Goal: Information Seeking & Learning: Learn about a topic

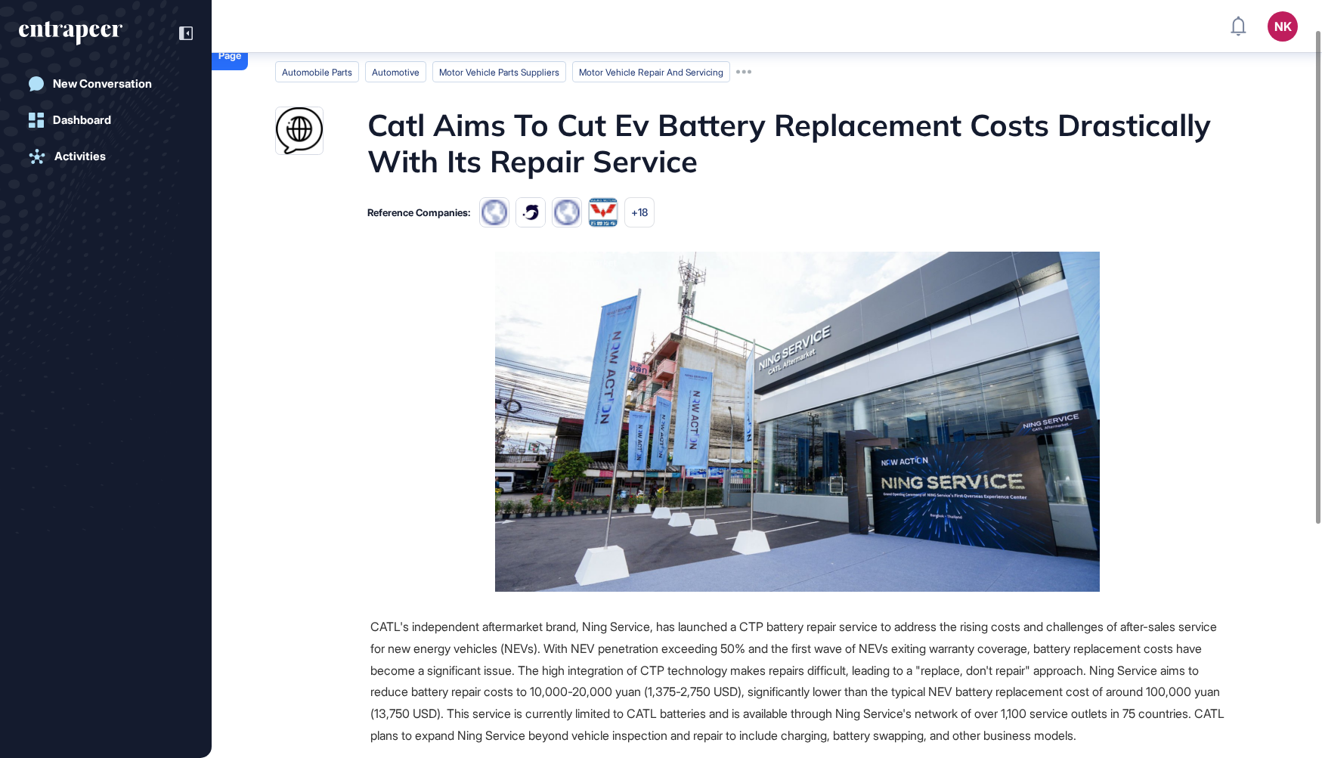
scroll to position [39, 0]
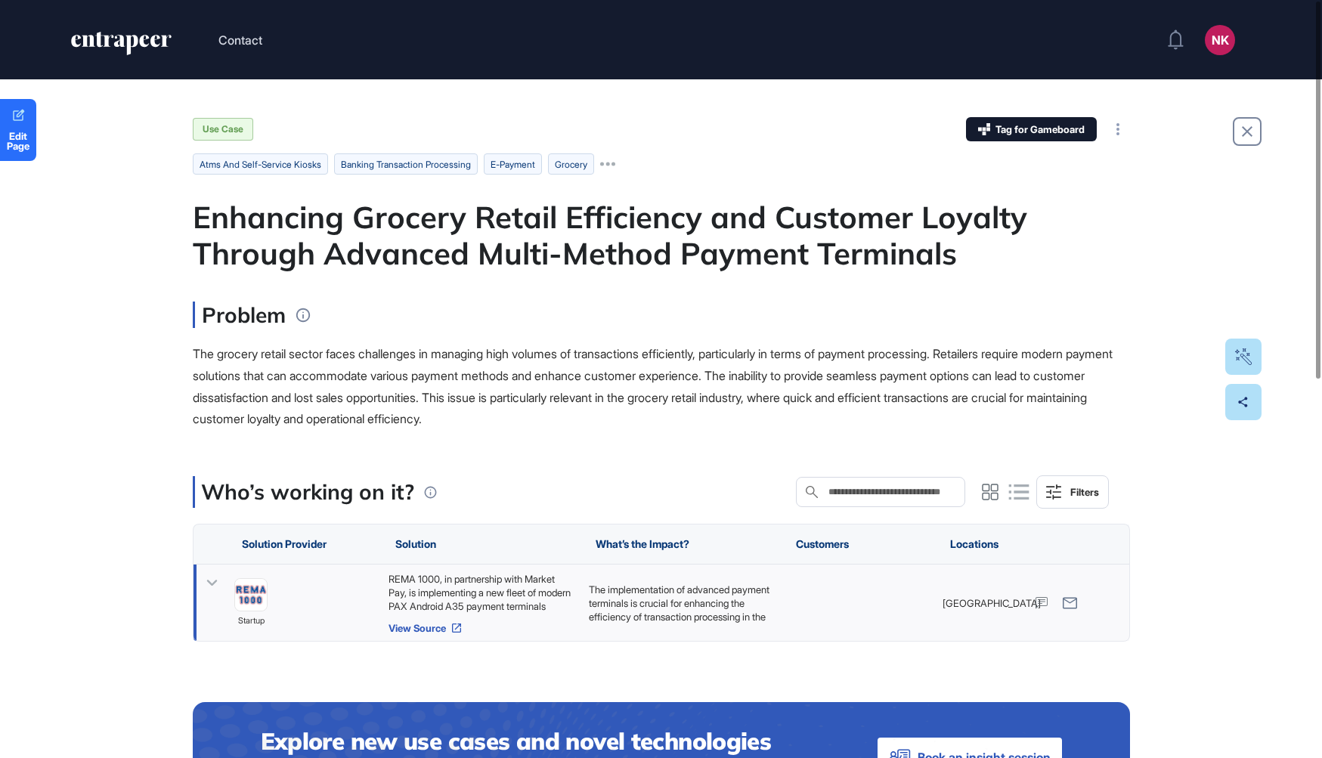
click at [456, 628] on icon at bounding box center [456, 628] width 12 height 12
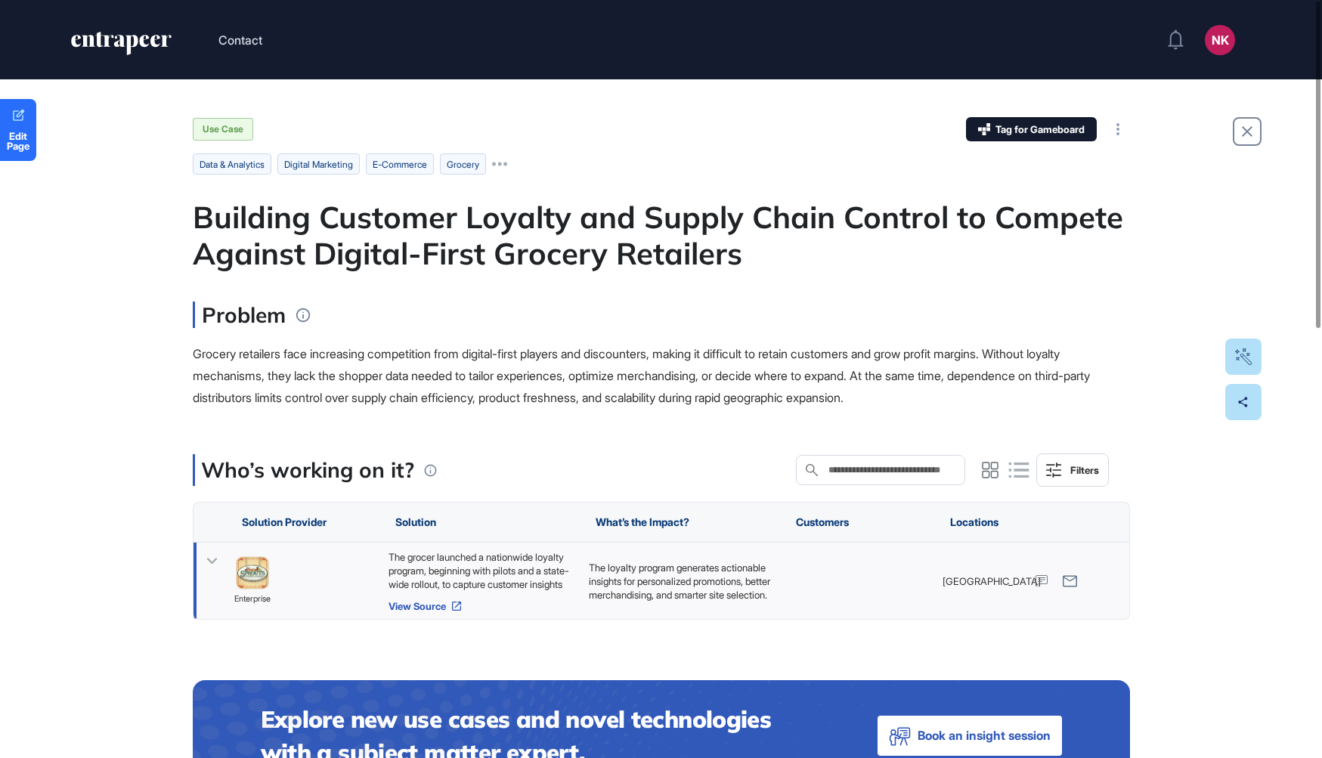
click at [431, 602] on link "View Source" at bounding box center [480, 606] width 185 height 12
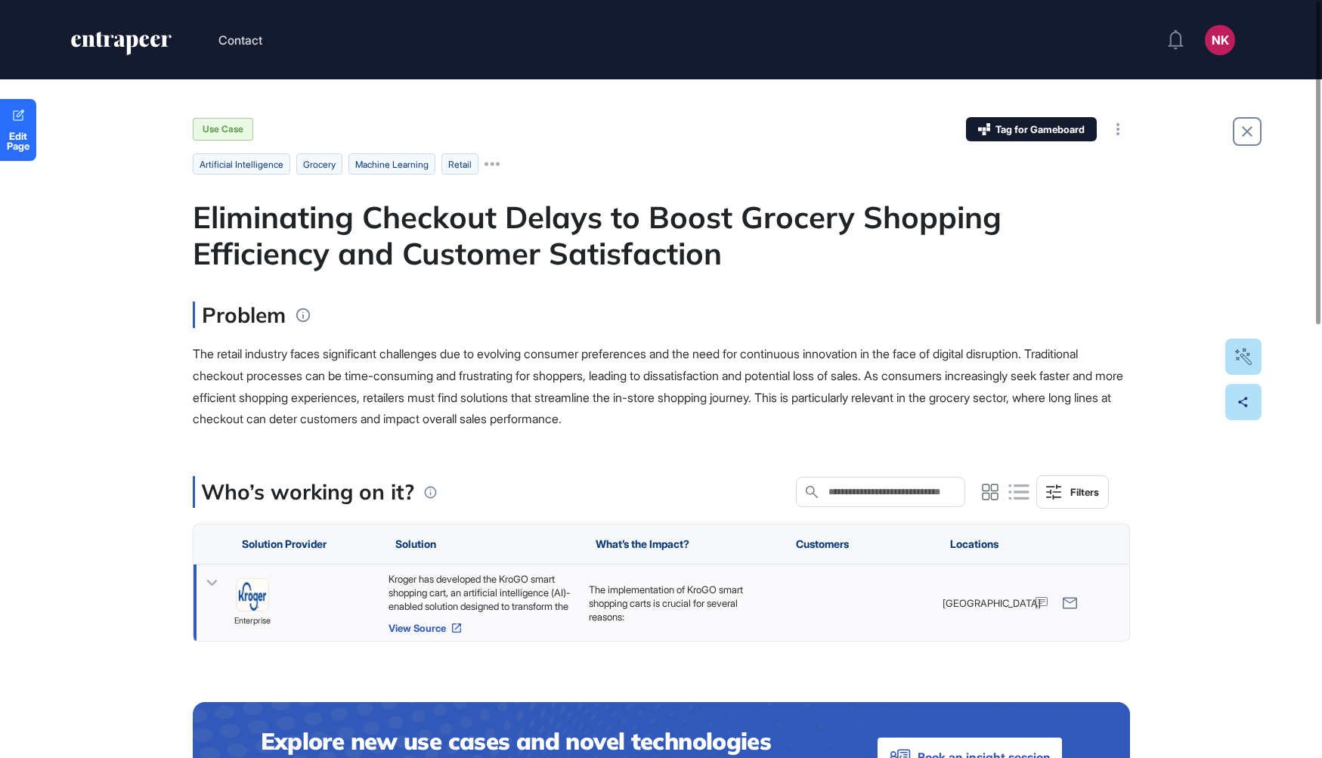
click at [450, 624] on link "View Source" at bounding box center [480, 628] width 185 height 12
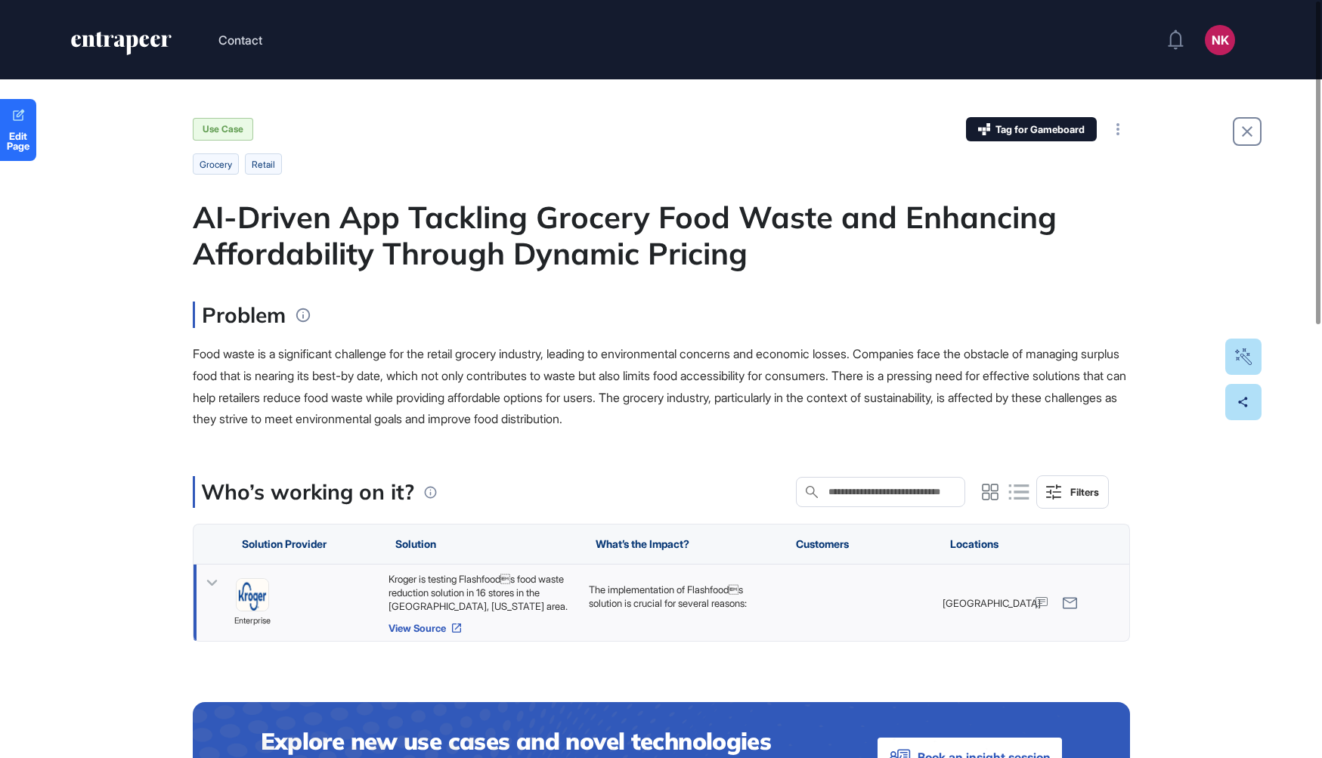
click at [439, 626] on link "View Source" at bounding box center [480, 628] width 185 height 12
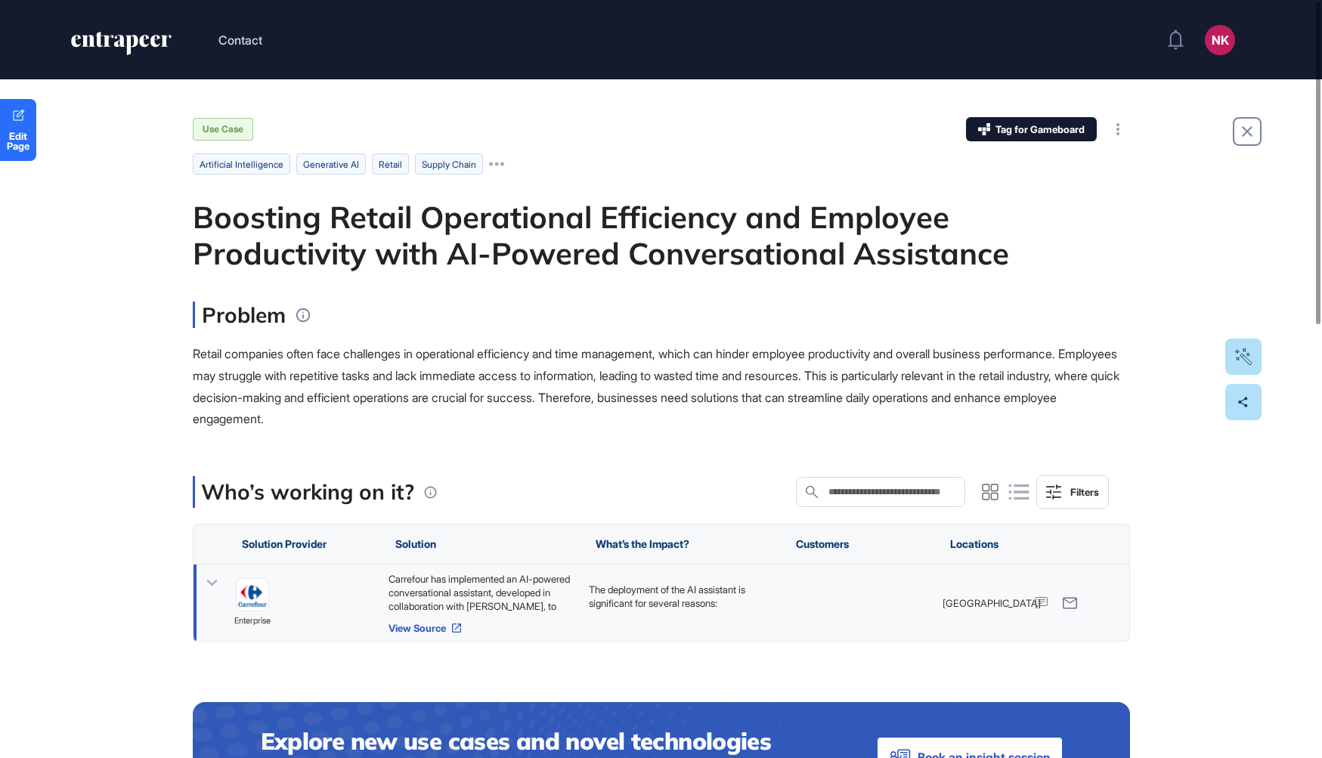
click at [431, 631] on link "View Source" at bounding box center [480, 628] width 185 height 12
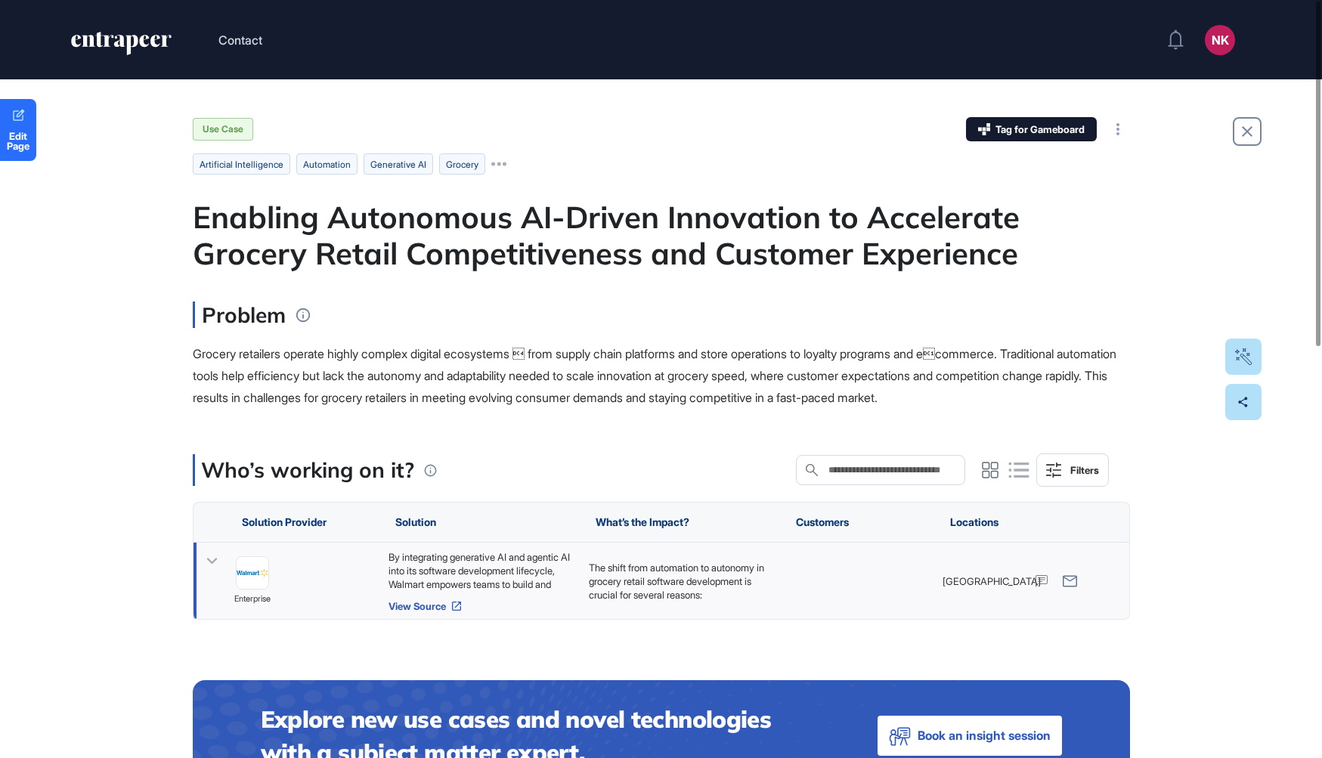
click at [440, 609] on link "View Source" at bounding box center [480, 606] width 185 height 12
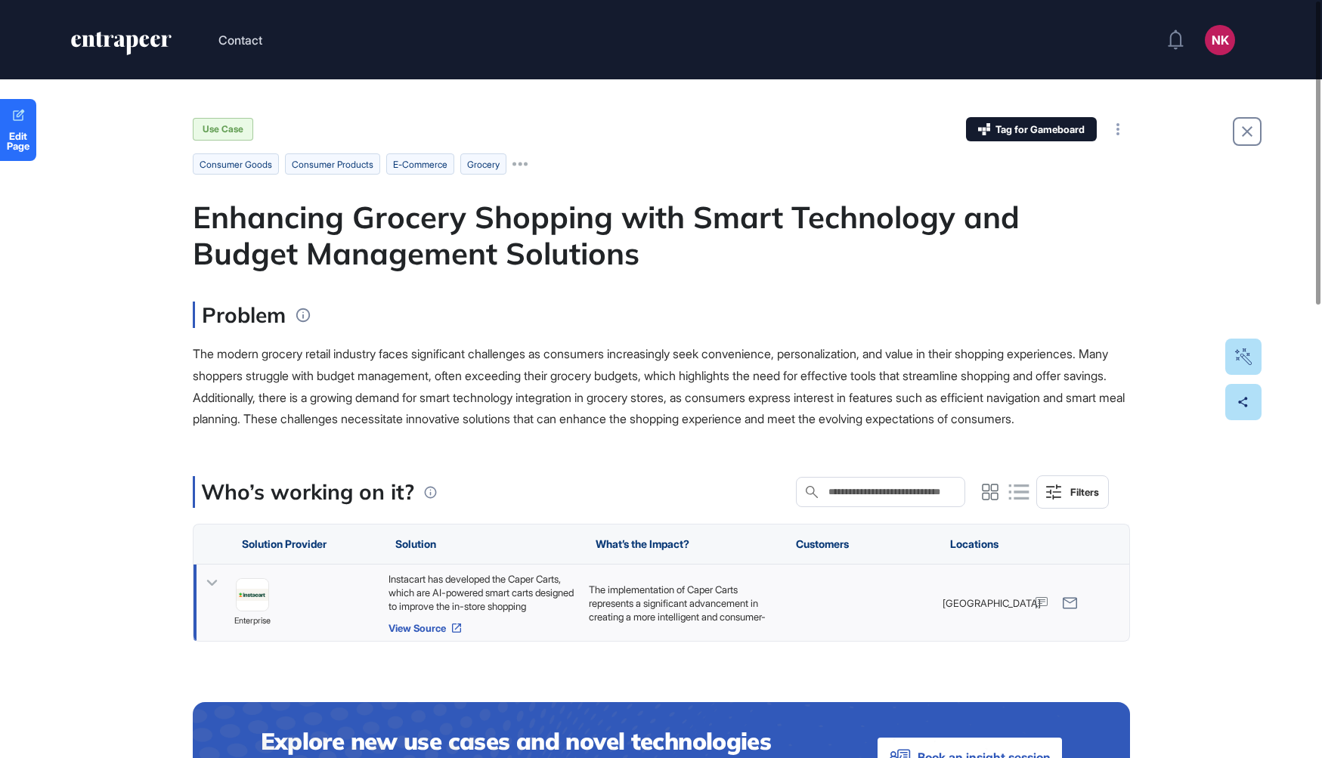
click at [450, 634] on link "View Source" at bounding box center [480, 628] width 185 height 12
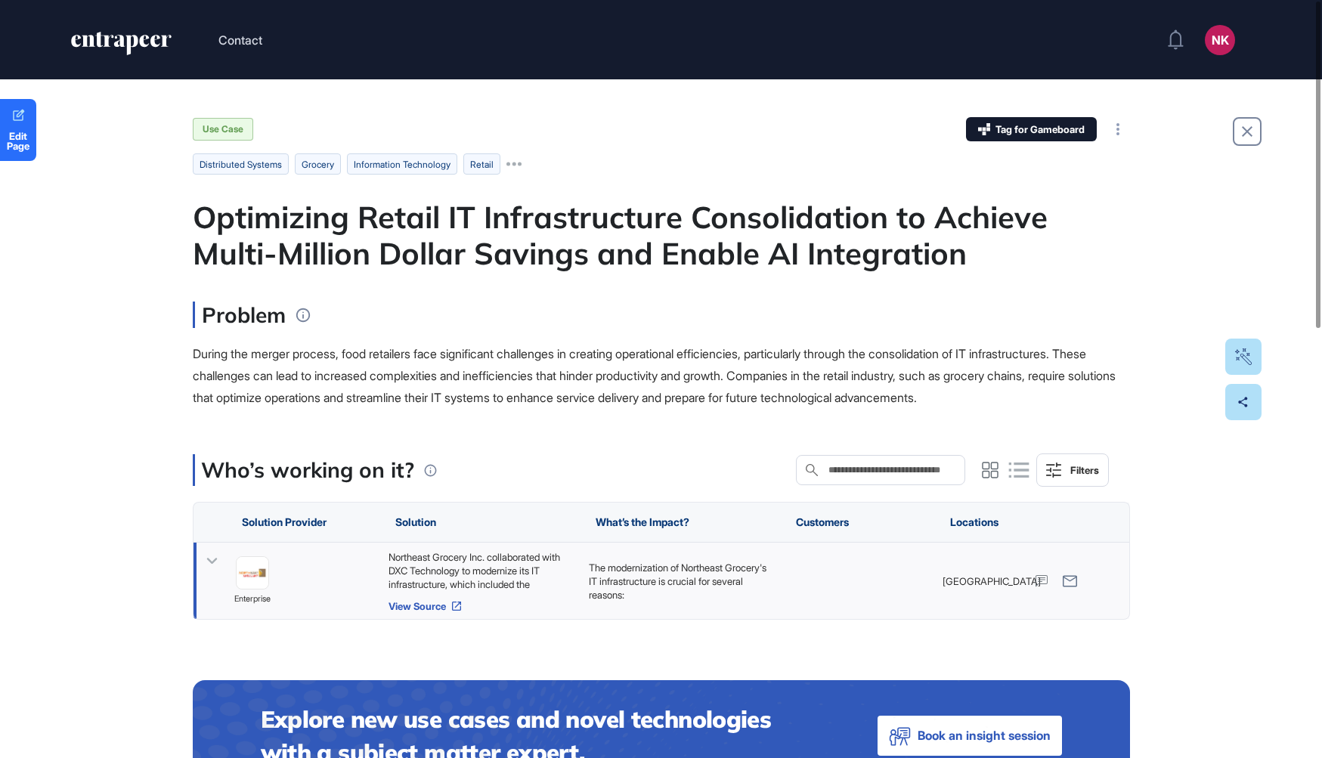
click at [406, 608] on link "View Source" at bounding box center [480, 606] width 185 height 12
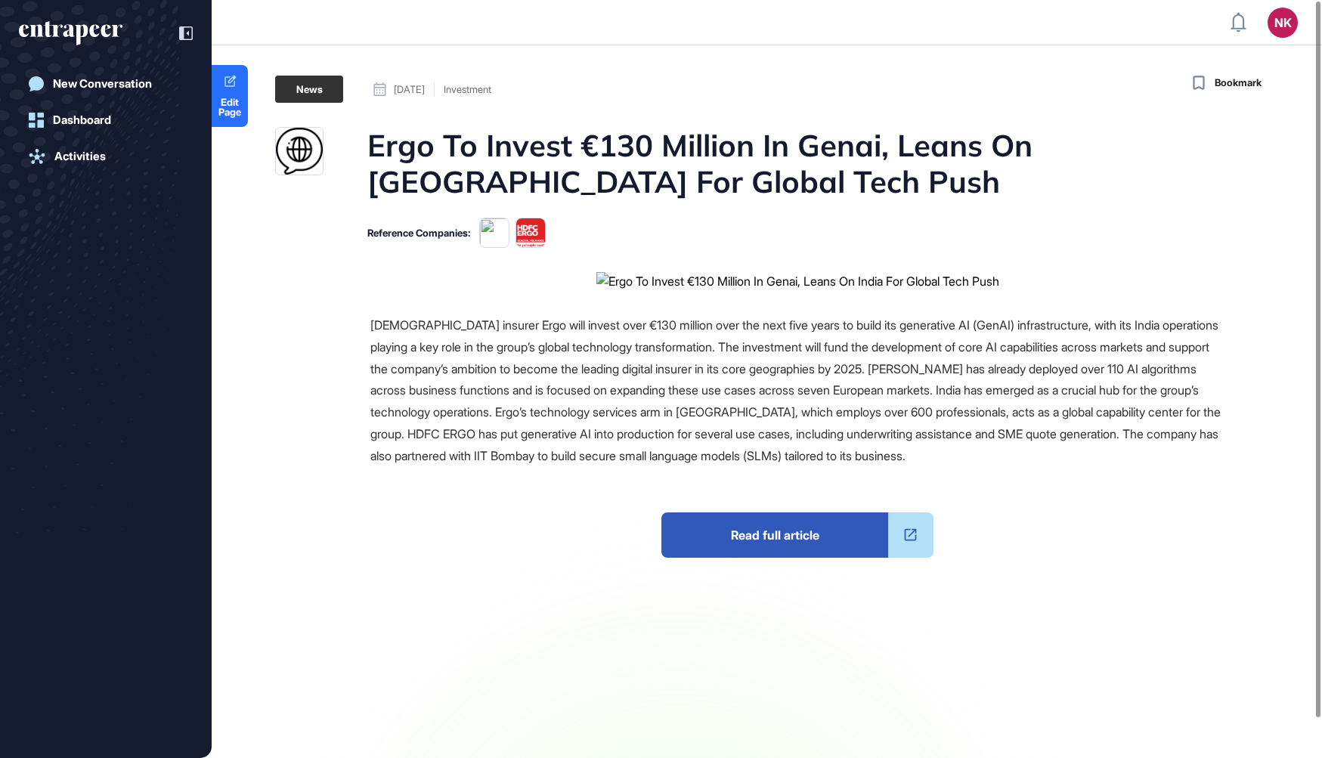
click at [741, 544] on span "Read full article" at bounding box center [774, 534] width 227 height 45
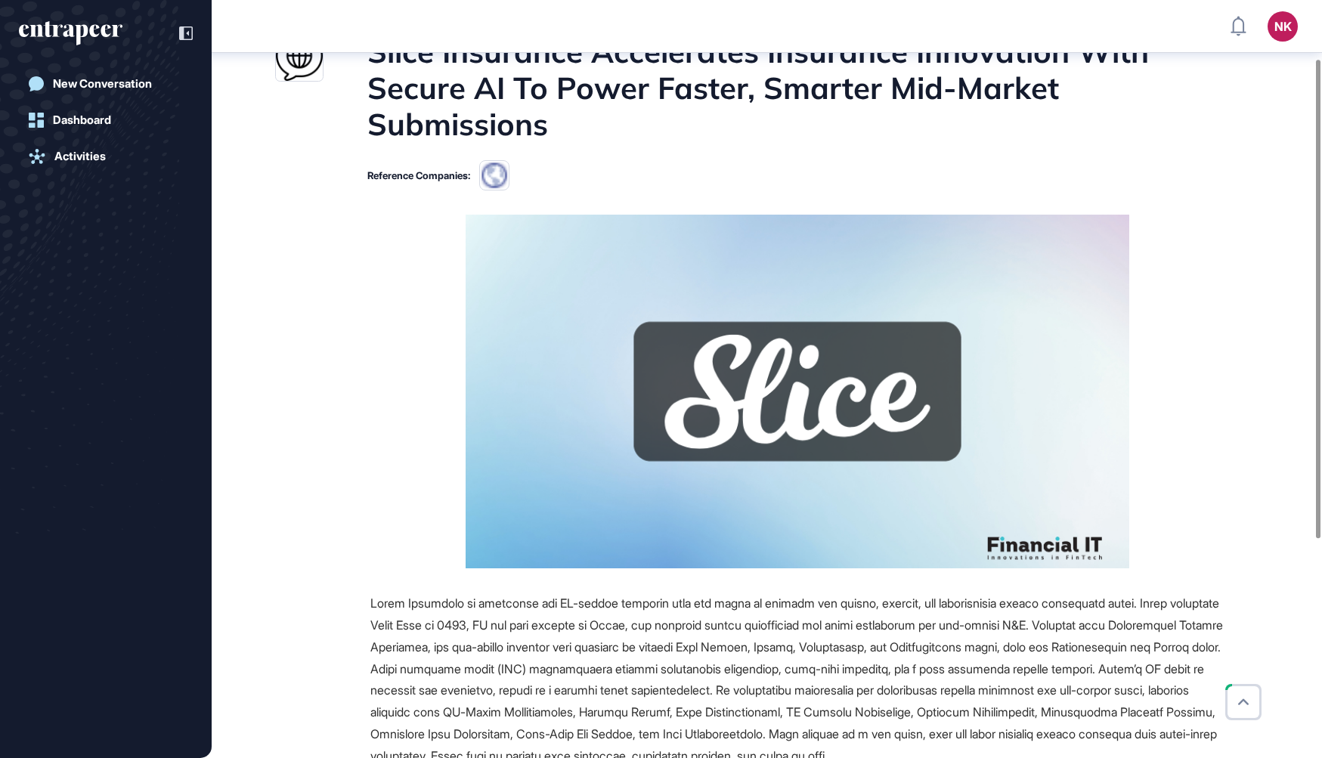
scroll to position [155, 0]
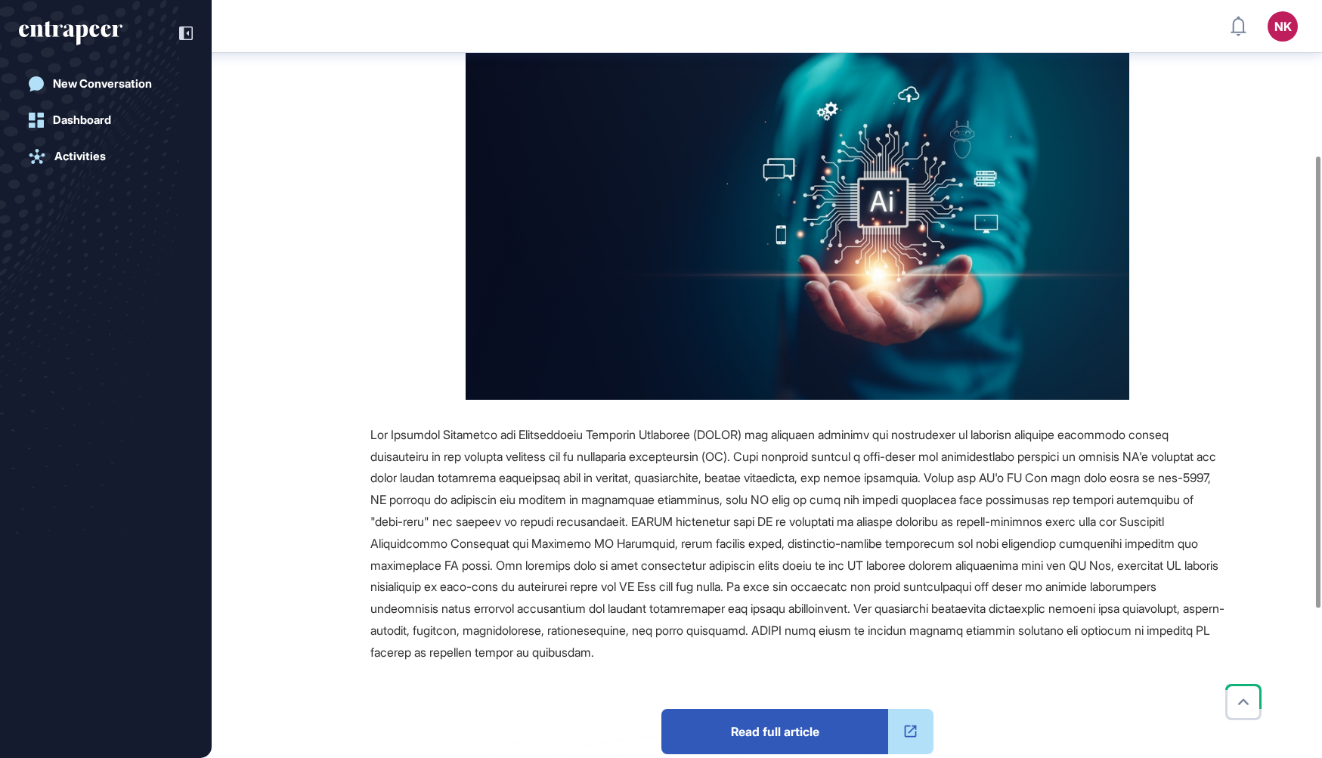
scroll to position [510, 0]
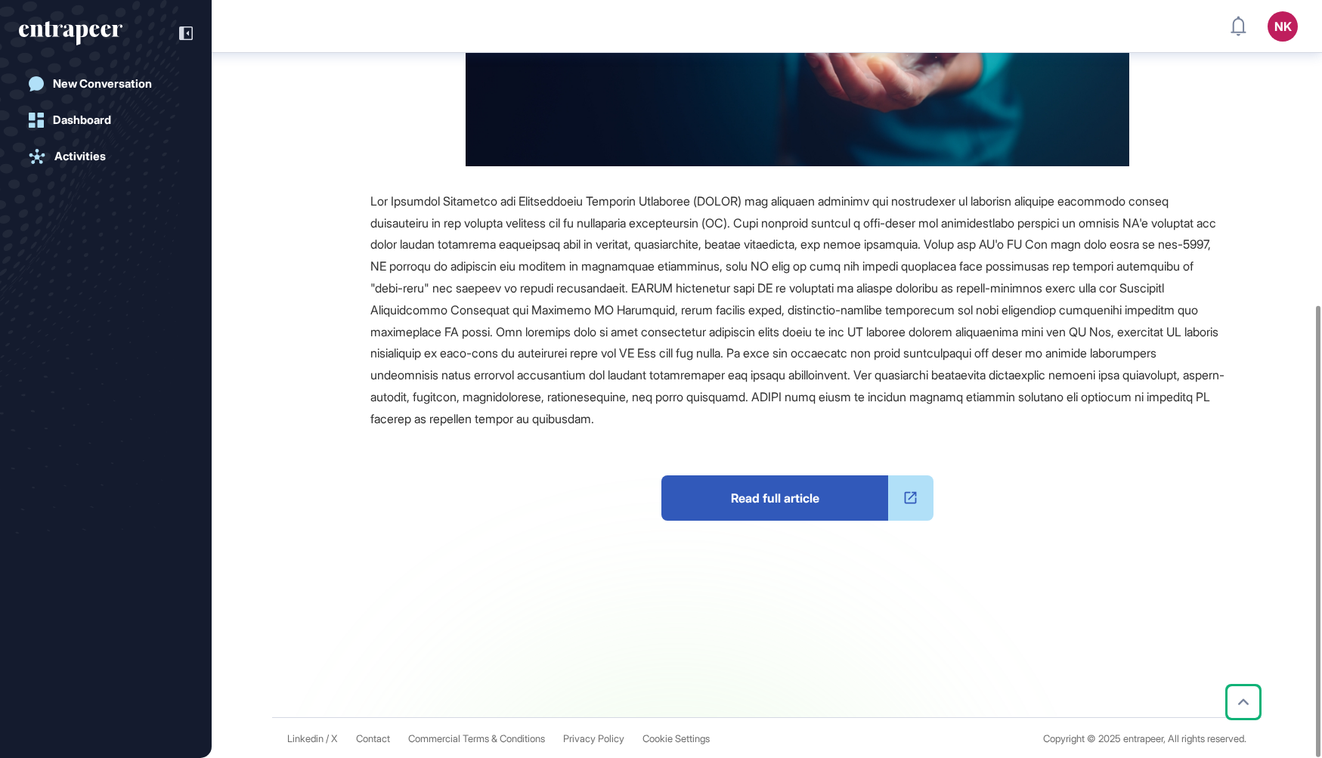
click at [797, 496] on span "Read full article" at bounding box center [774, 497] width 227 height 45
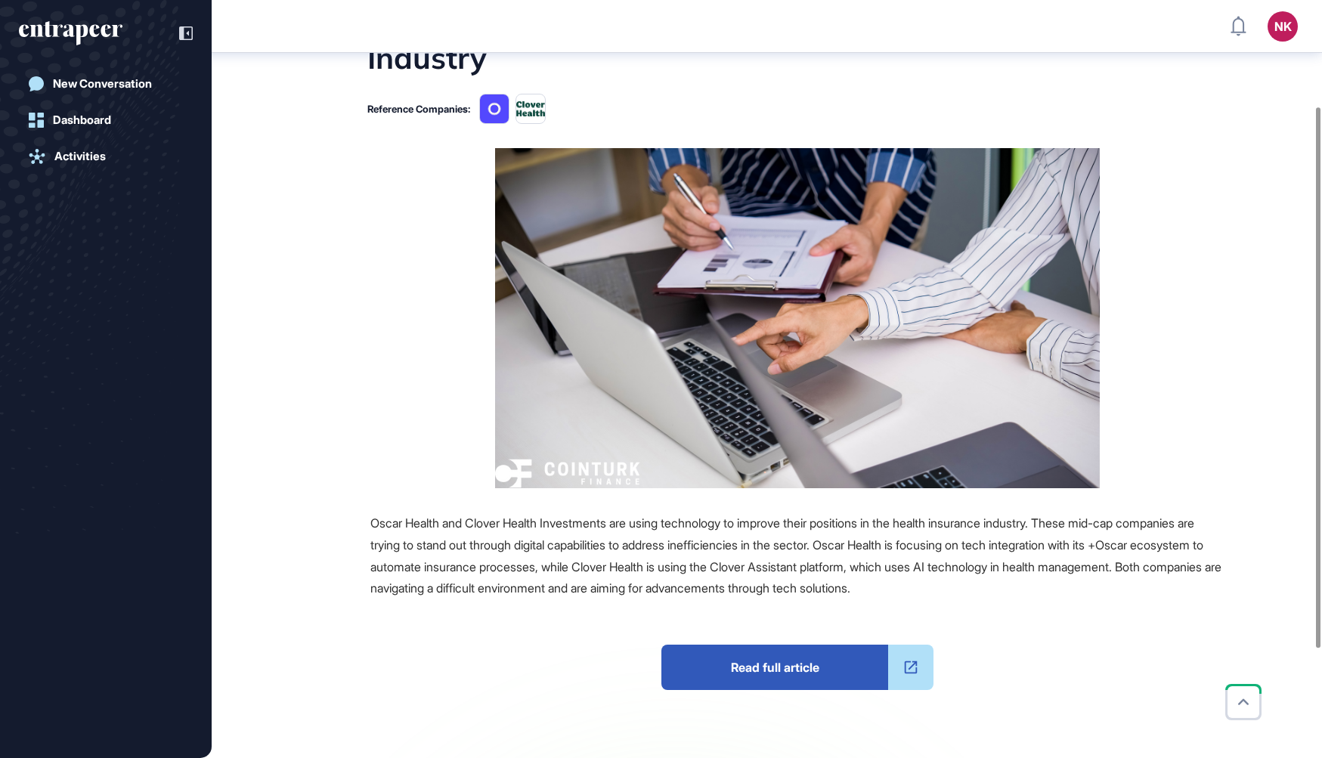
scroll to position [156, 0]
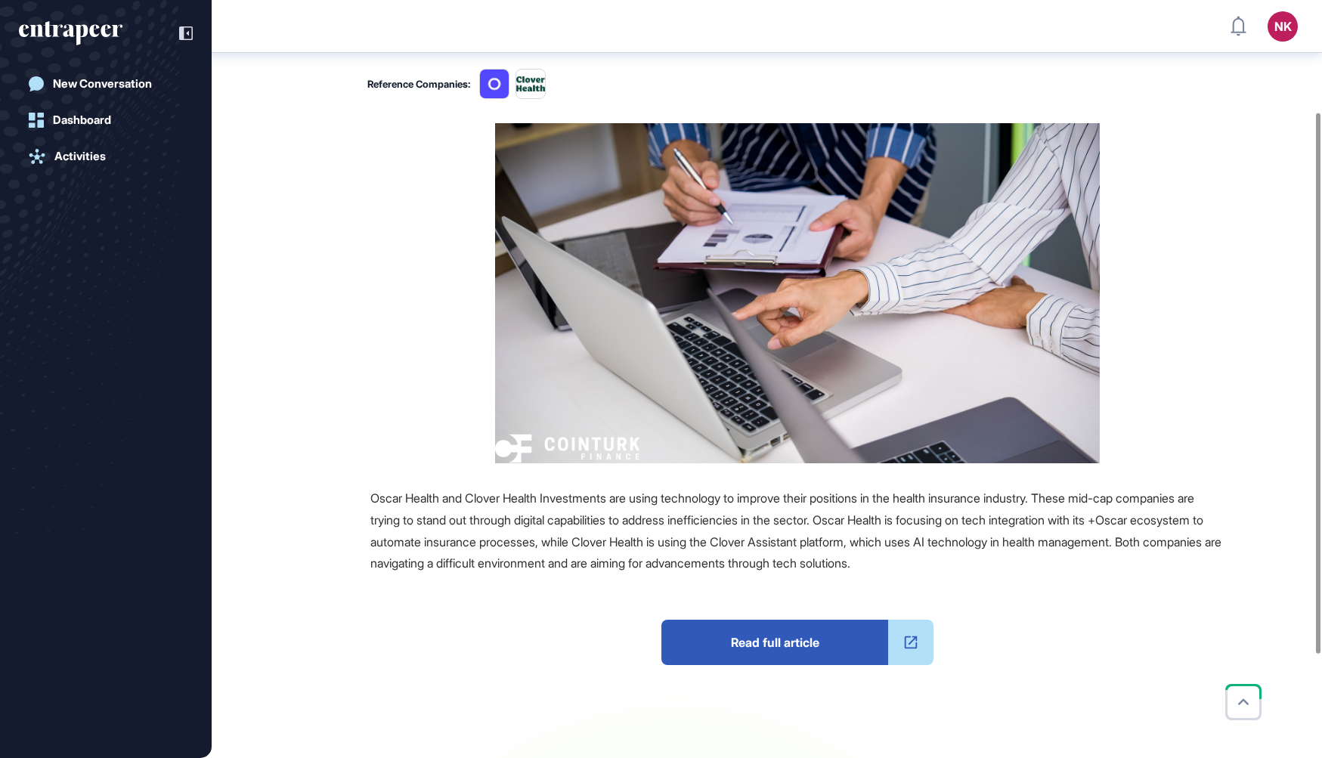
click at [759, 637] on span "Read full article" at bounding box center [774, 642] width 227 height 45
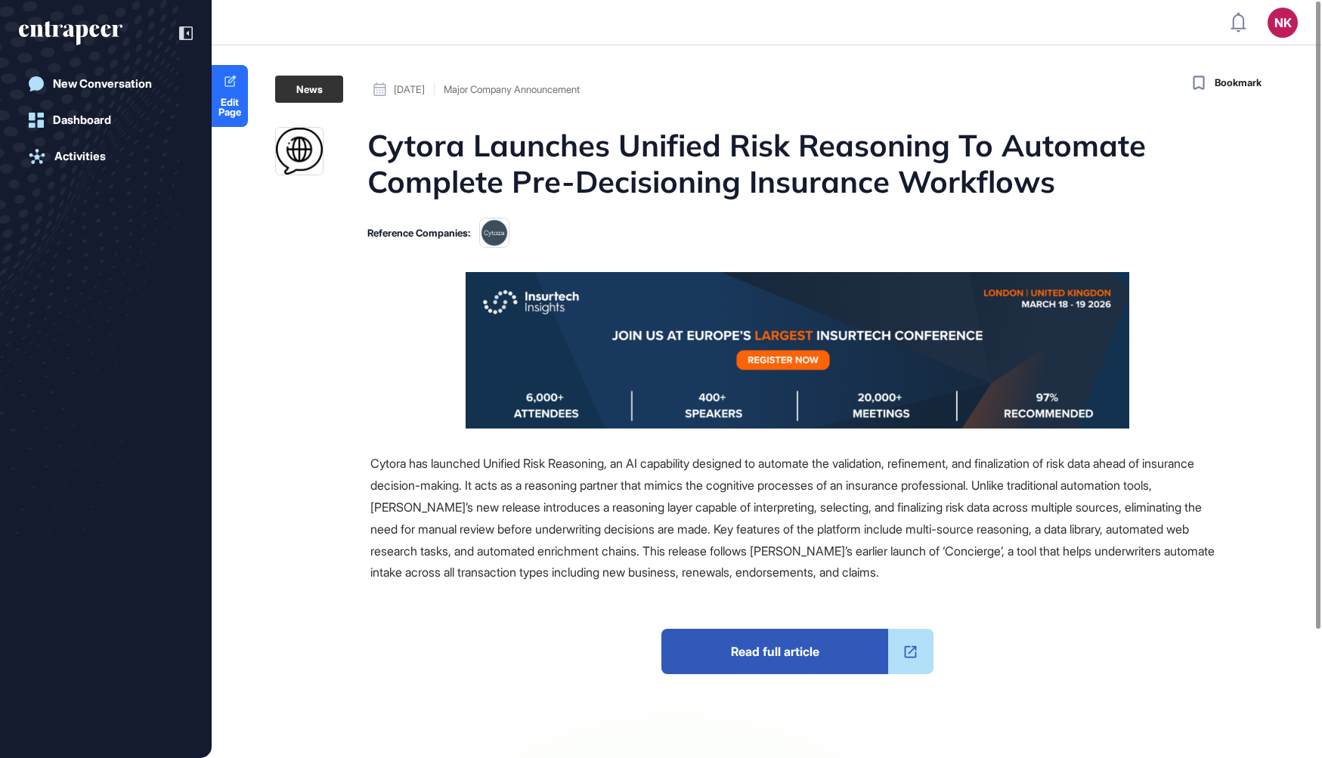
click at [745, 645] on span "Read full article" at bounding box center [774, 651] width 227 height 45
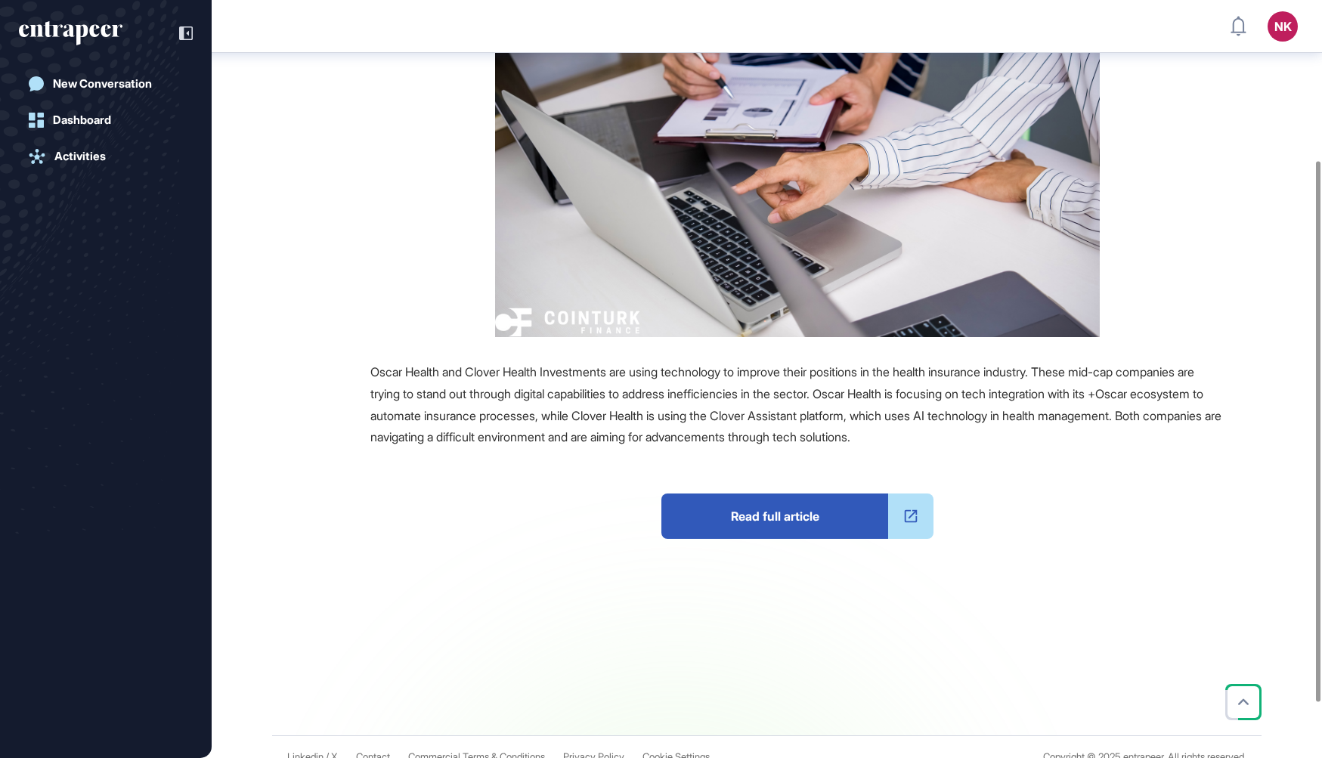
scroll to position [302, 0]
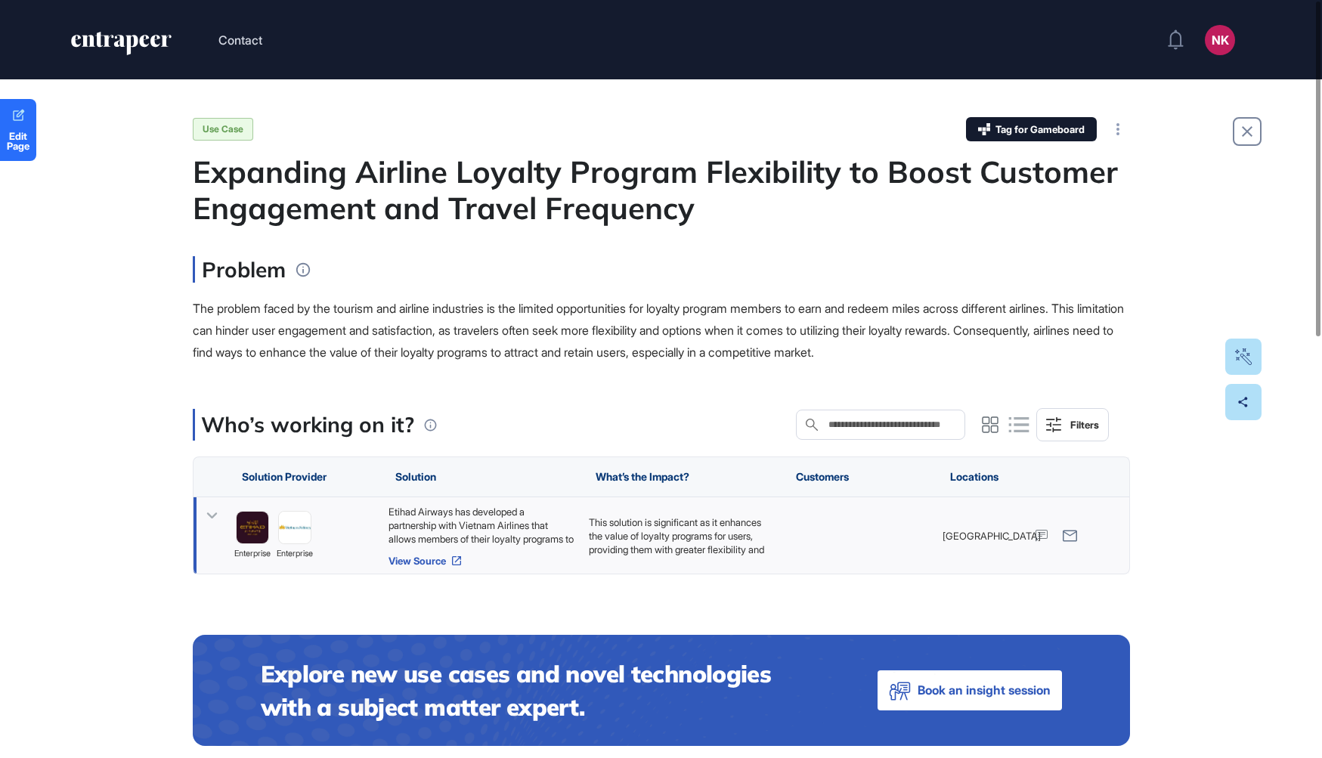
click at [436, 561] on link "View Source" at bounding box center [480, 561] width 185 height 12
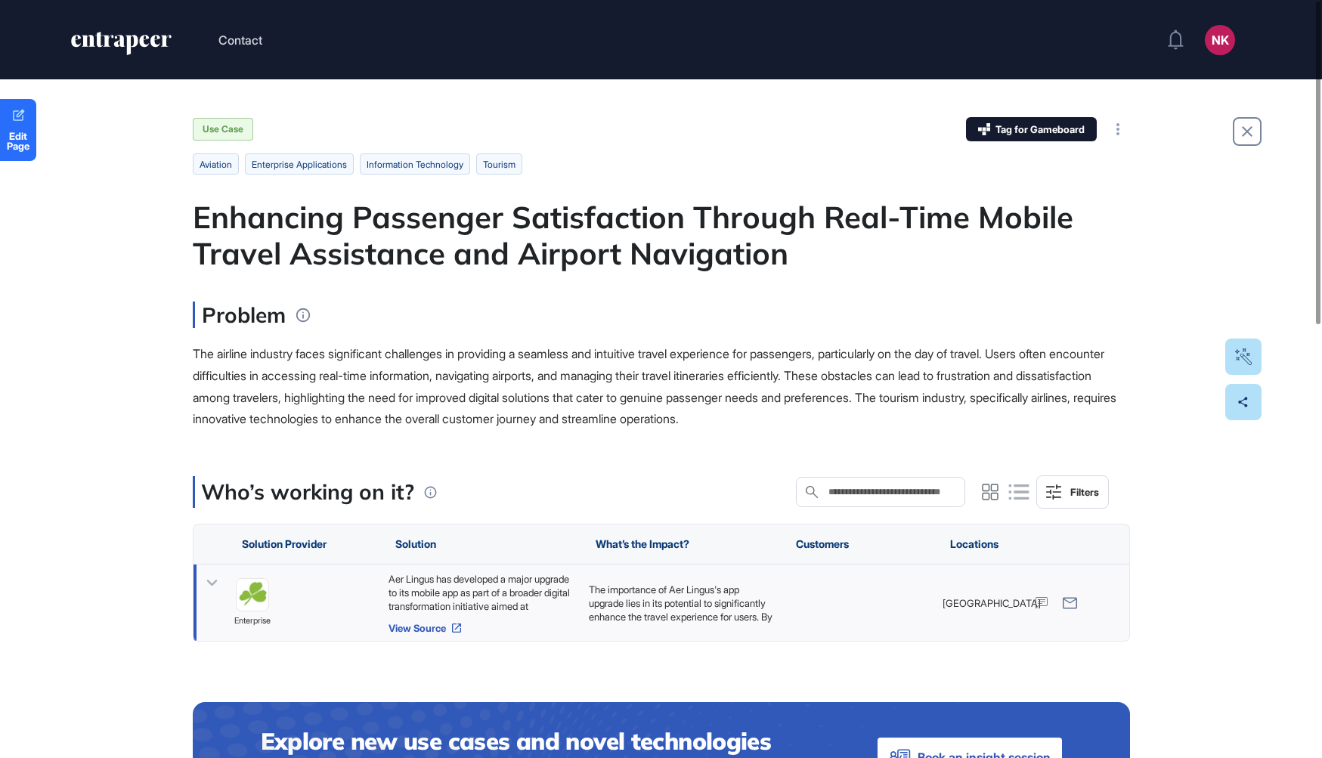
click at [426, 622] on link "View Source" at bounding box center [480, 628] width 185 height 12
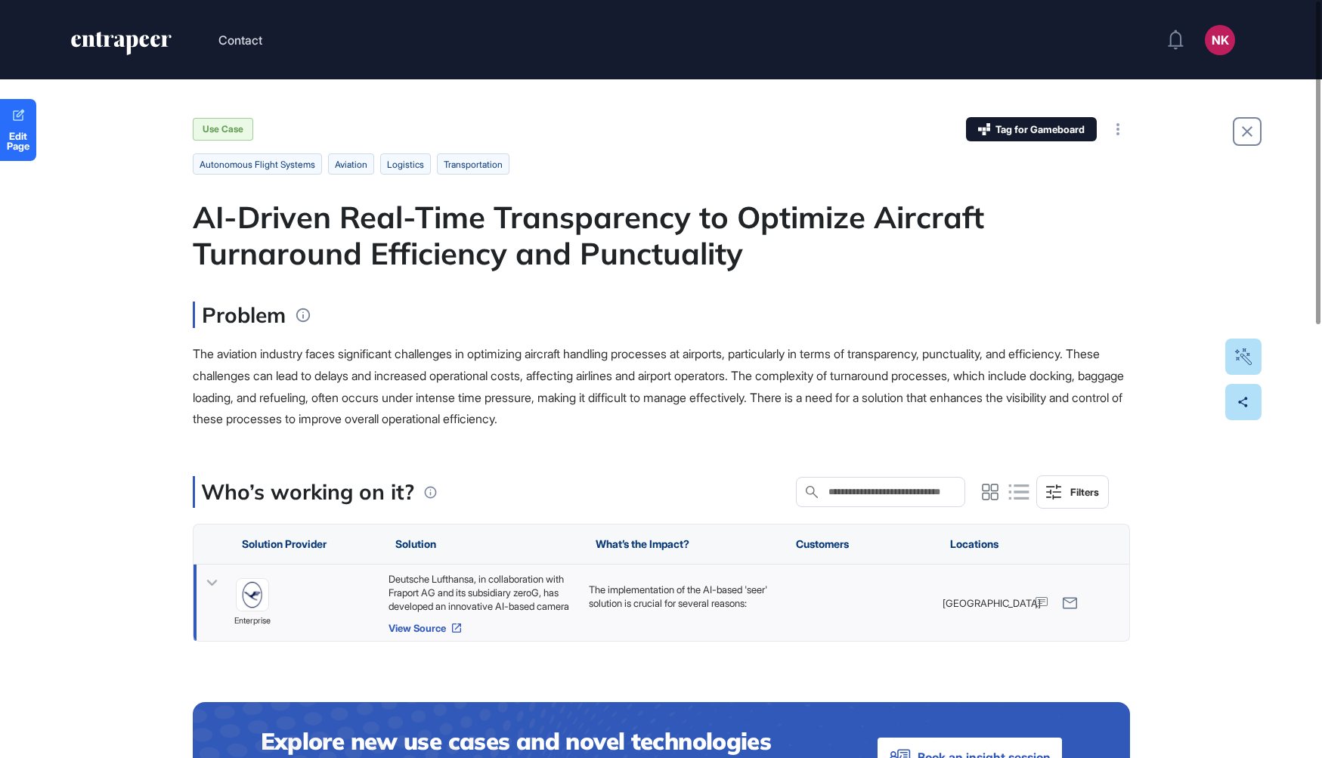
click at [450, 626] on link "View Source" at bounding box center [480, 628] width 185 height 12
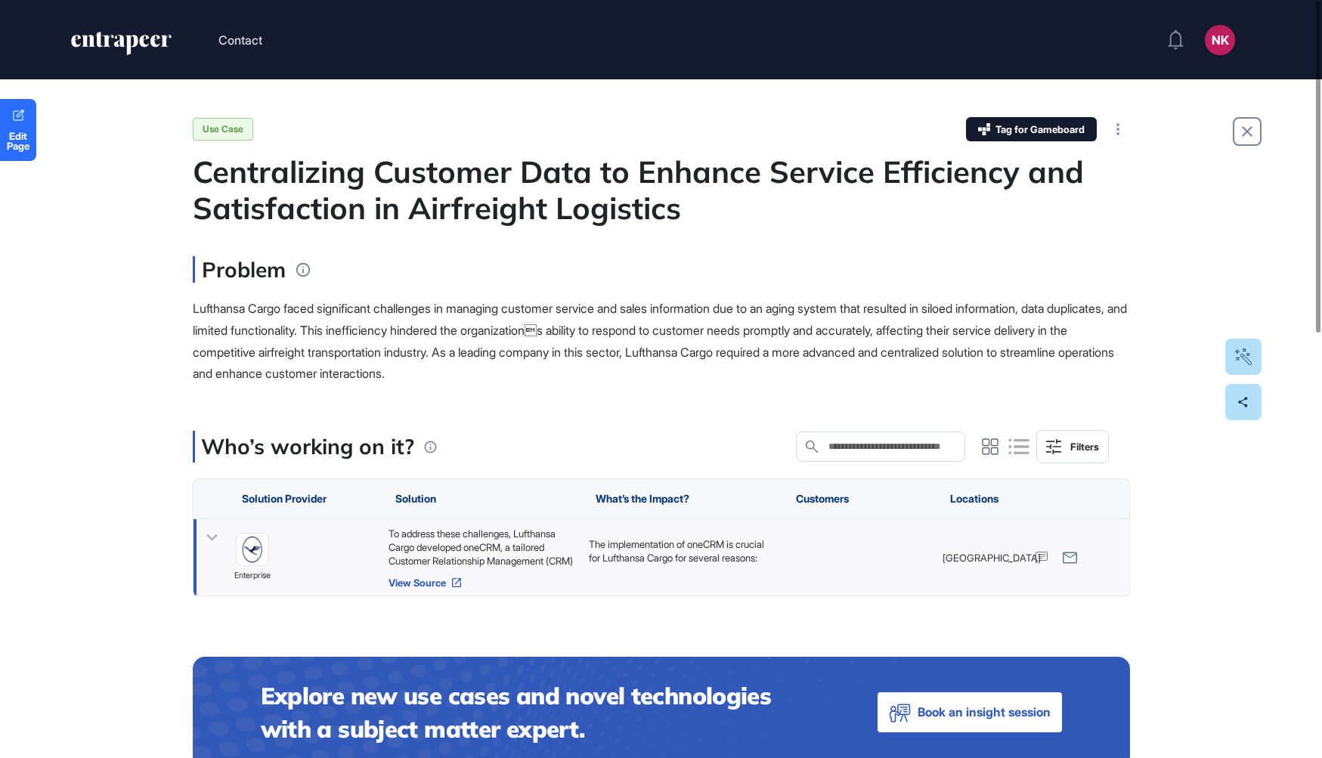
click at [400, 583] on link "View Source" at bounding box center [480, 583] width 185 height 12
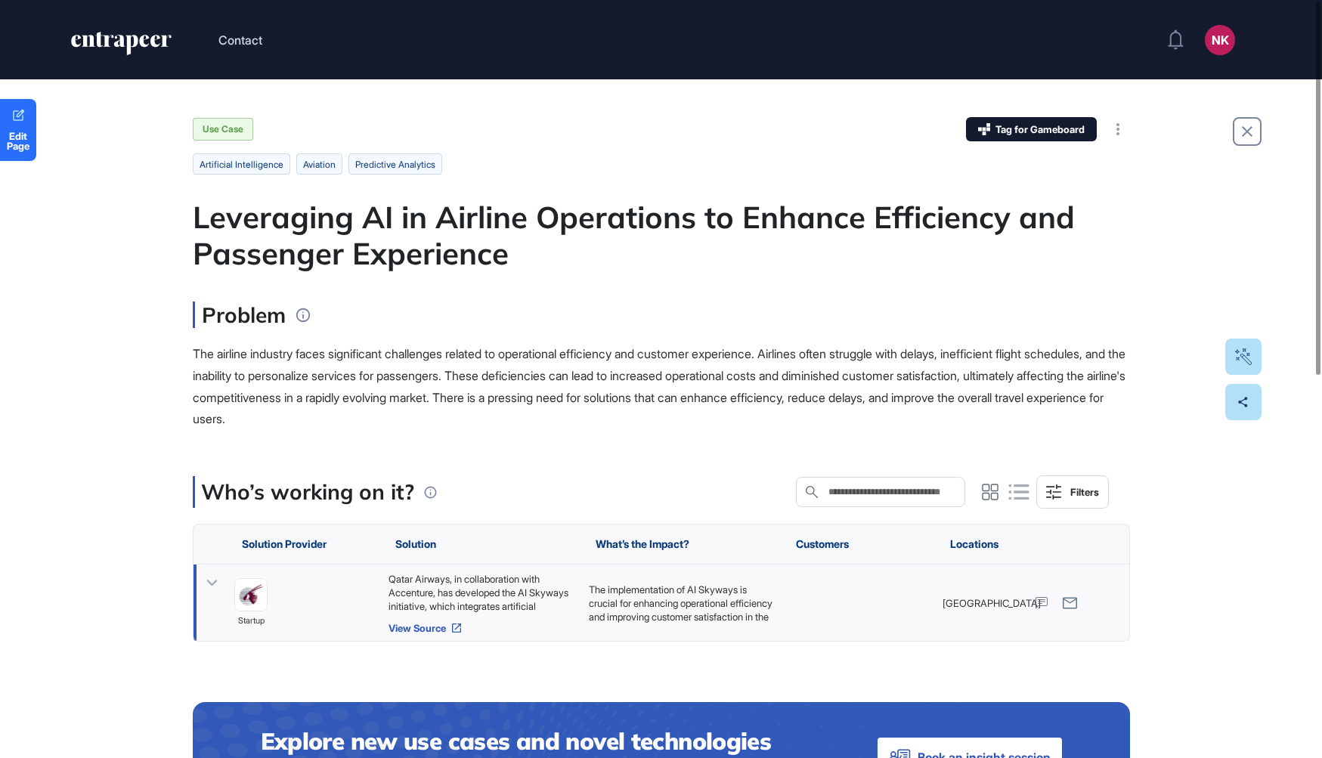
click at [441, 623] on link "View Source" at bounding box center [480, 628] width 185 height 12
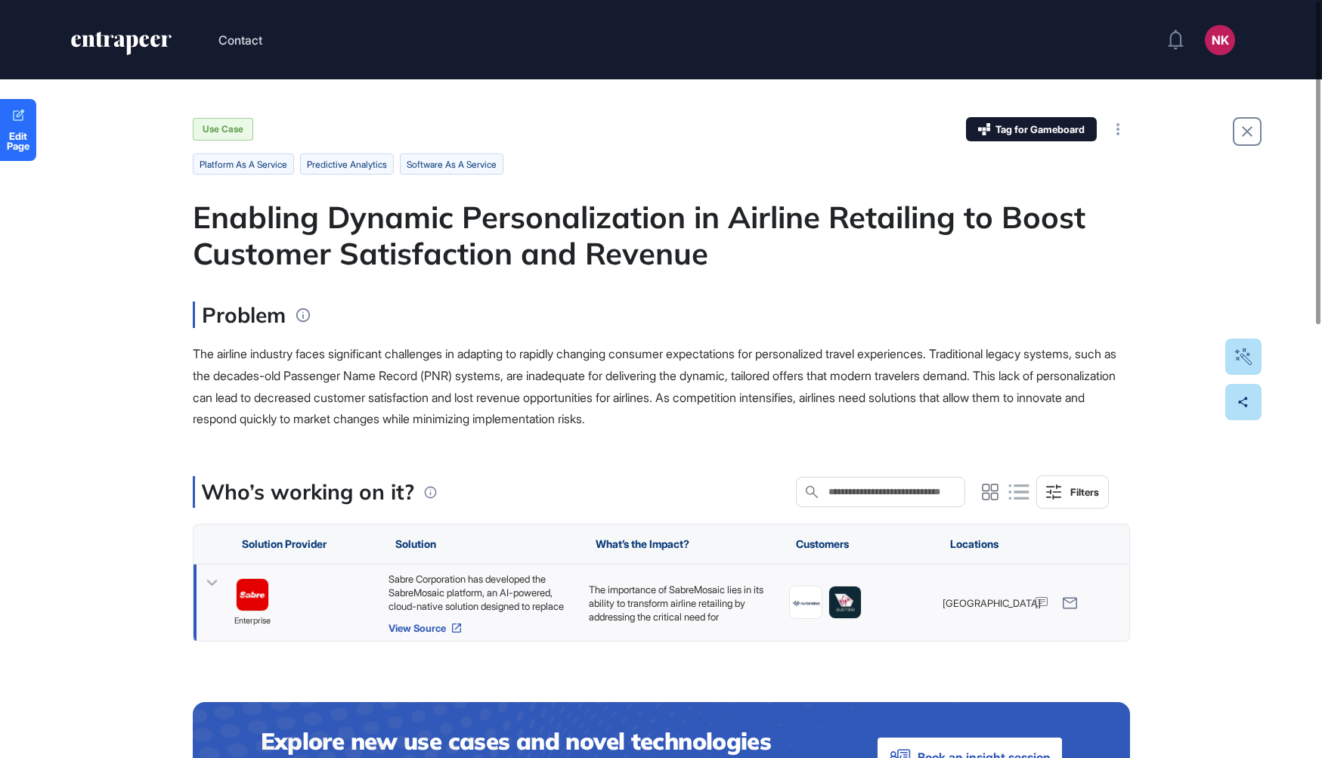
click at [431, 629] on link "View Source" at bounding box center [480, 628] width 185 height 12
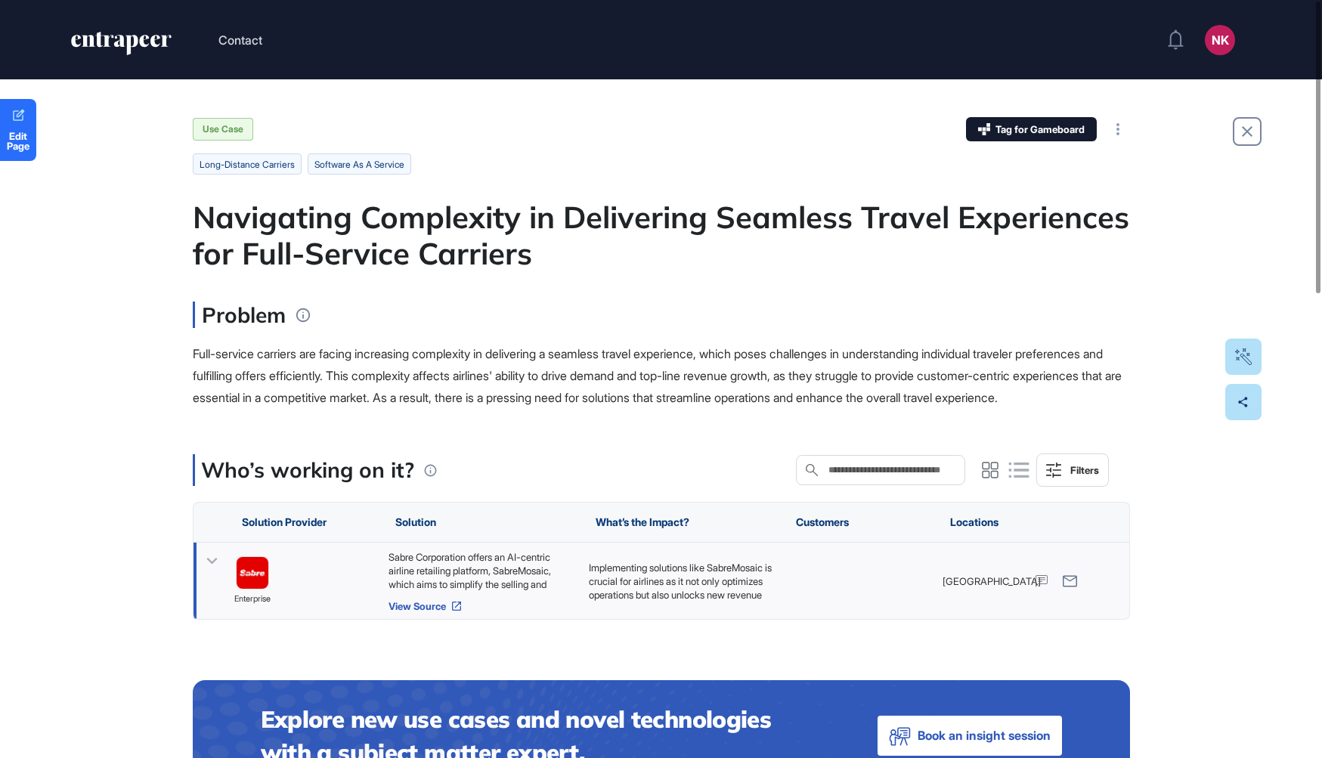
click at [420, 612] on link "View Source" at bounding box center [480, 606] width 185 height 12
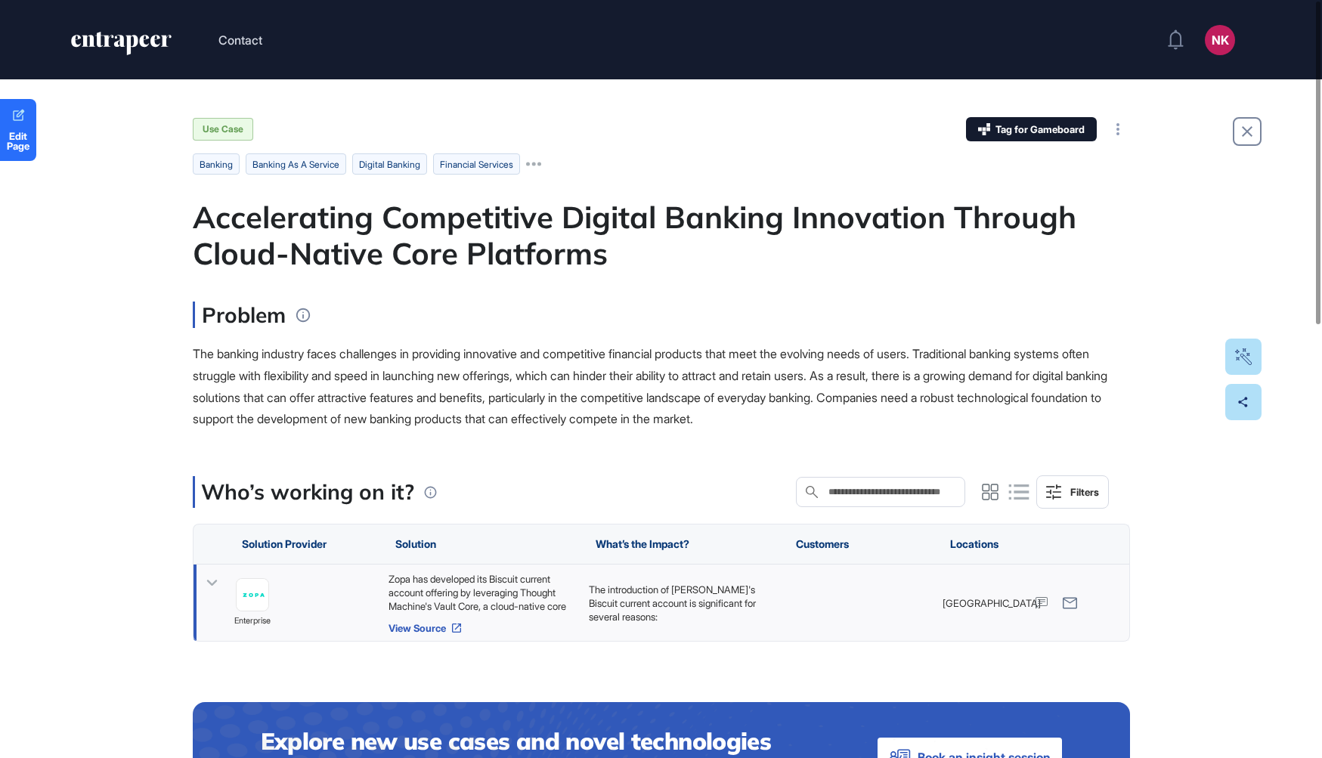
click at [416, 629] on link "View Source" at bounding box center [480, 628] width 185 height 12
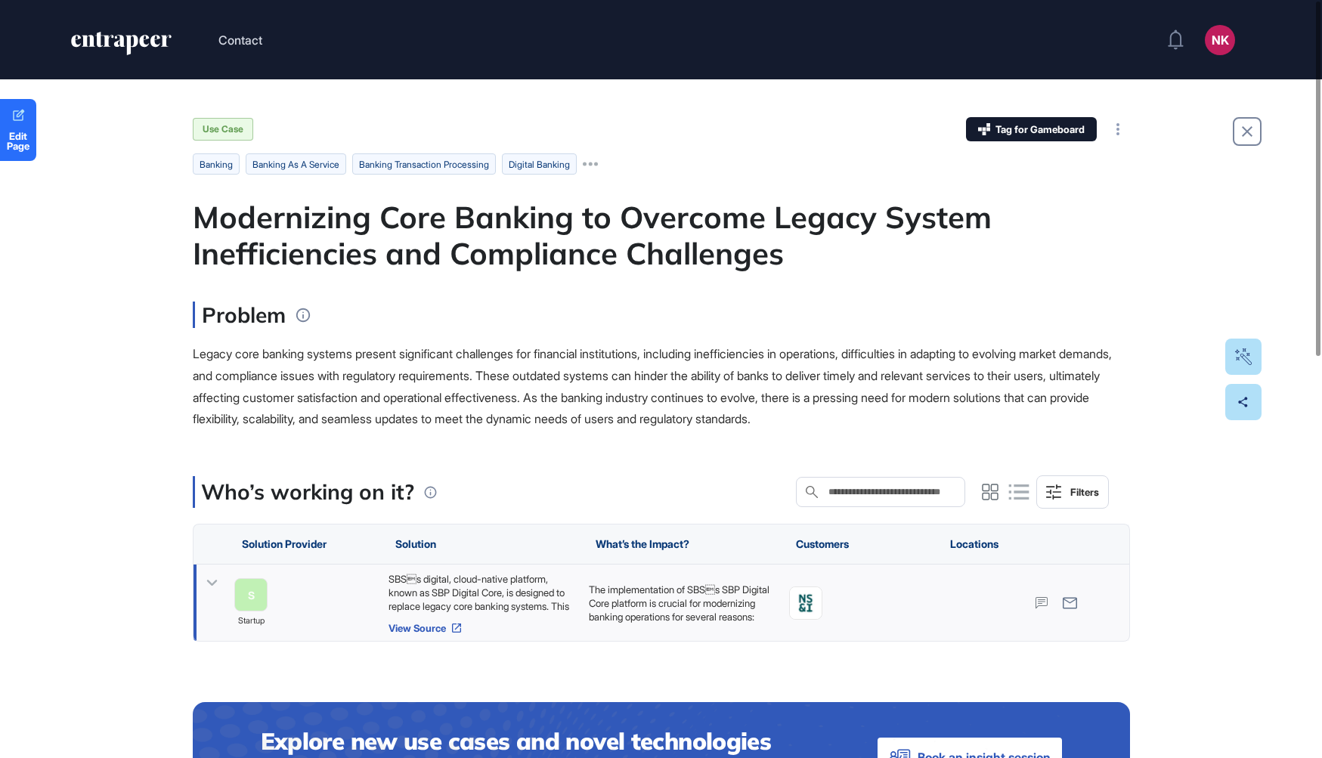
click at [401, 626] on link "View Source" at bounding box center [480, 628] width 185 height 12
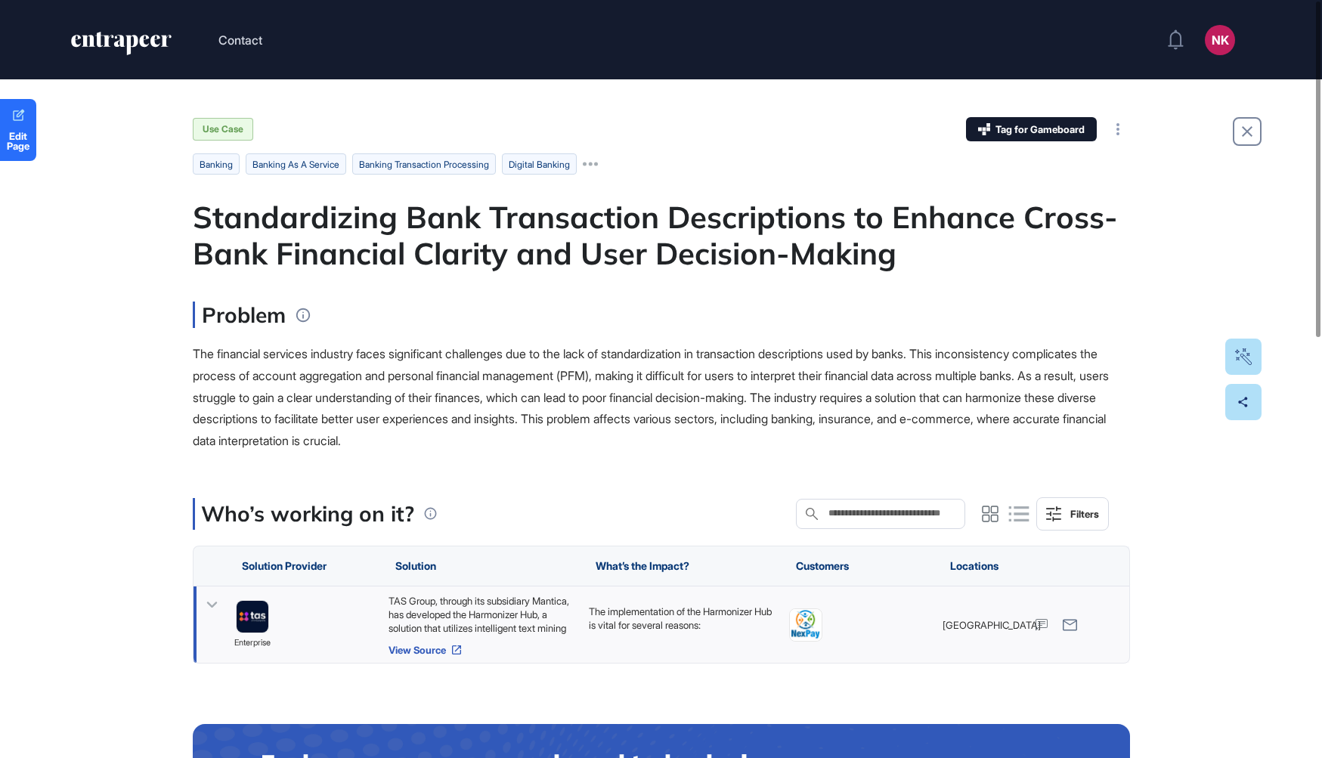
click at [424, 649] on link "View Source" at bounding box center [480, 650] width 185 height 12
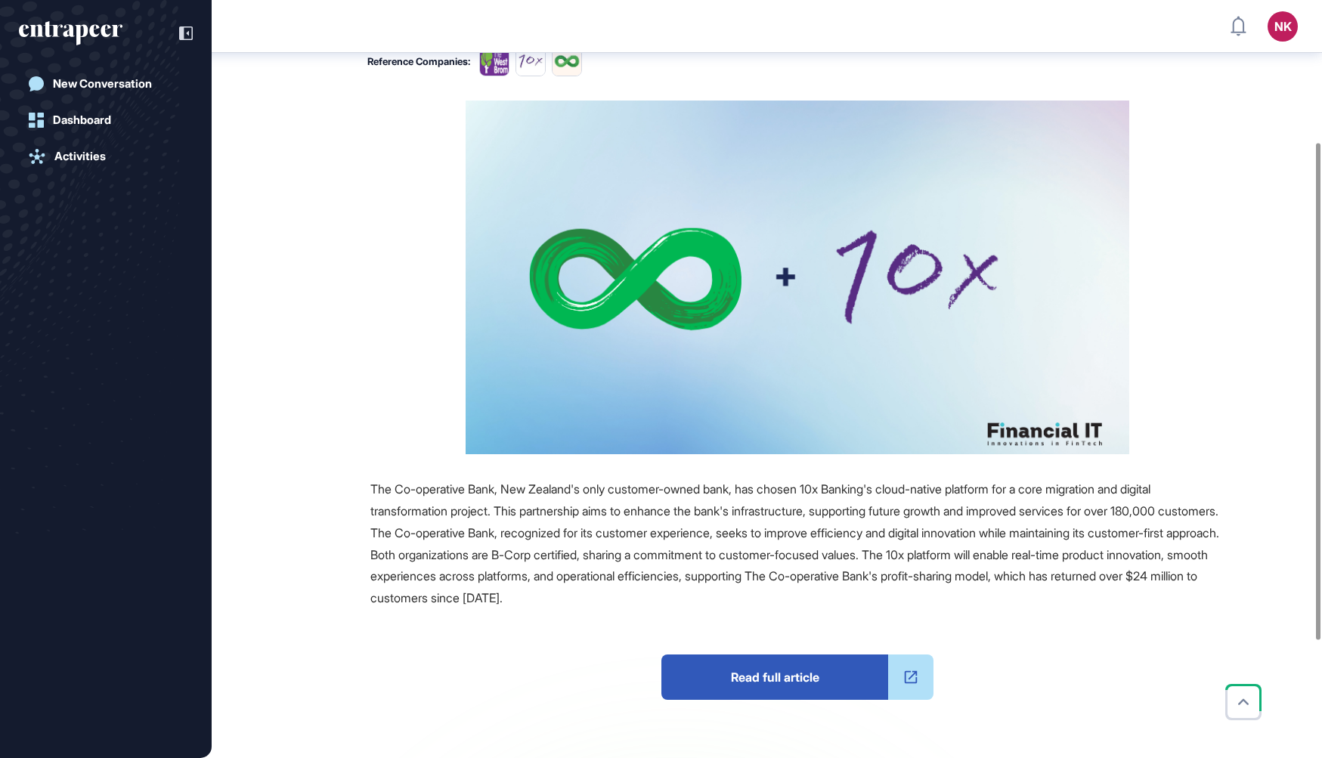
scroll to position [366, 0]
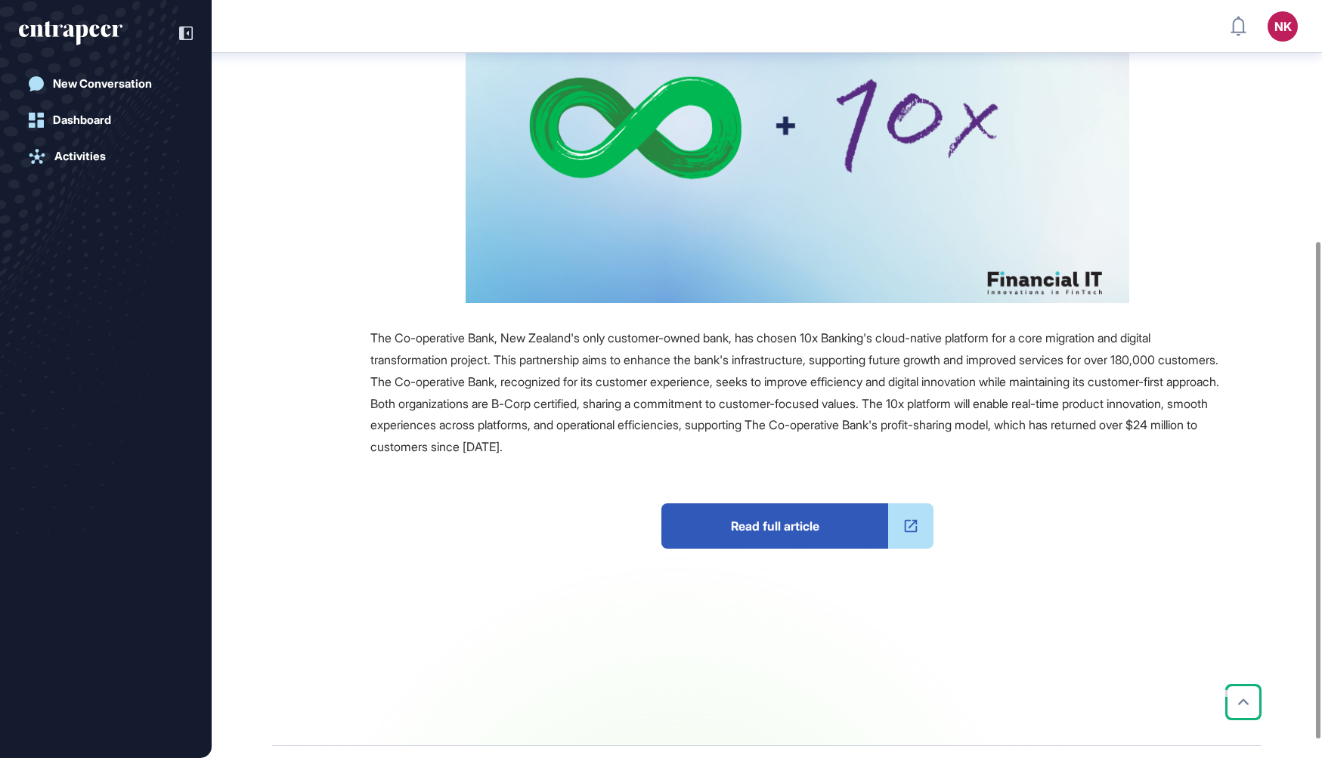
click at [768, 534] on span "Read full article" at bounding box center [774, 525] width 227 height 45
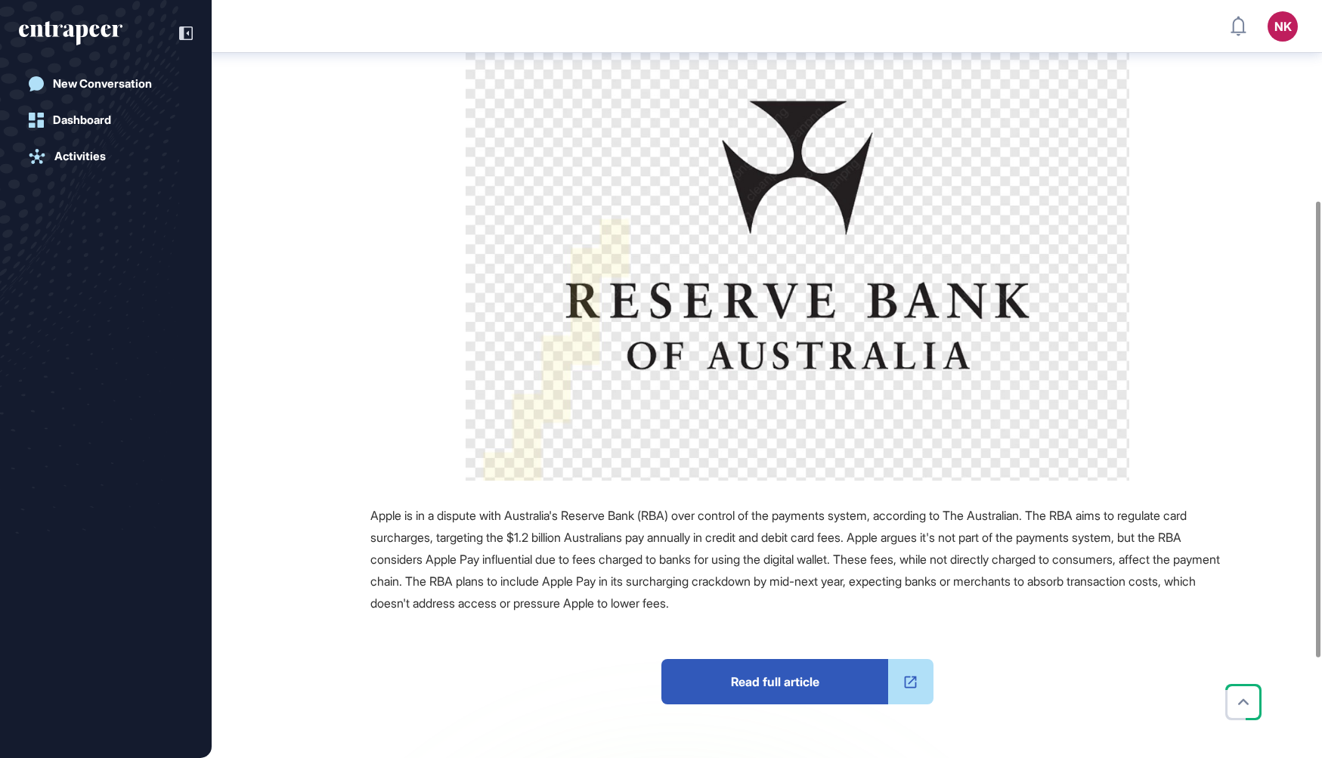
scroll to position [499, 0]
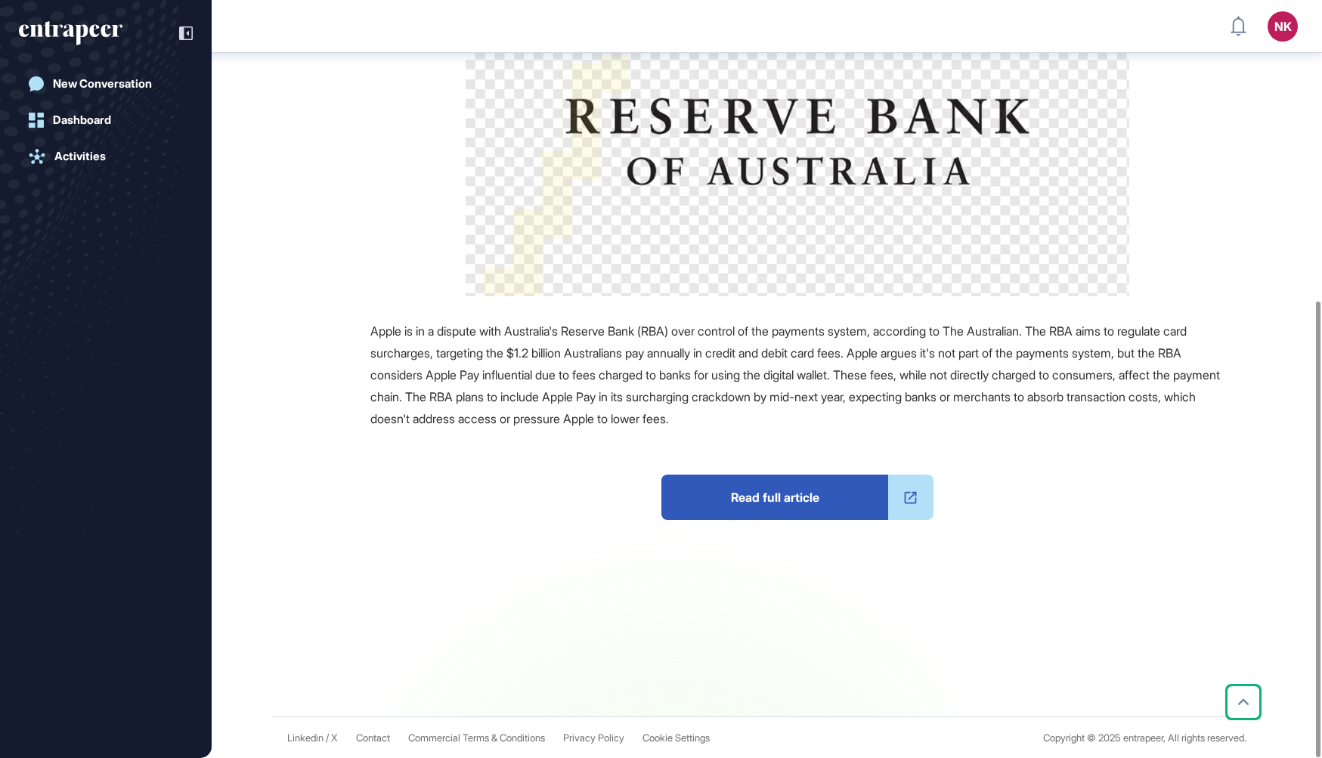
click at [735, 498] on span "Read full article" at bounding box center [774, 497] width 227 height 45
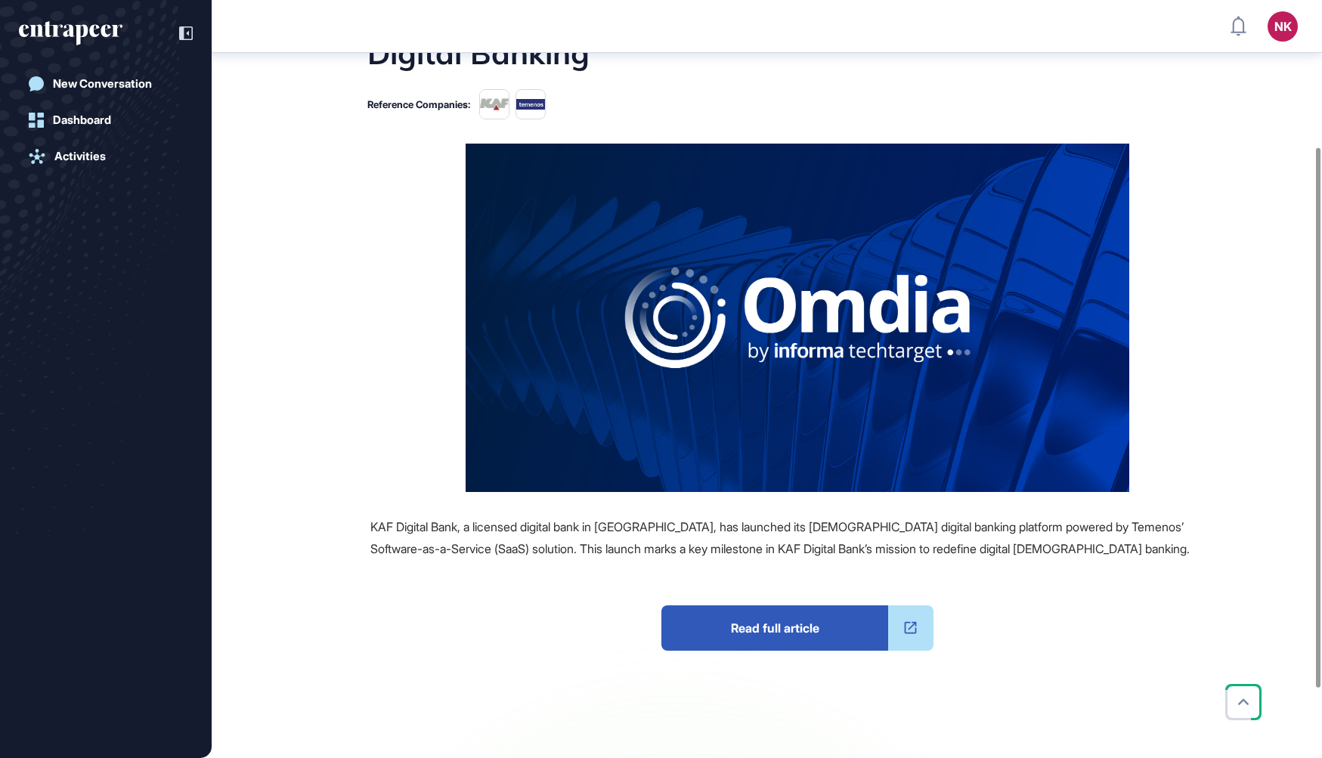
scroll to position [230, 0]
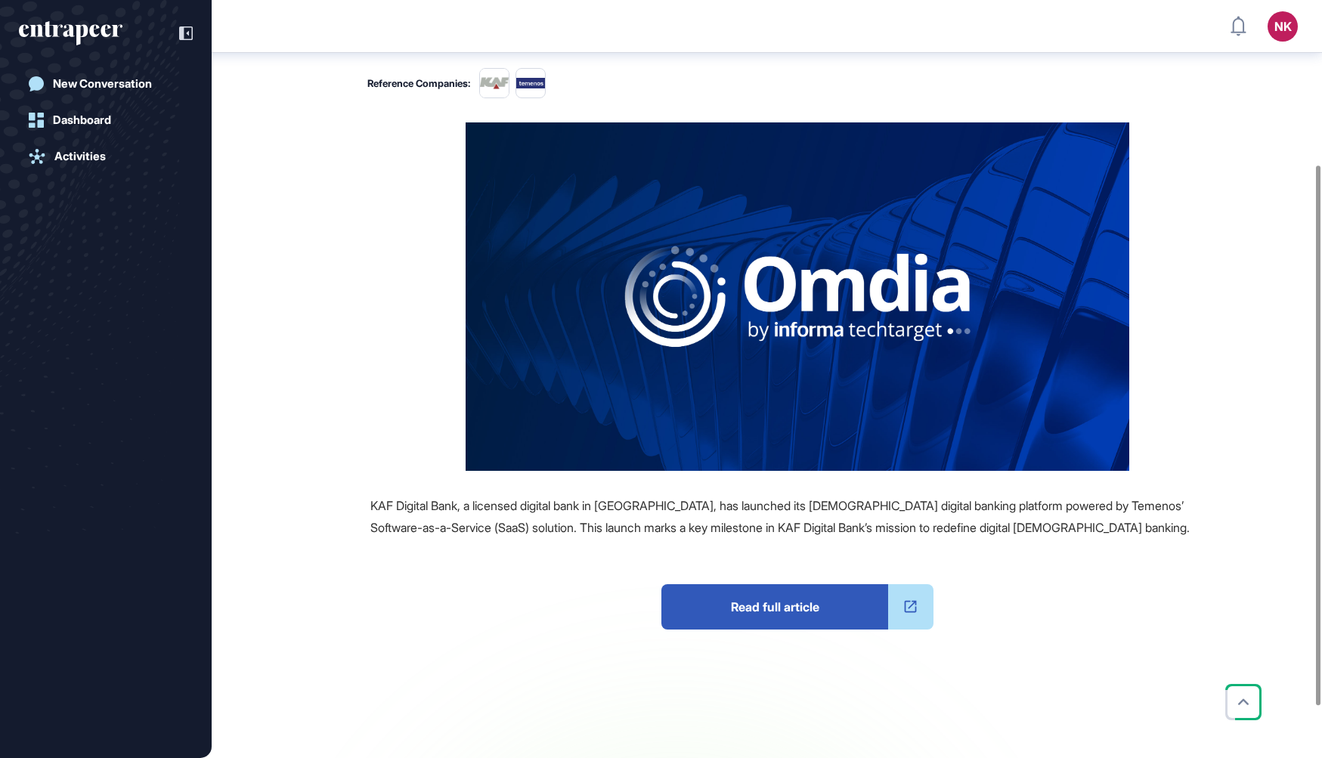
click at [697, 584] on span "Read full article" at bounding box center [774, 606] width 227 height 45
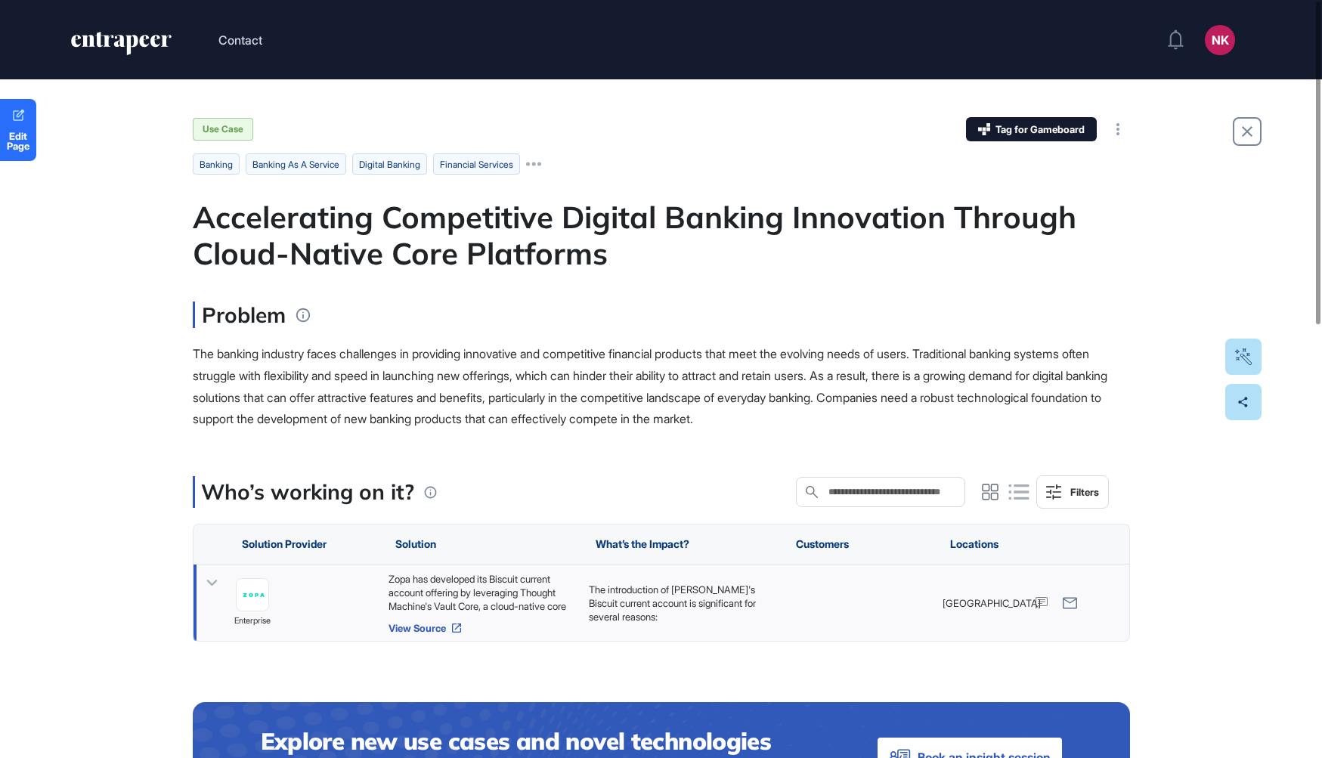
click at [430, 626] on link "View Source" at bounding box center [480, 628] width 185 height 12
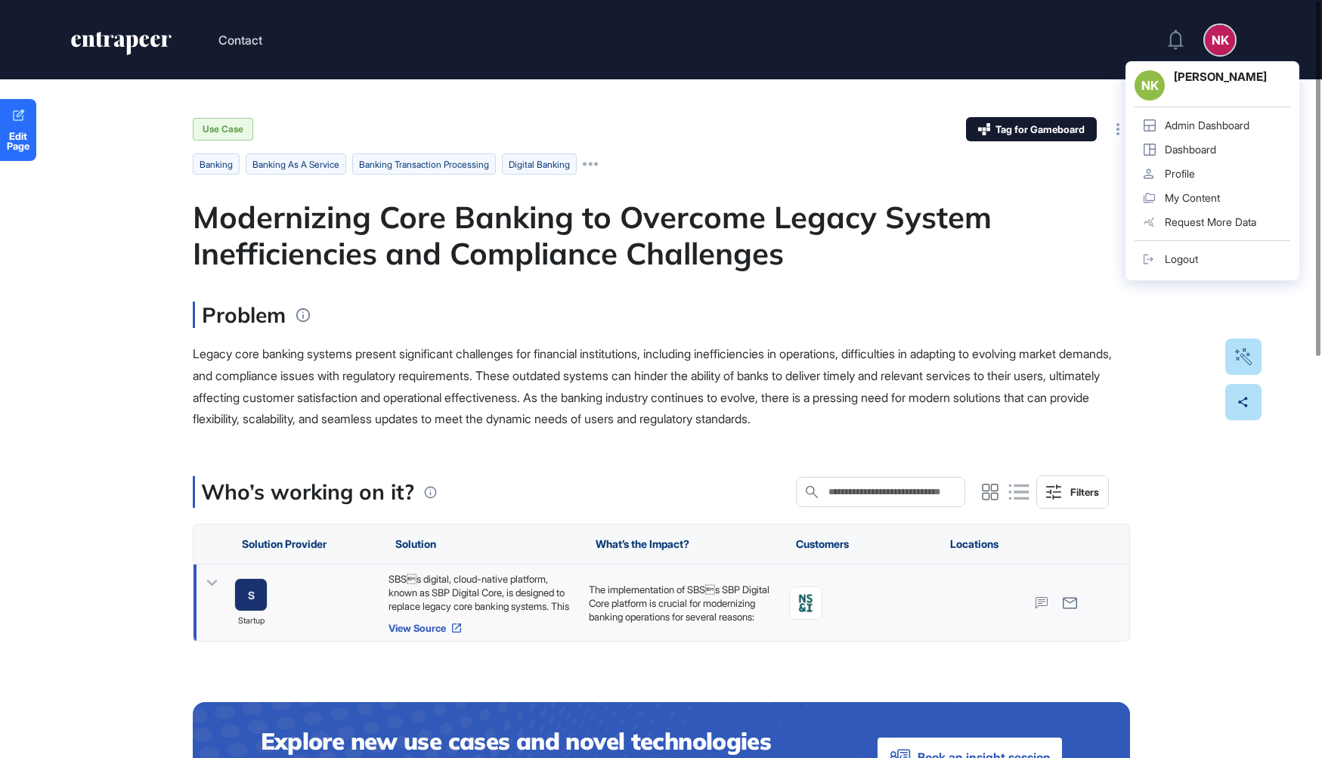
click at [443, 626] on link "View Source" at bounding box center [480, 628] width 185 height 12
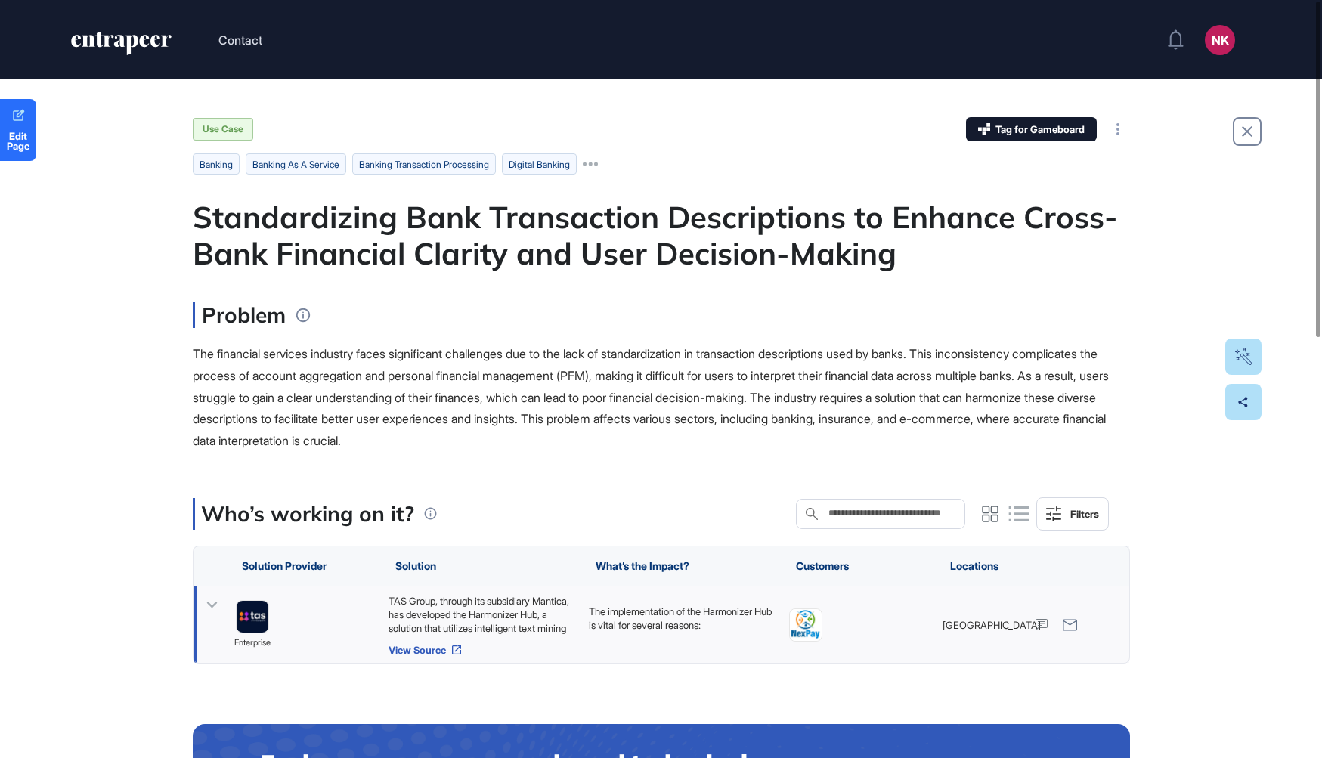
click at [462, 651] on icon at bounding box center [456, 650] width 12 height 12
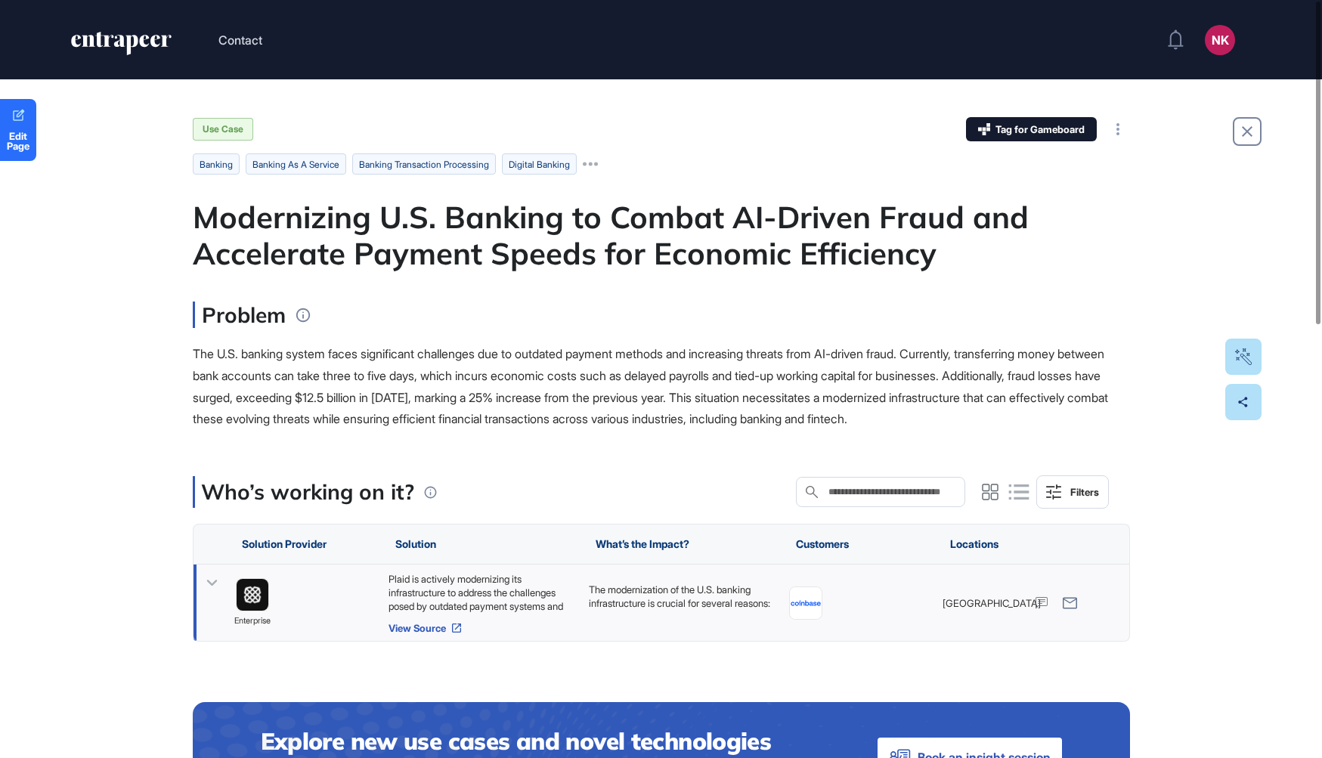
click at [447, 631] on link "View Source" at bounding box center [480, 628] width 185 height 12
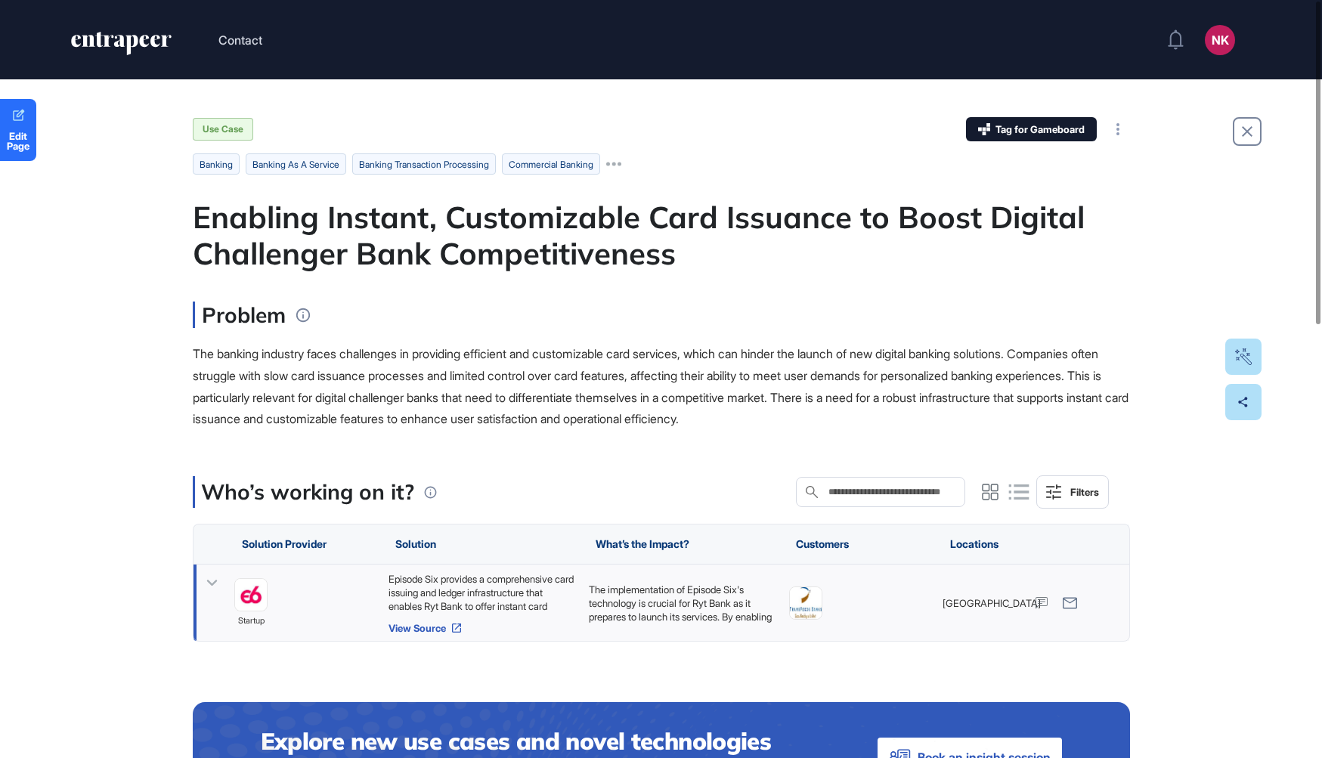
click at [438, 625] on link "View Source" at bounding box center [480, 628] width 185 height 12
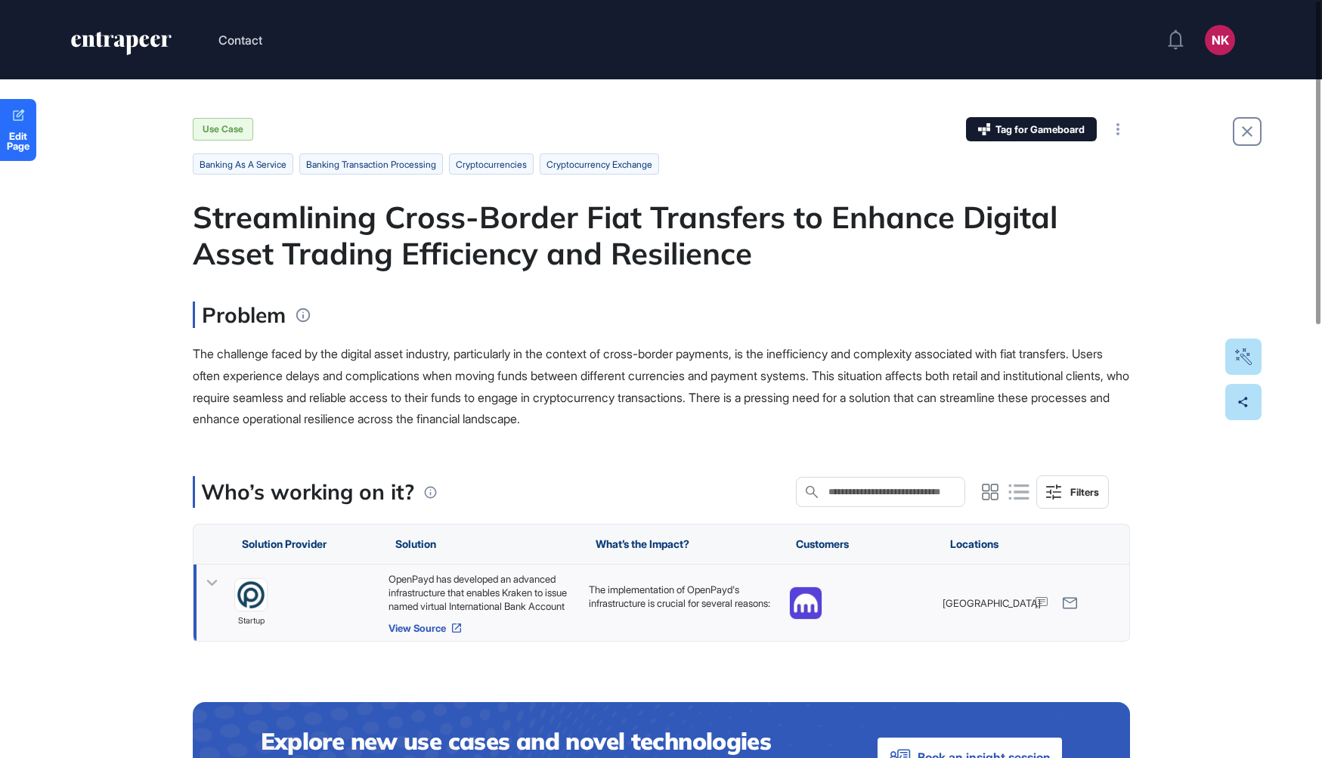
click at [441, 629] on link "View Source" at bounding box center [480, 628] width 185 height 12
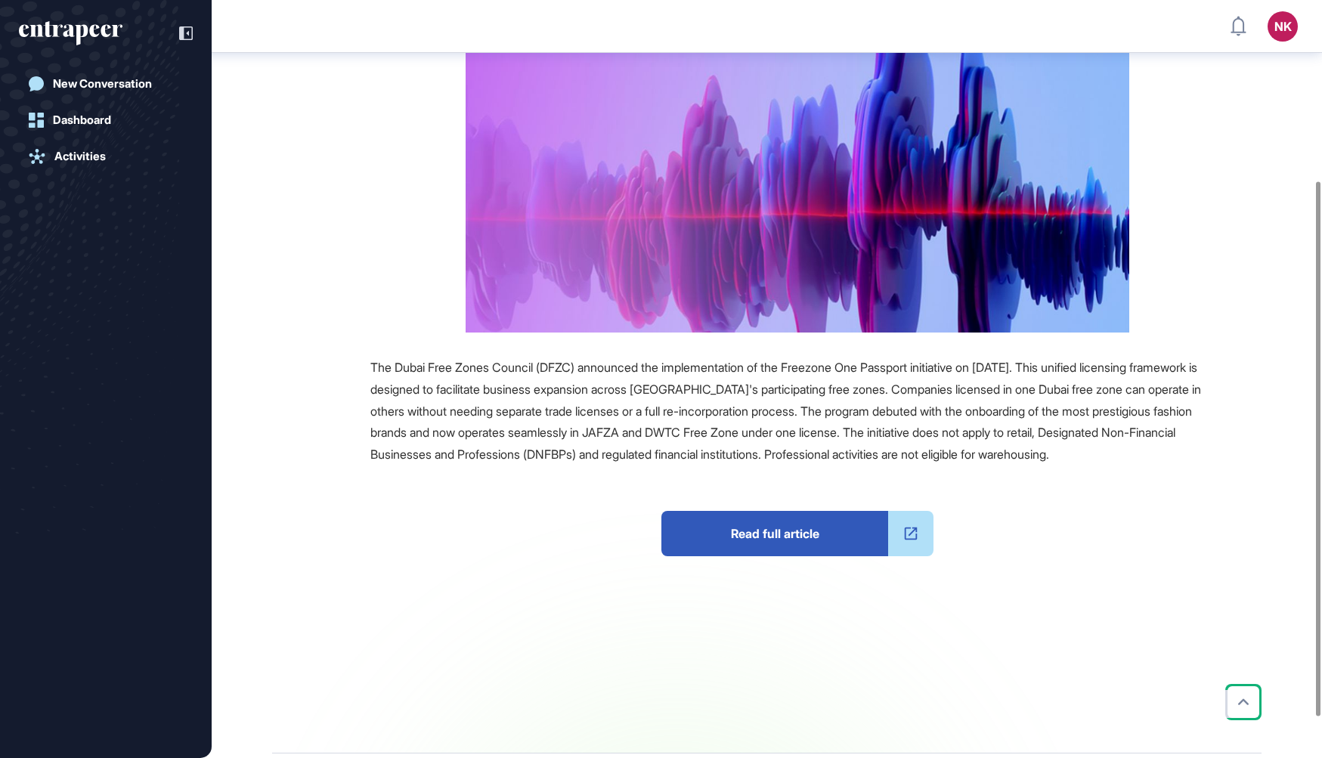
scroll to position [255, 0]
click at [735, 555] on span "Read full article" at bounding box center [774, 532] width 227 height 45
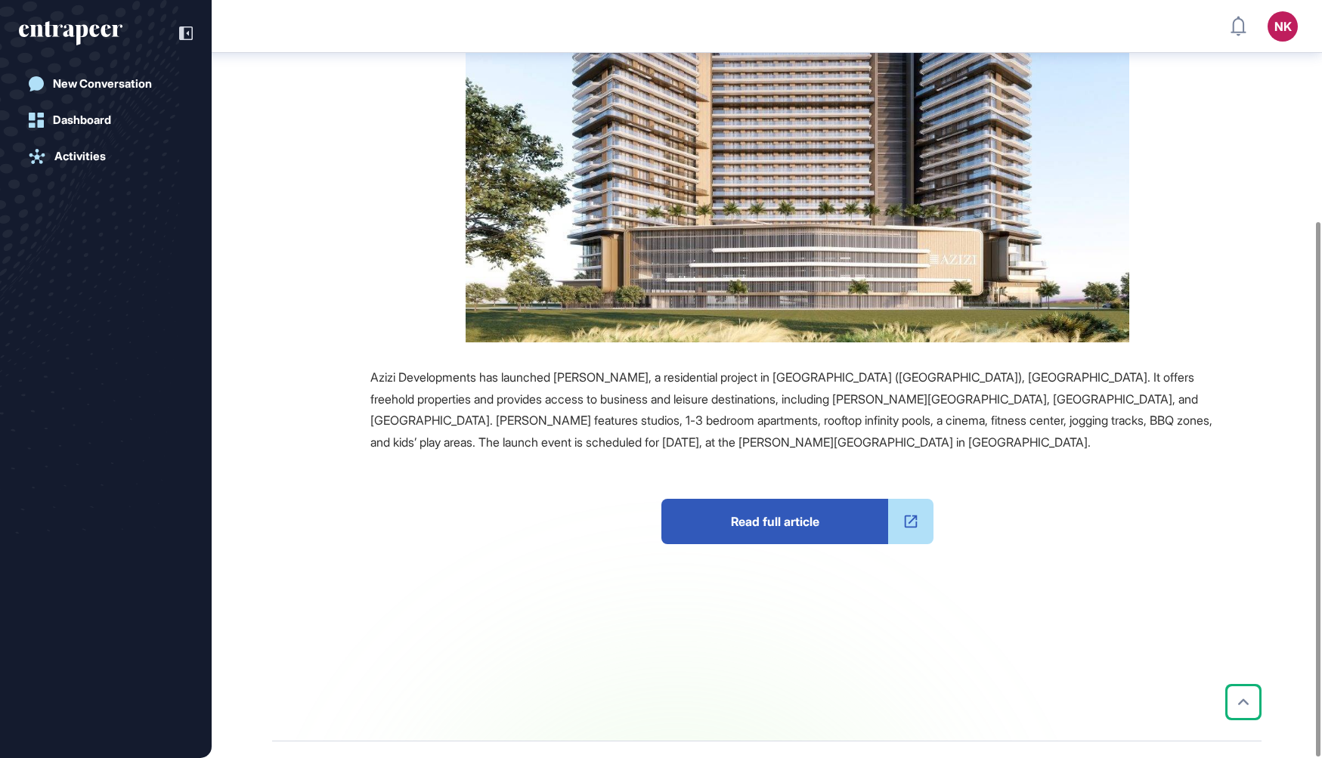
scroll to position [313, 0]
click at [775, 499] on span "Read full article" at bounding box center [774, 521] width 227 height 45
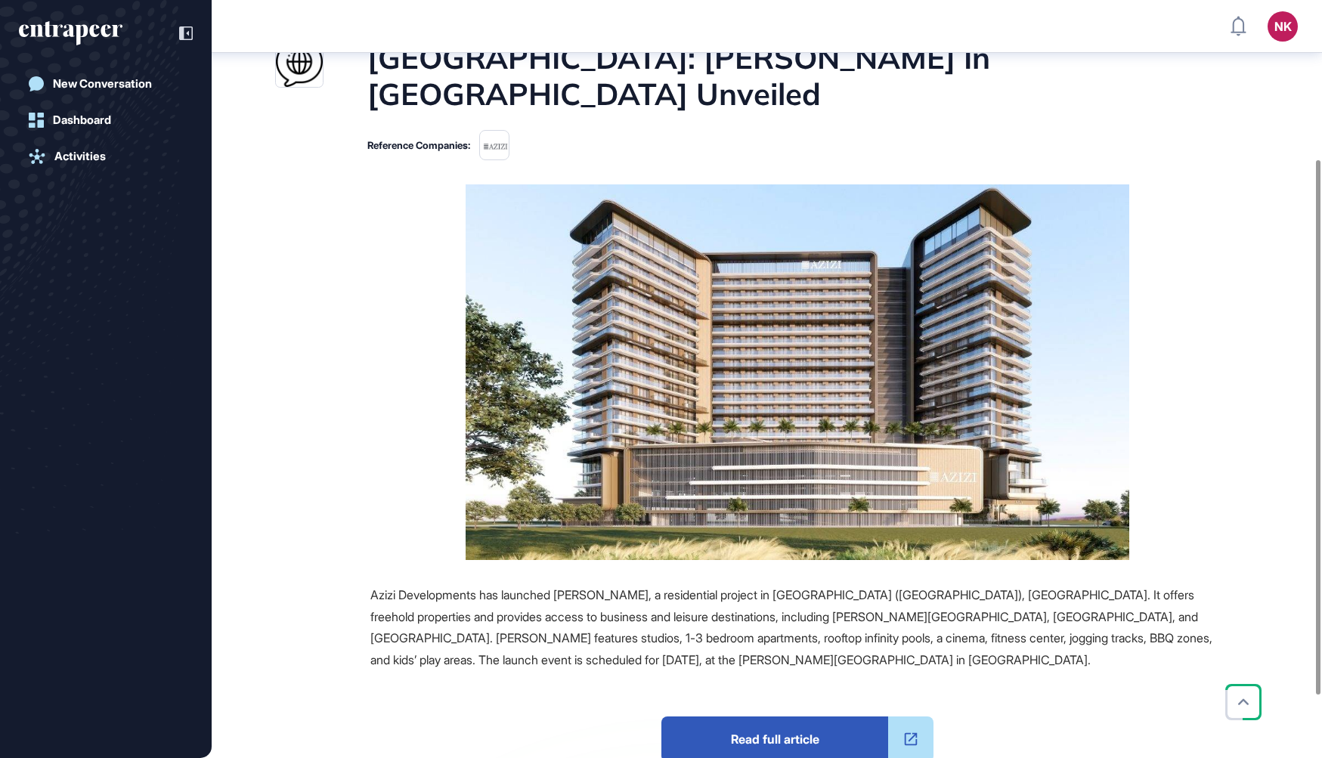
scroll to position [0, 0]
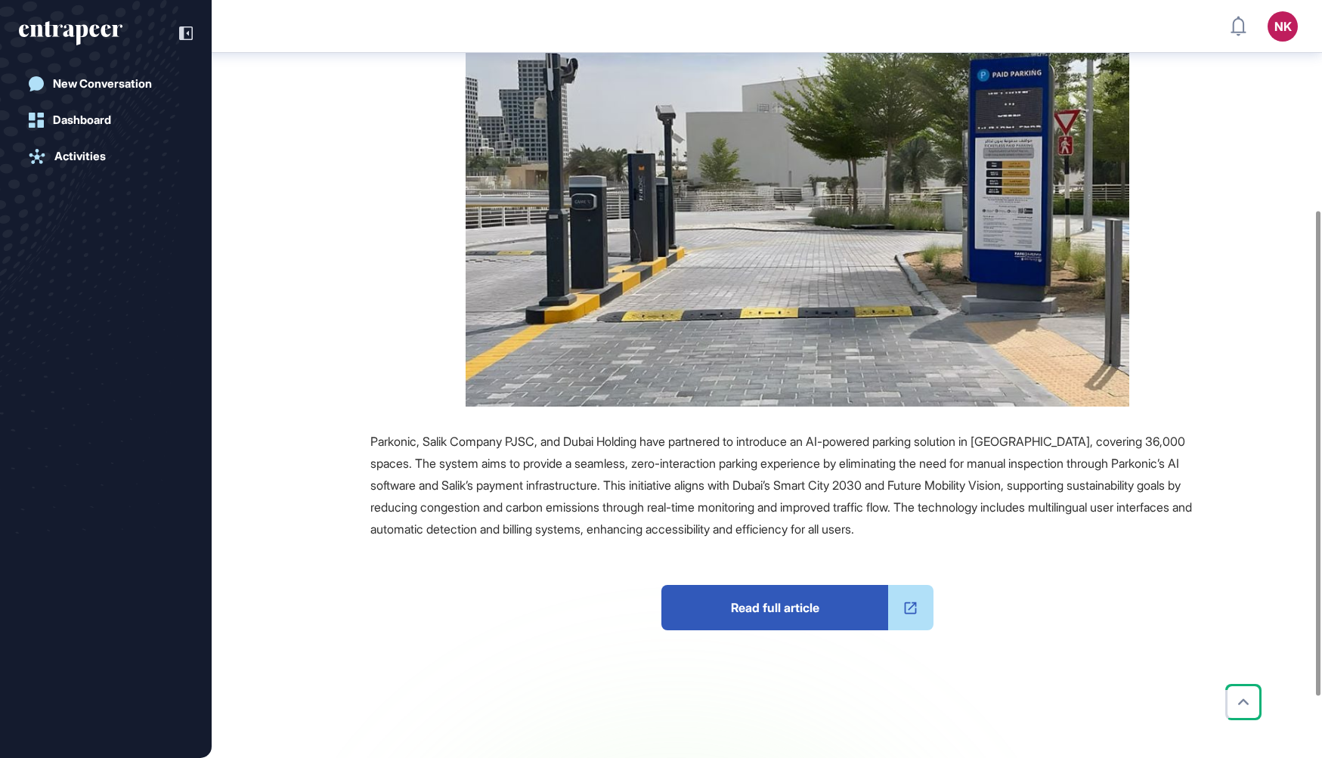
scroll to position [355, 0]
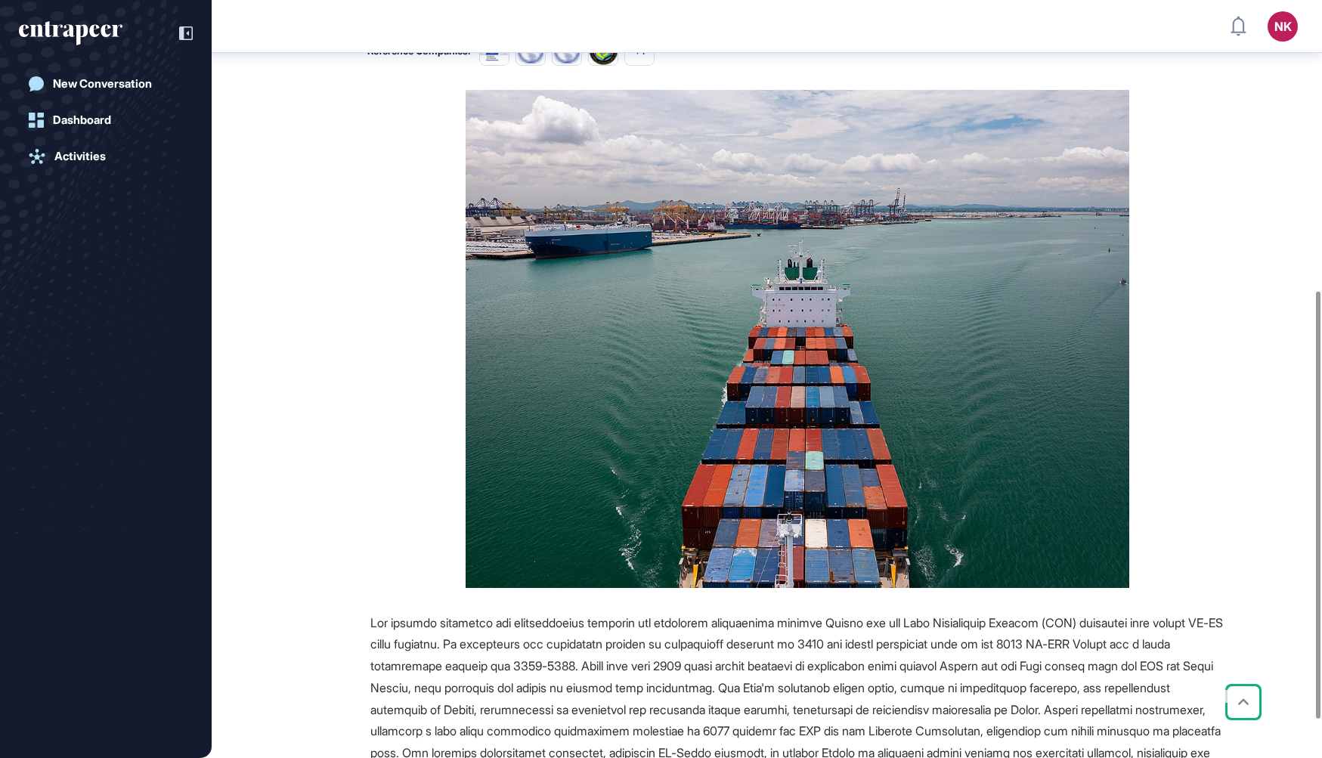
scroll to position [542, 0]
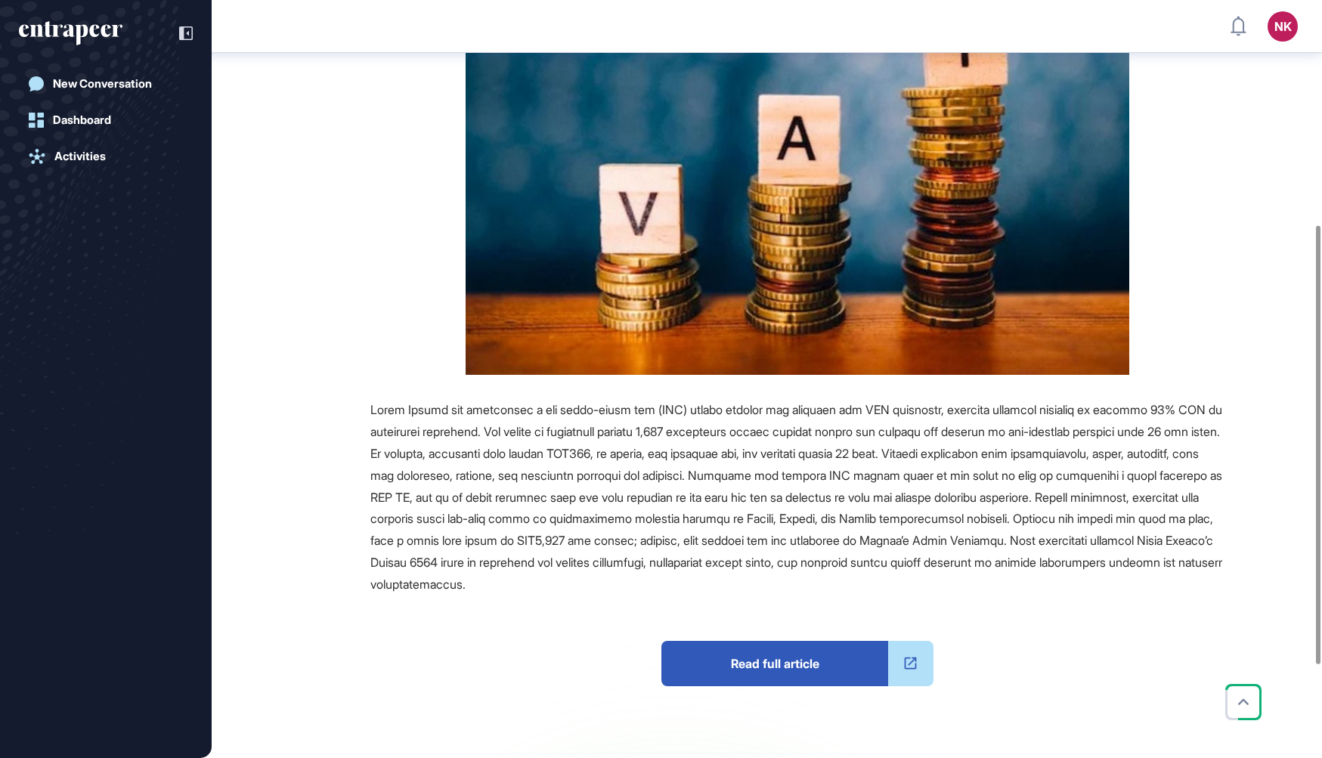
scroll to position [391, 0]
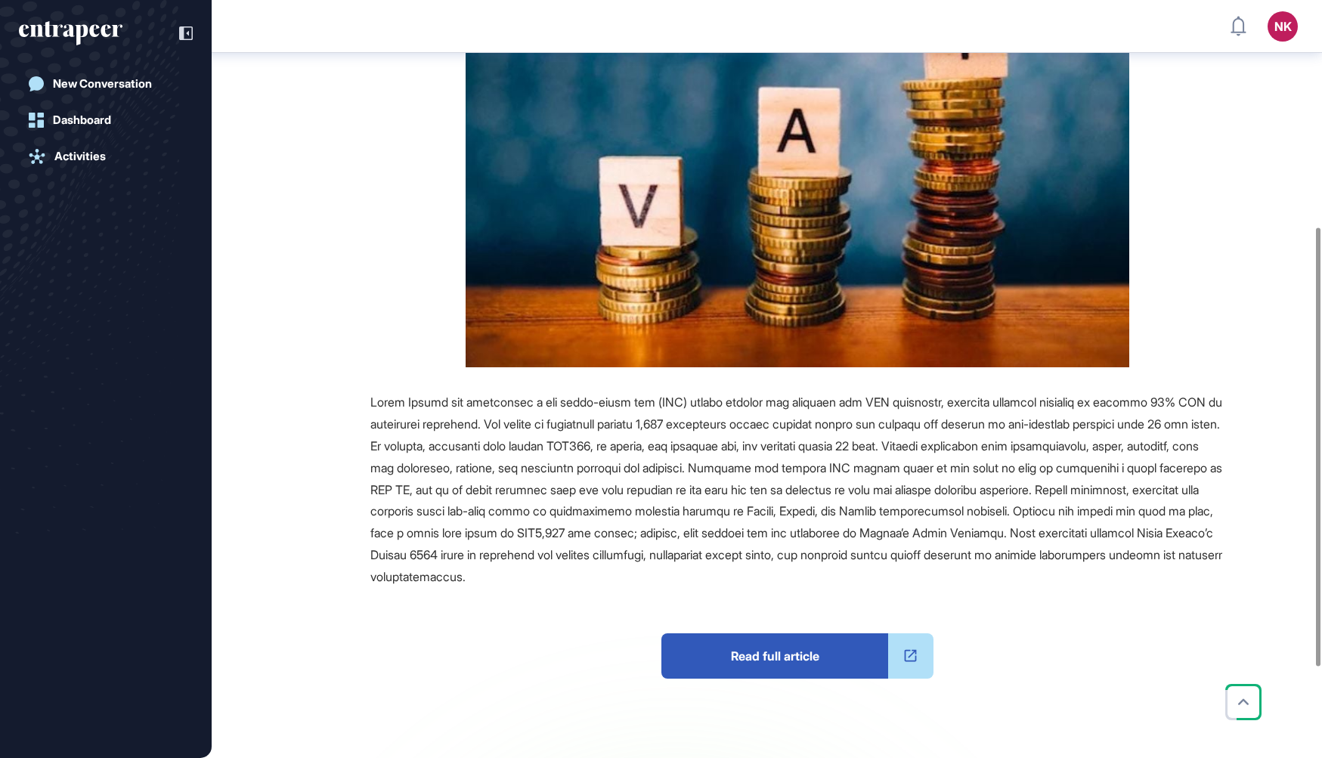
click at [806, 654] on span "Read full article" at bounding box center [774, 655] width 227 height 45
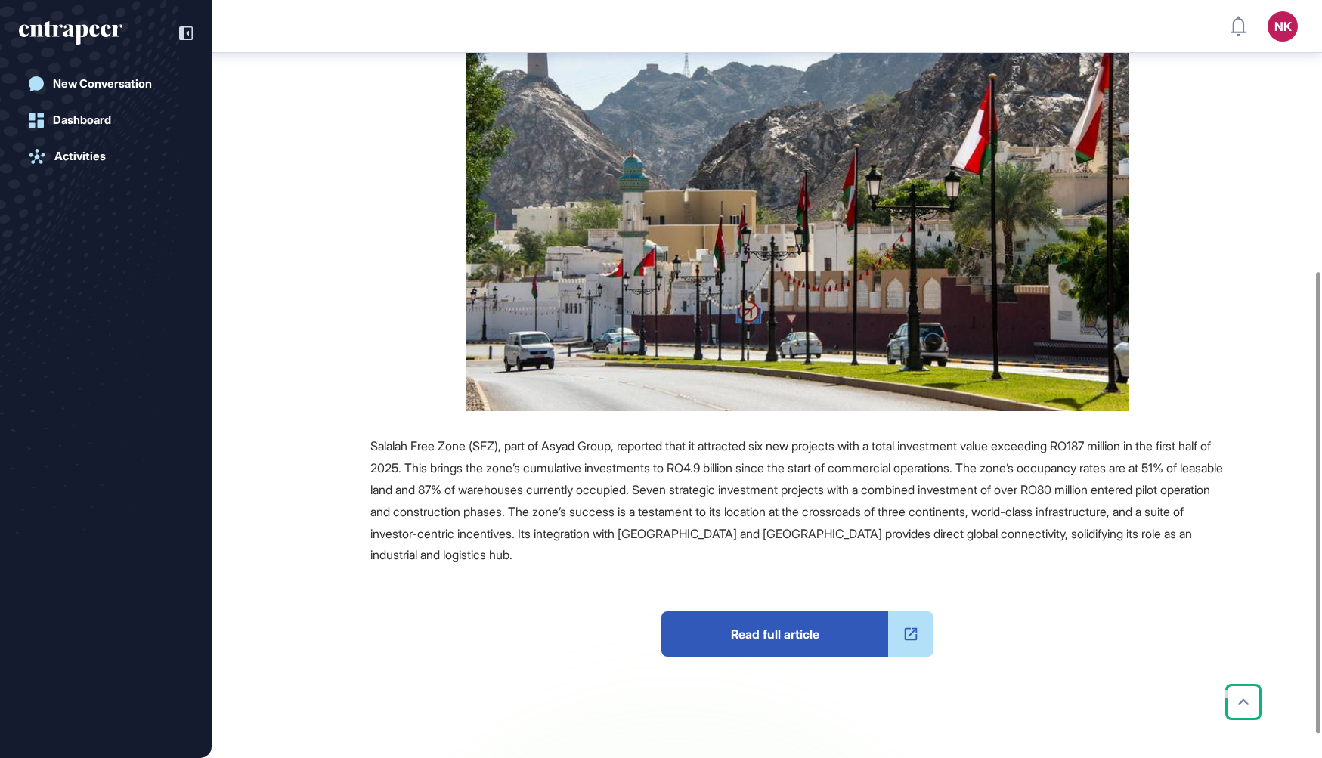
scroll to position [478, 0]
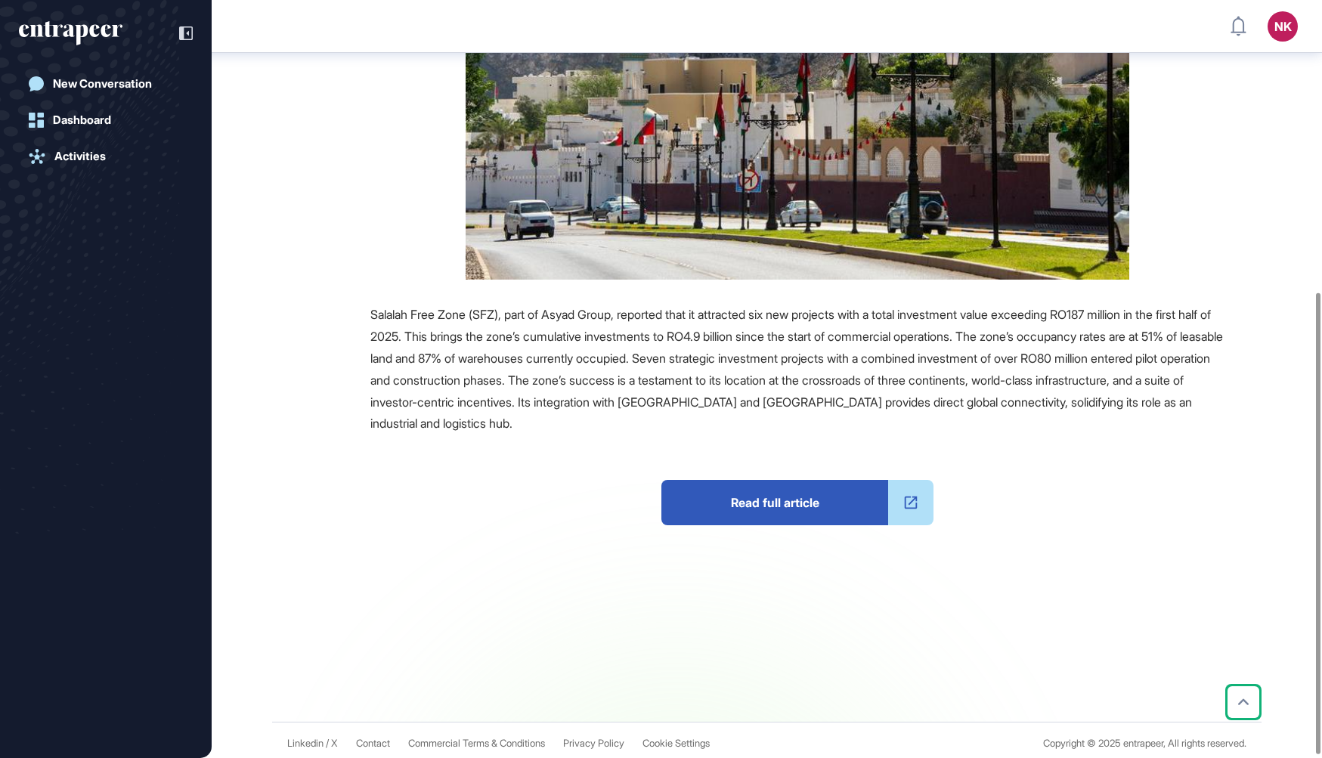
click at [701, 504] on span "Read full article" at bounding box center [774, 502] width 227 height 45
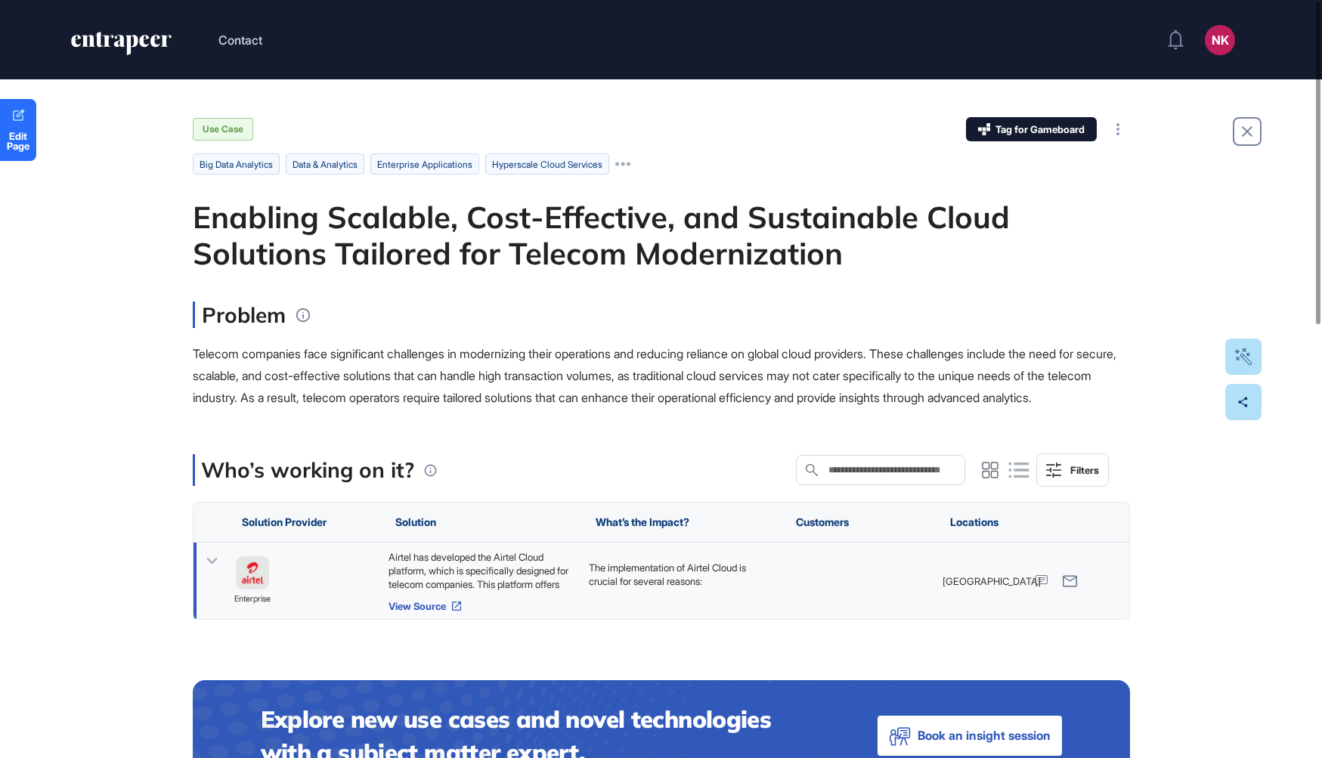
click at [451, 612] on link "View Source" at bounding box center [480, 606] width 185 height 12
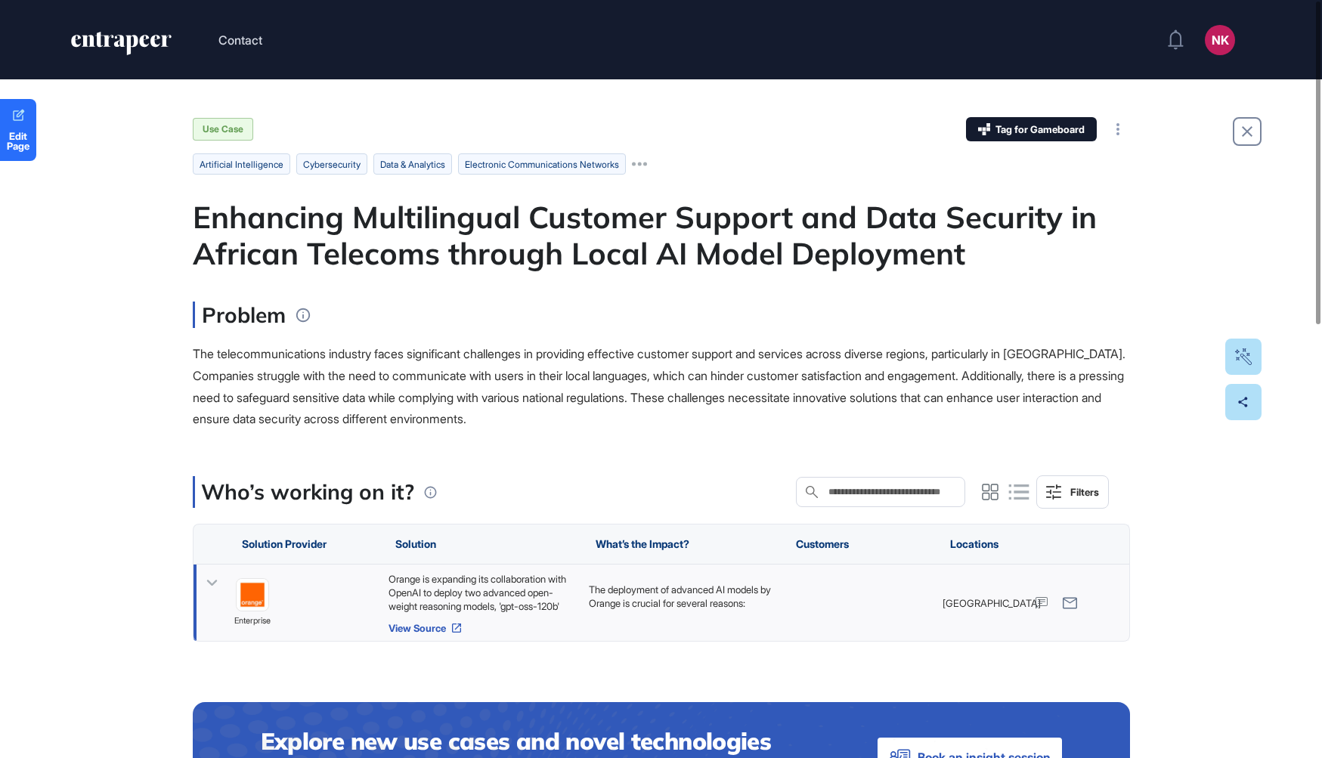
click at [422, 629] on link "View Source" at bounding box center [480, 628] width 185 height 12
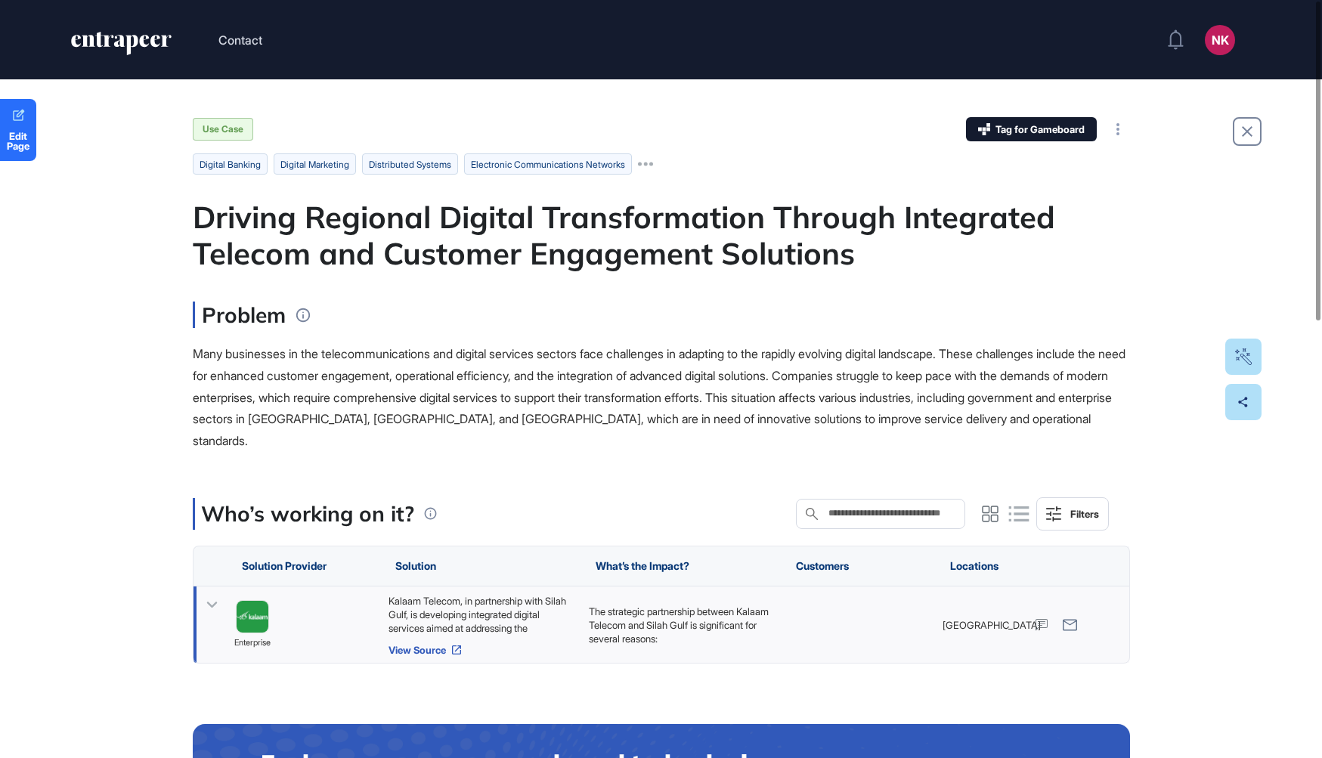
click at [416, 644] on link "View Source" at bounding box center [480, 650] width 185 height 12
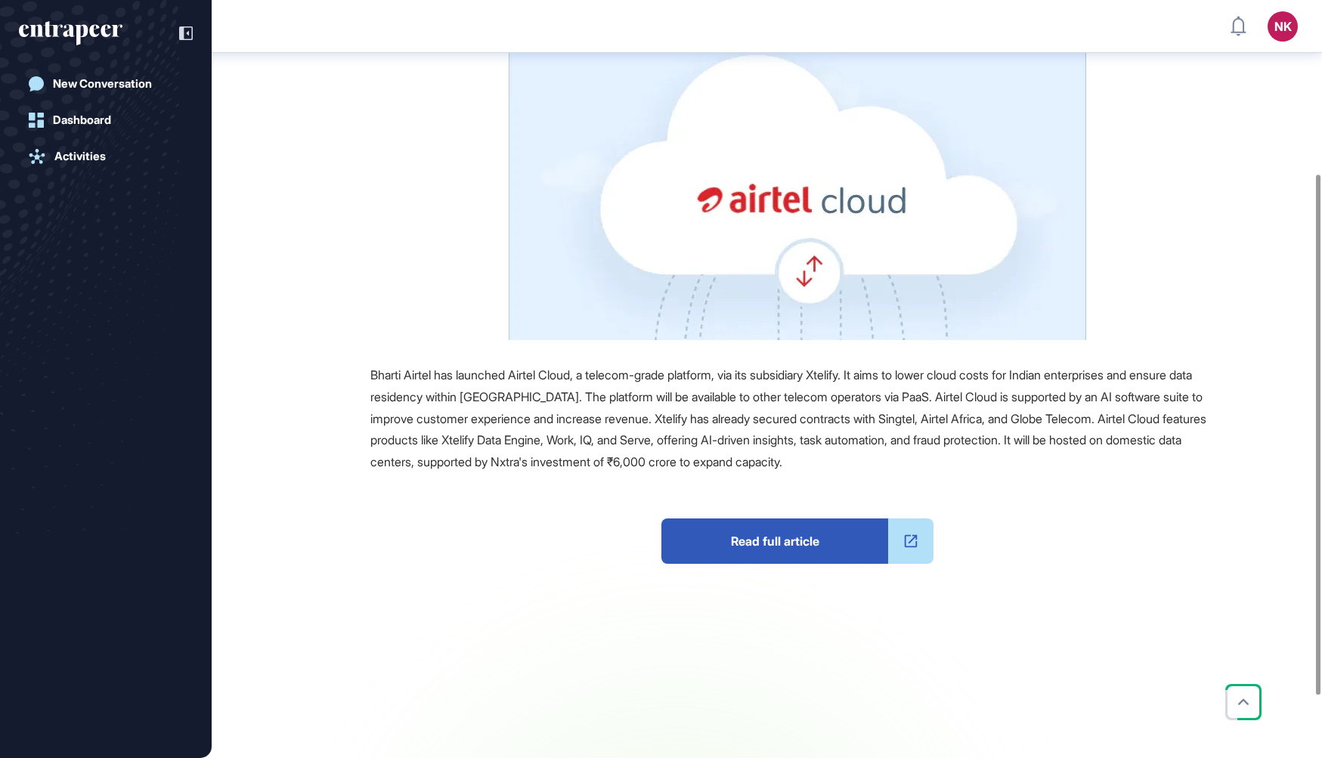
scroll to position [345, 0]
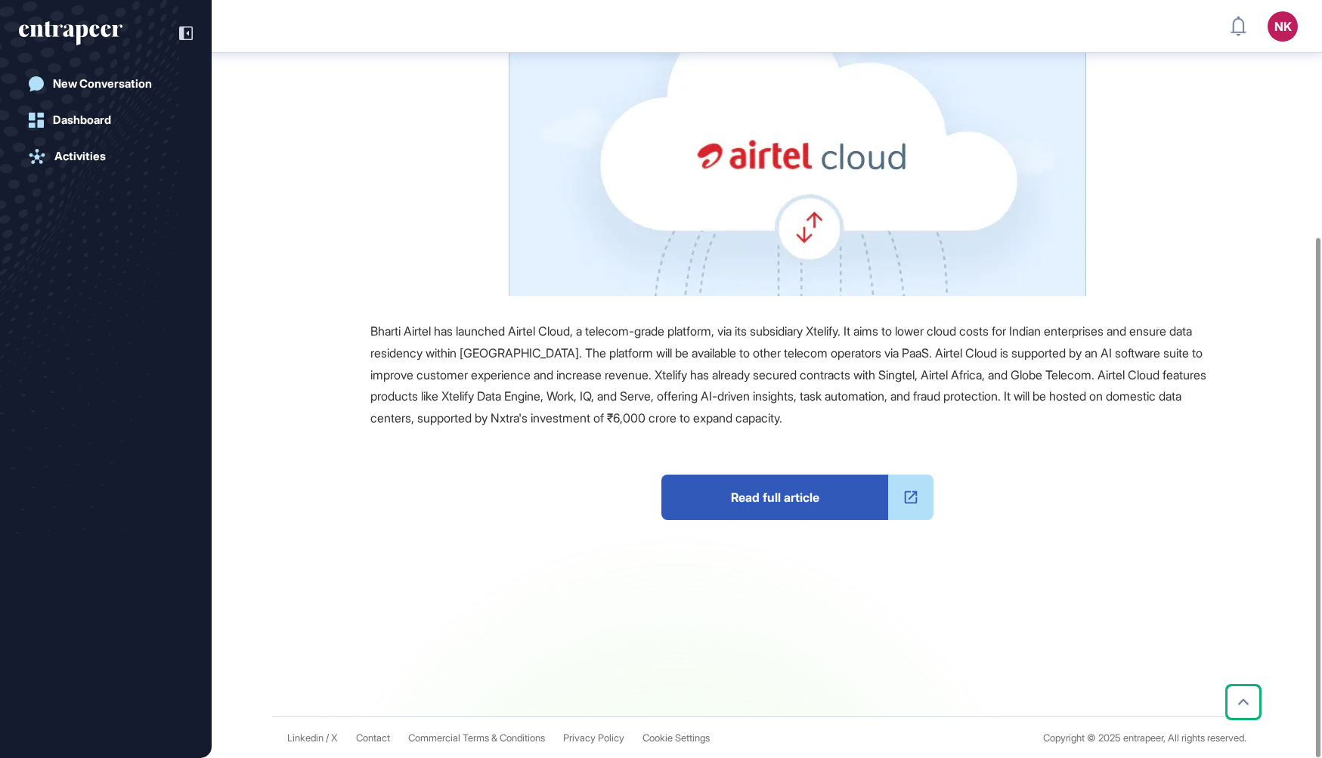
click at [799, 495] on span "Read full article" at bounding box center [774, 497] width 227 height 45
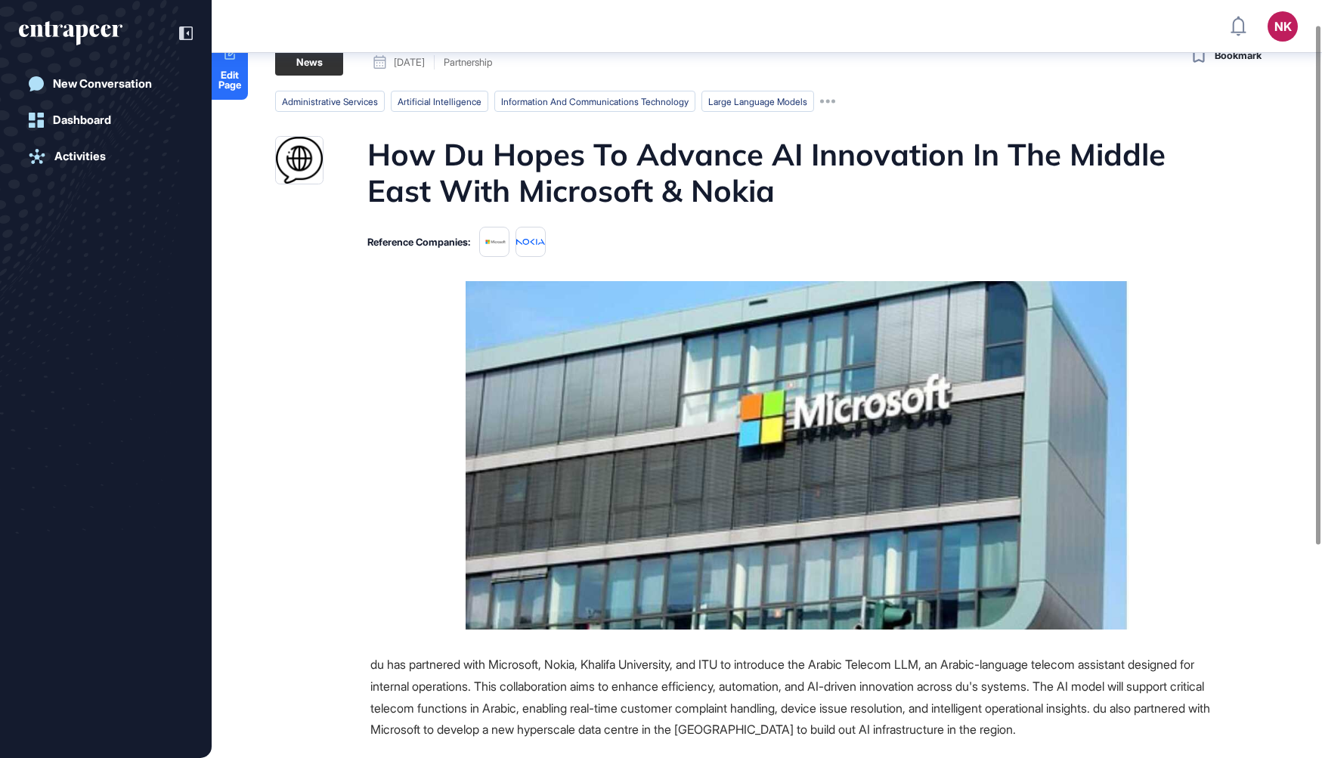
scroll to position [36, 0]
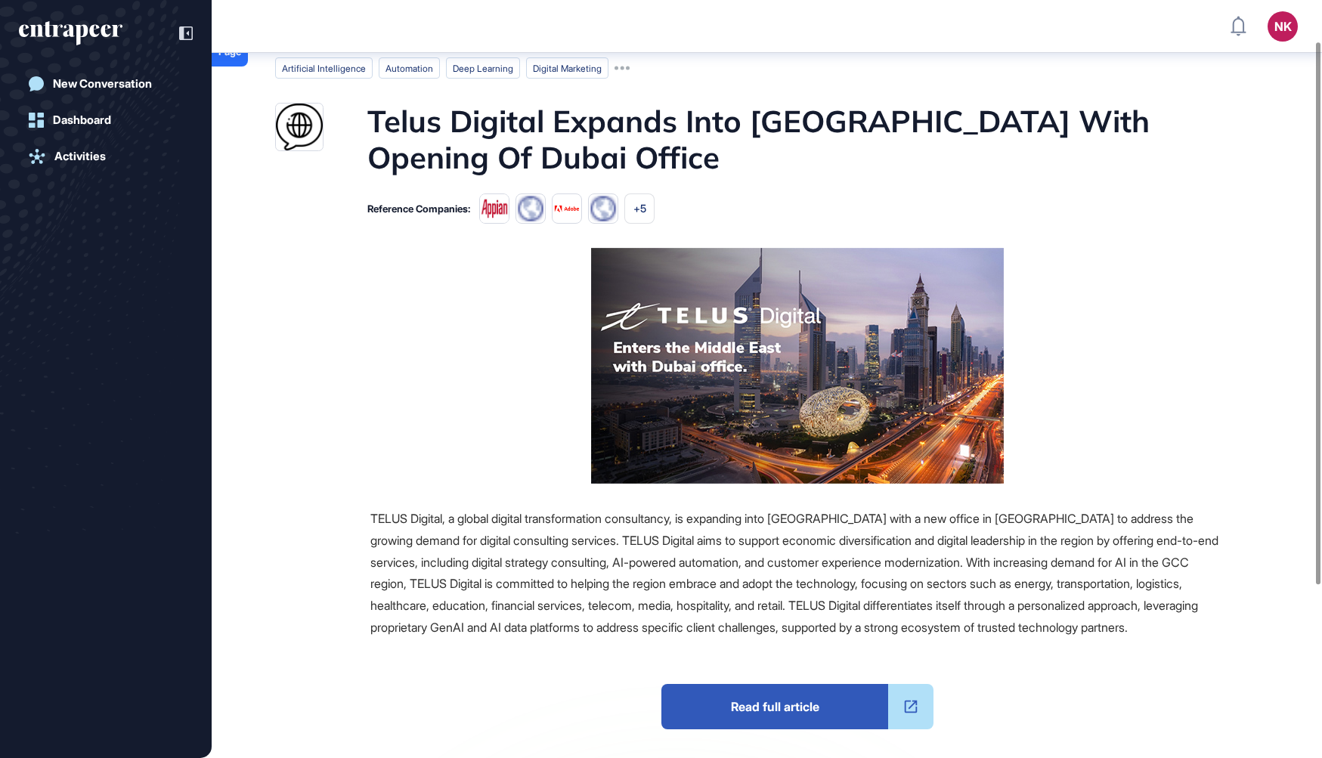
scroll to position [70, 0]
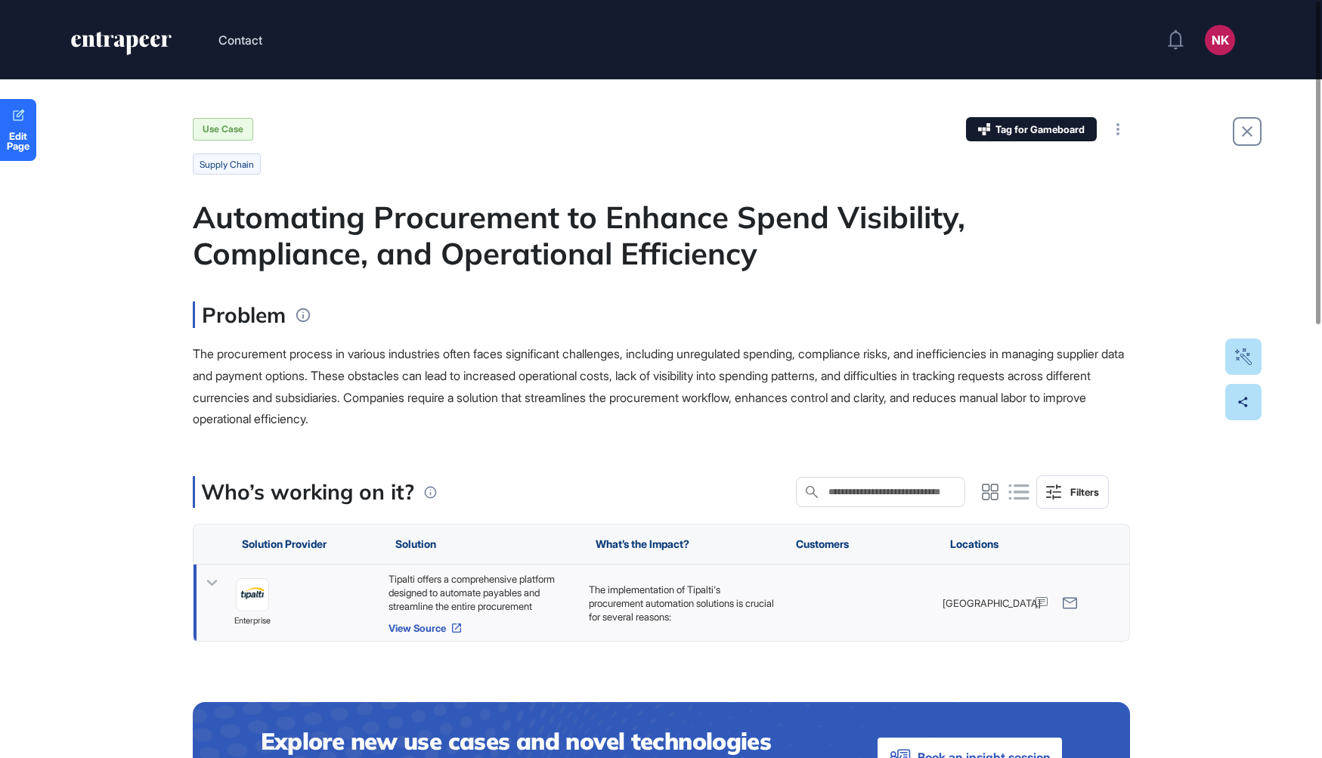
click at [447, 626] on link "View Source" at bounding box center [480, 628] width 185 height 12
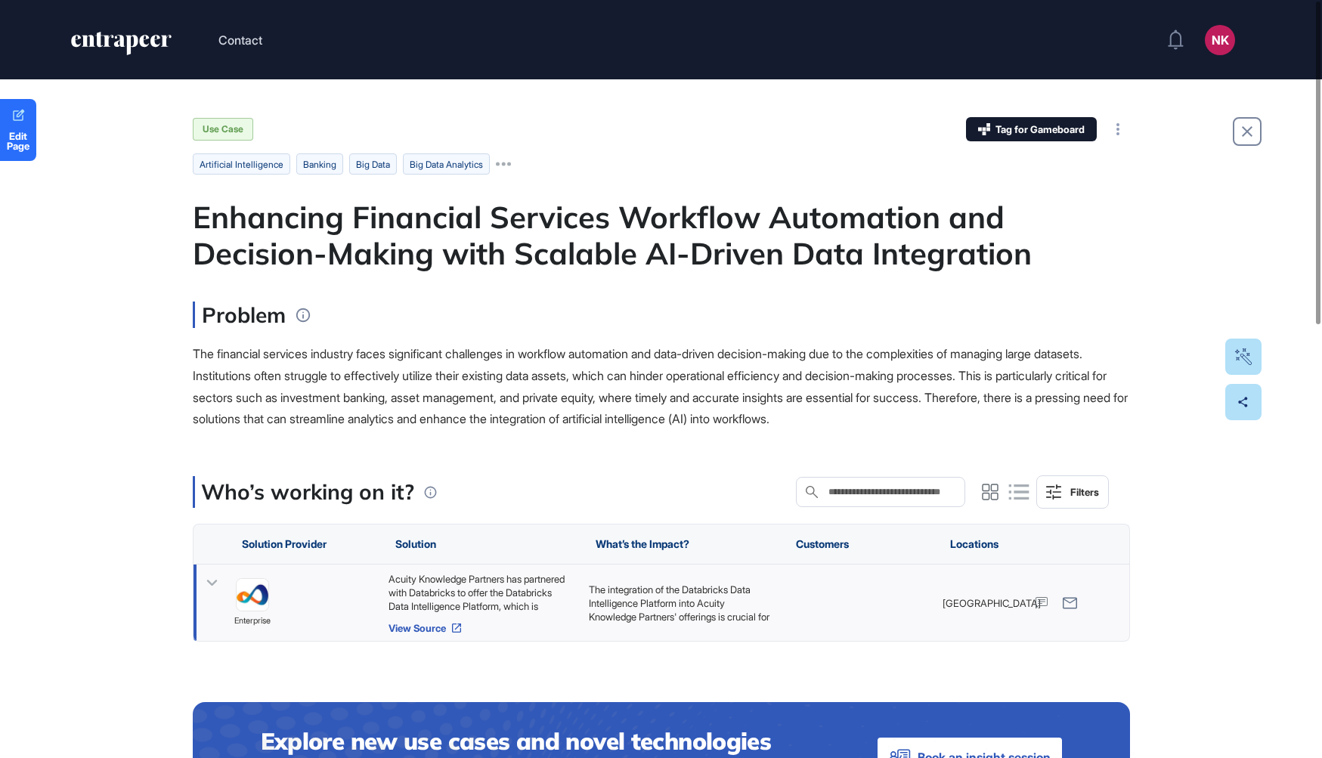
click at [445, 628] on link "View Source" at bounding box center [480, 628] width 185 height 12
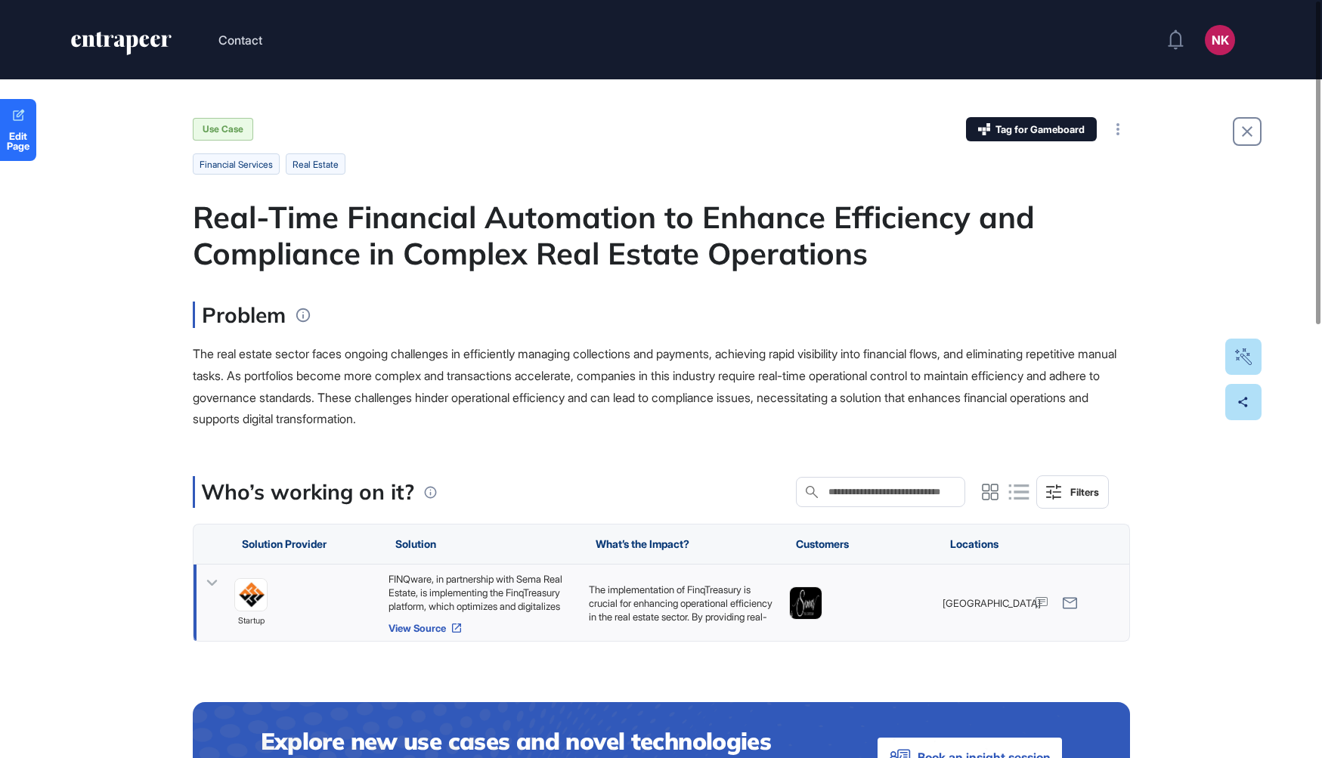
click at [421, 629] on link "View Source" at bounding box center [480, 628] width 185 height 12
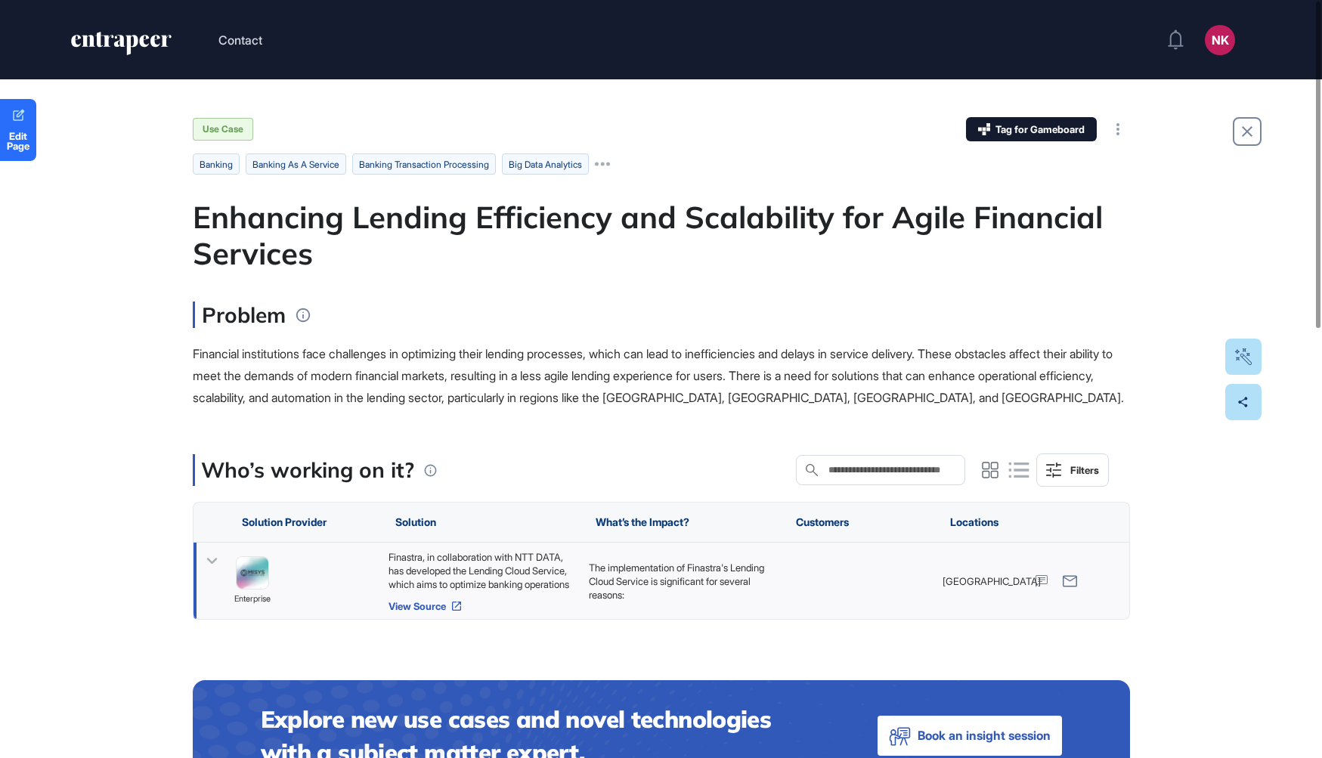
click at [440, 603] on link "View Source" at bounding box center [480, 606] width 185 height 12
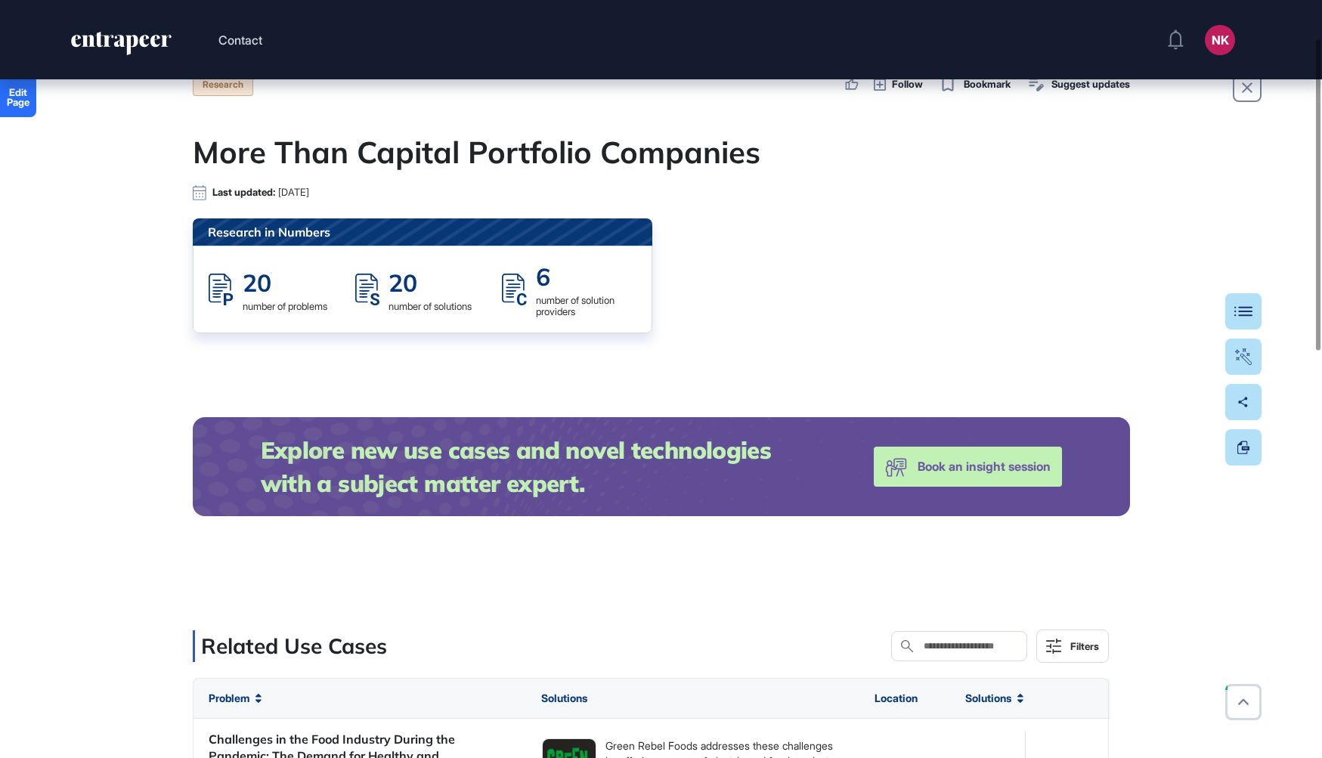
scroll to position [28, 0]
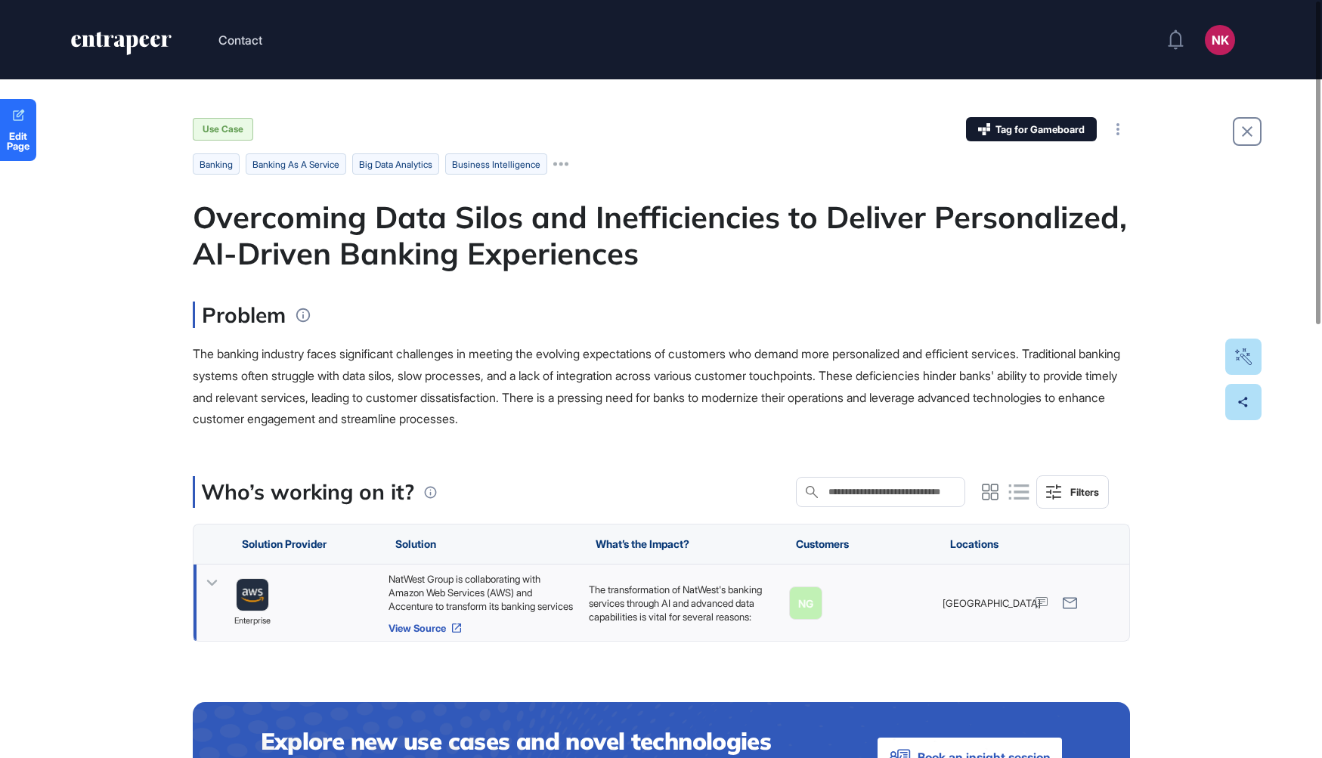
click at [441, 628] on link "View Source" at bounding box center [480, 628] width 185 height 12
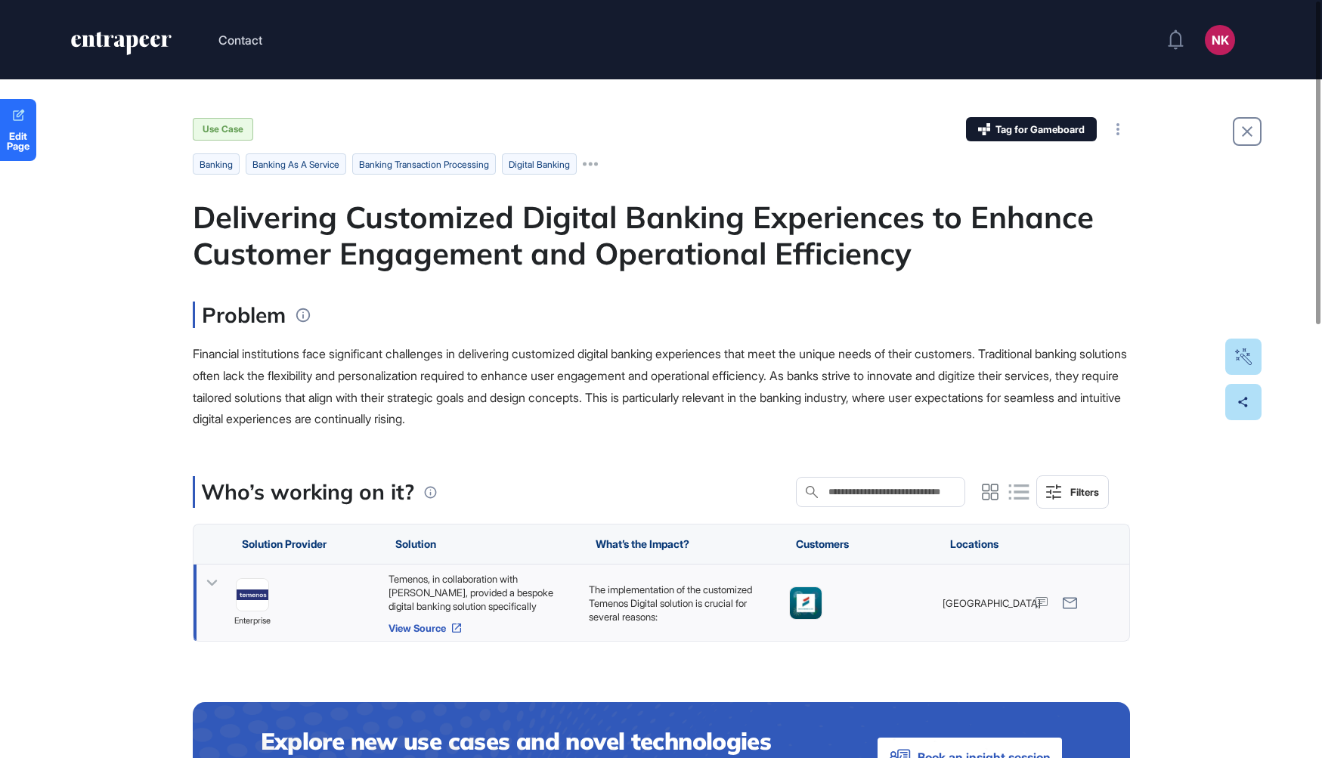
click at [454, 626] on icon at bounding box center [455, 627] width 9 height 9
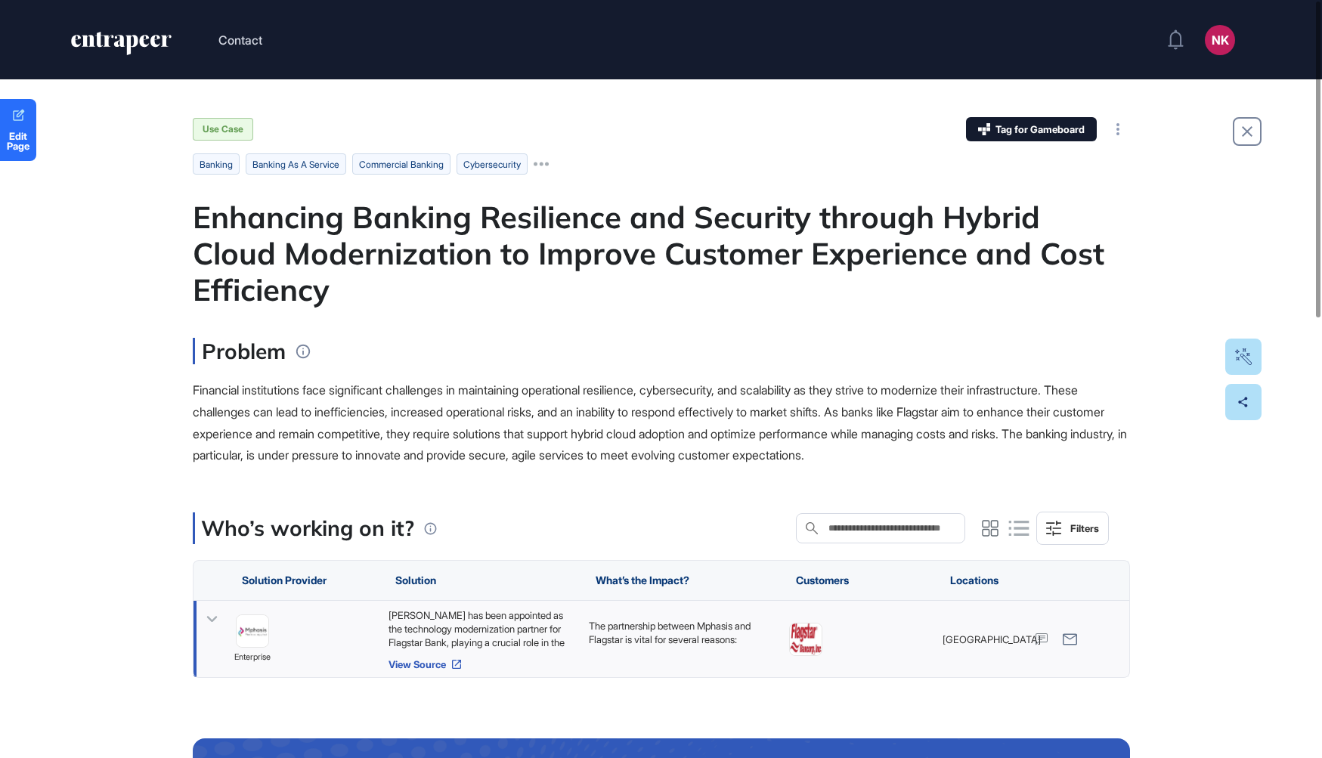
click at [447, 667] on link "View Source" at bounding box center [480, 664] width 185 height 12
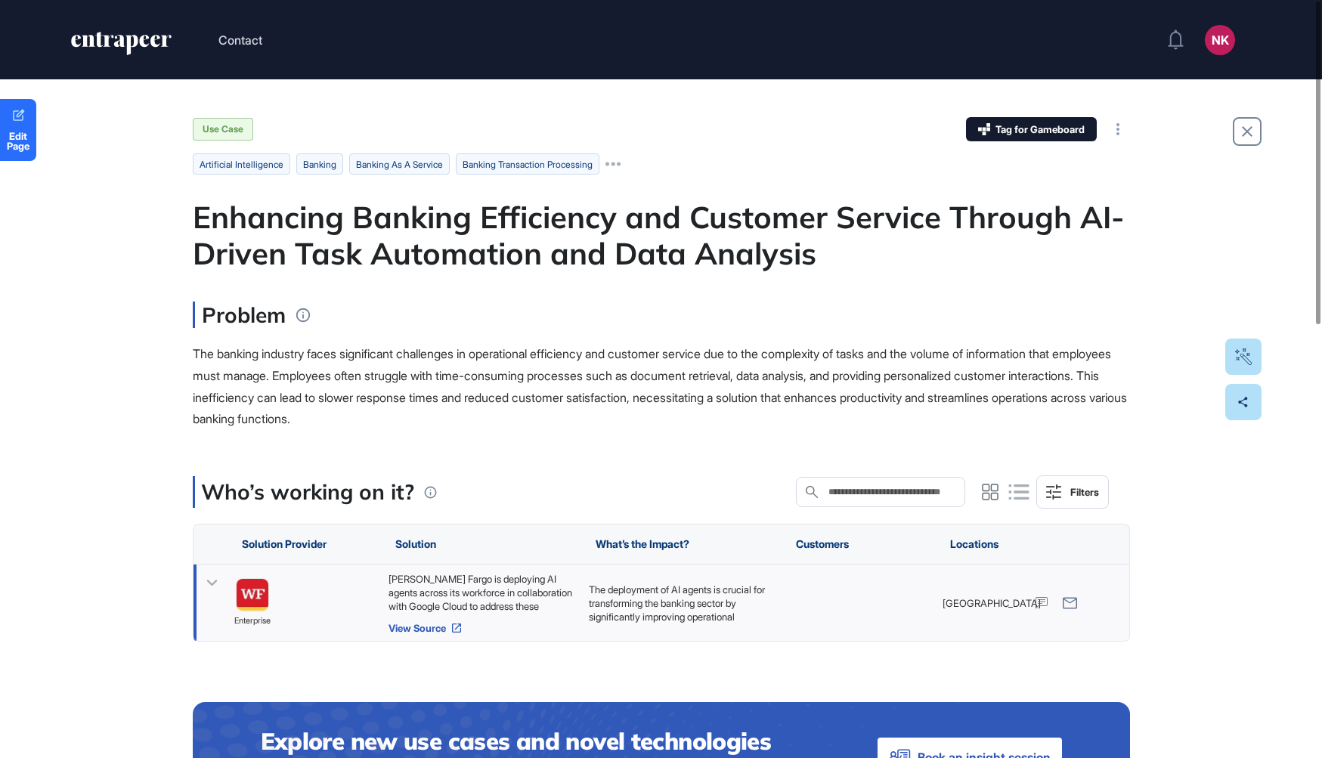
click at [438, 631] on link "View Source" at bounding box center [480, 628] width 185 height 12
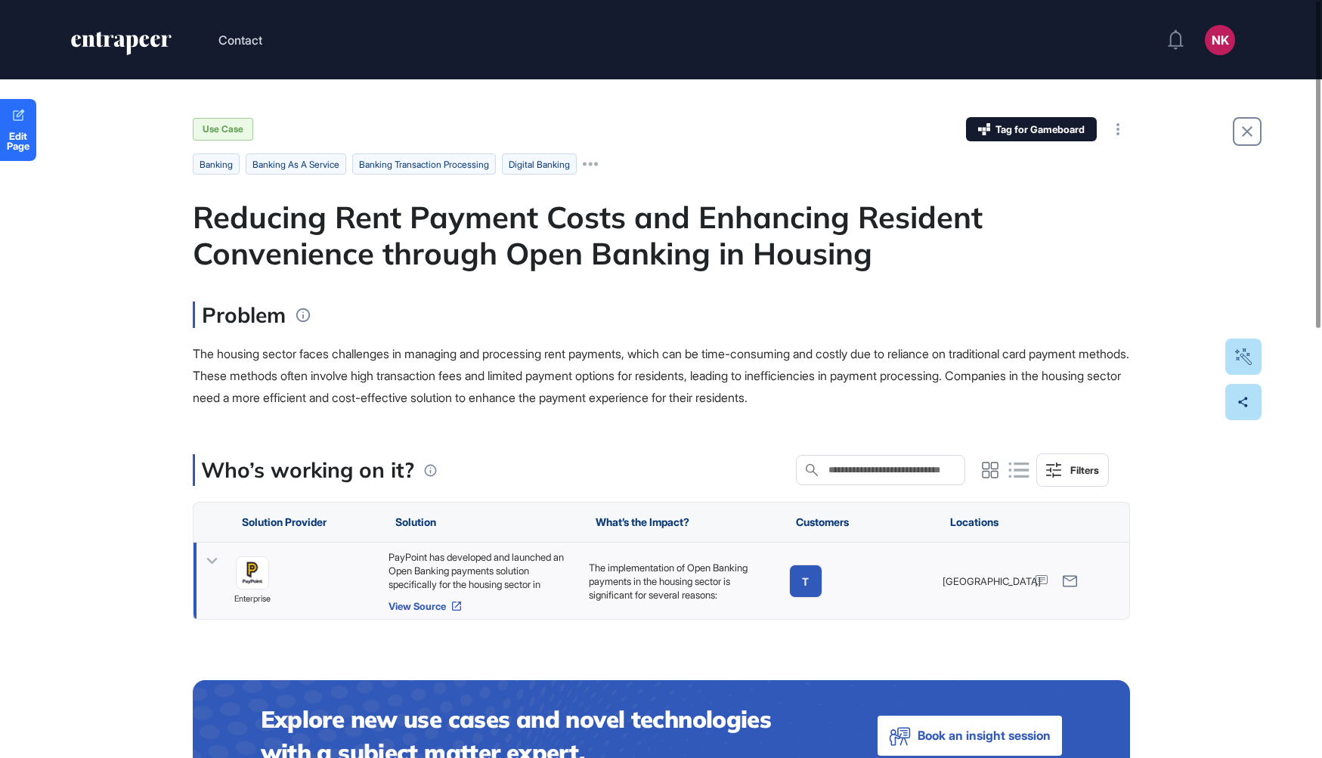
click at [410, 606] on link "View Source" at bounding box center [480, 606] width 185 height 12
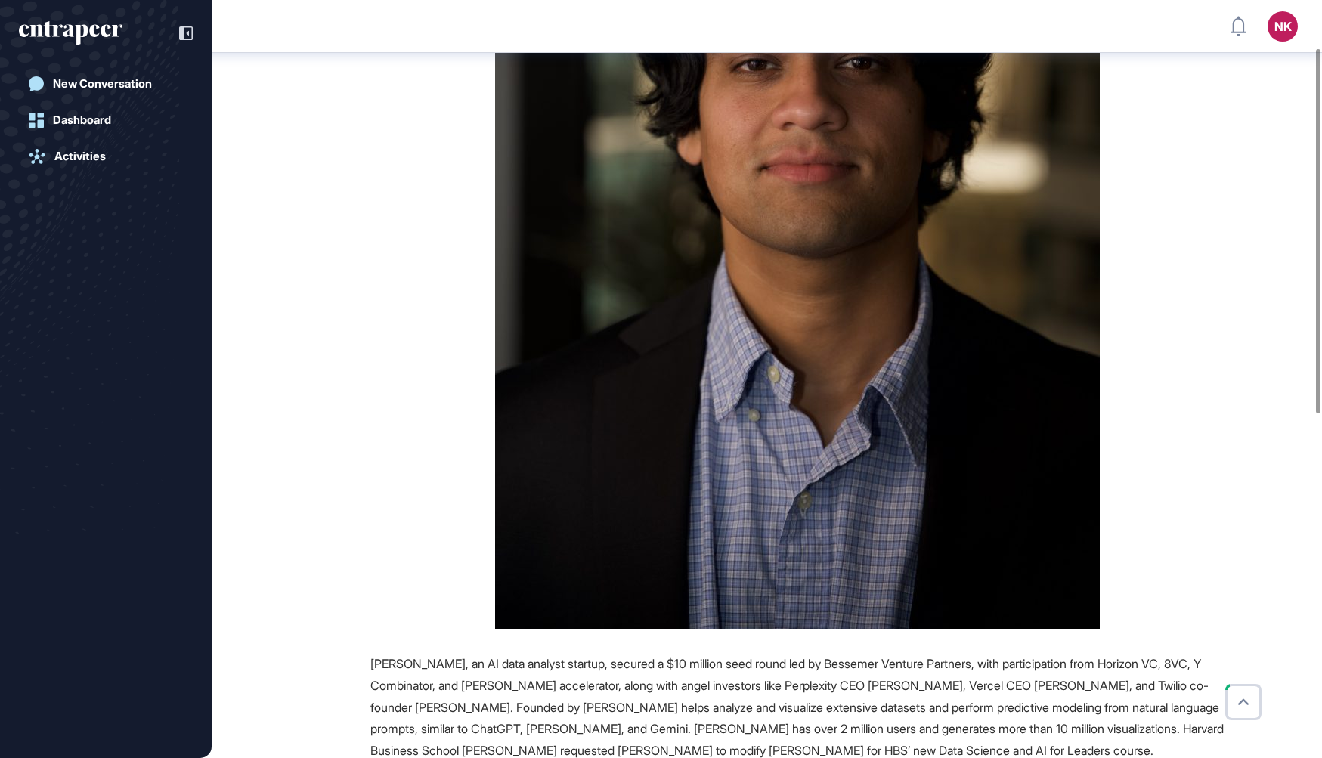
scroll to position [815, 0]
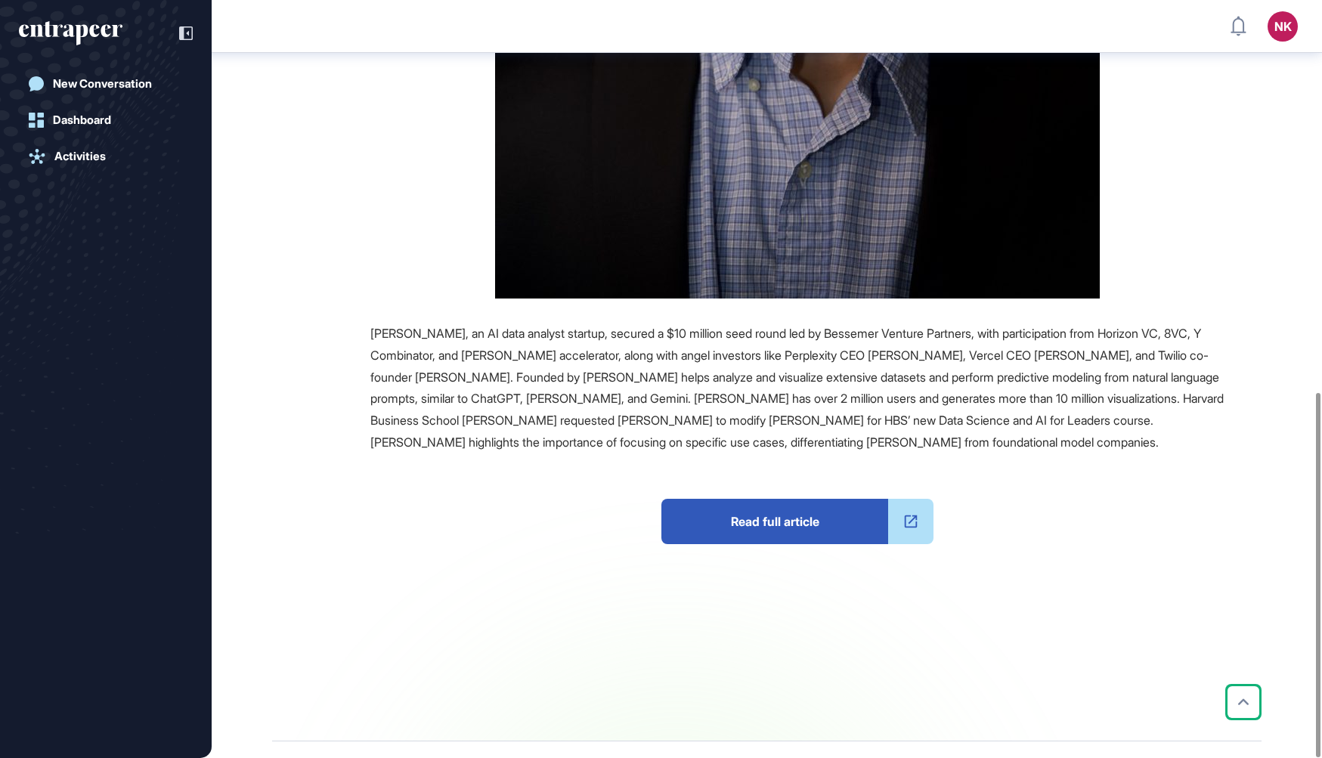
click at [780, 499] on span "Read full article" at bounding box center [774, 521] width 227 height 45
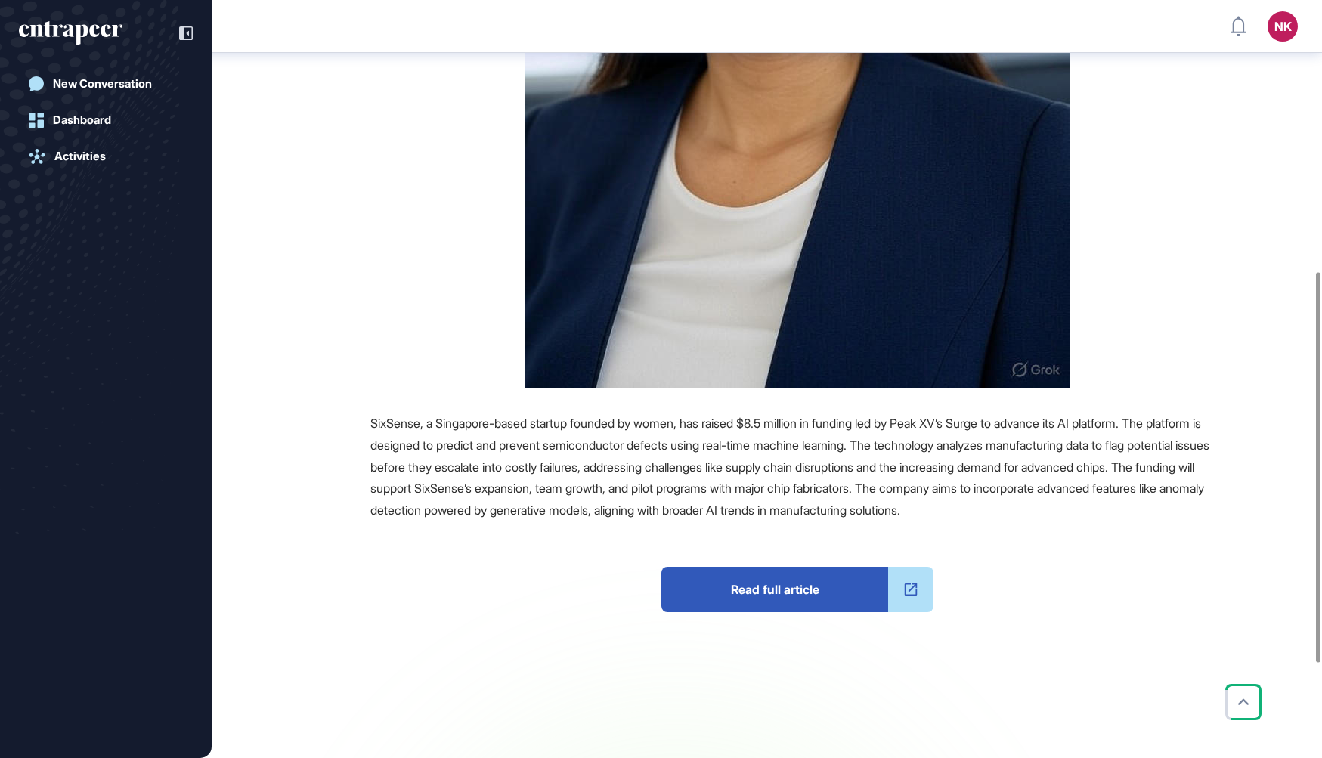
scroll to position [624, 0]
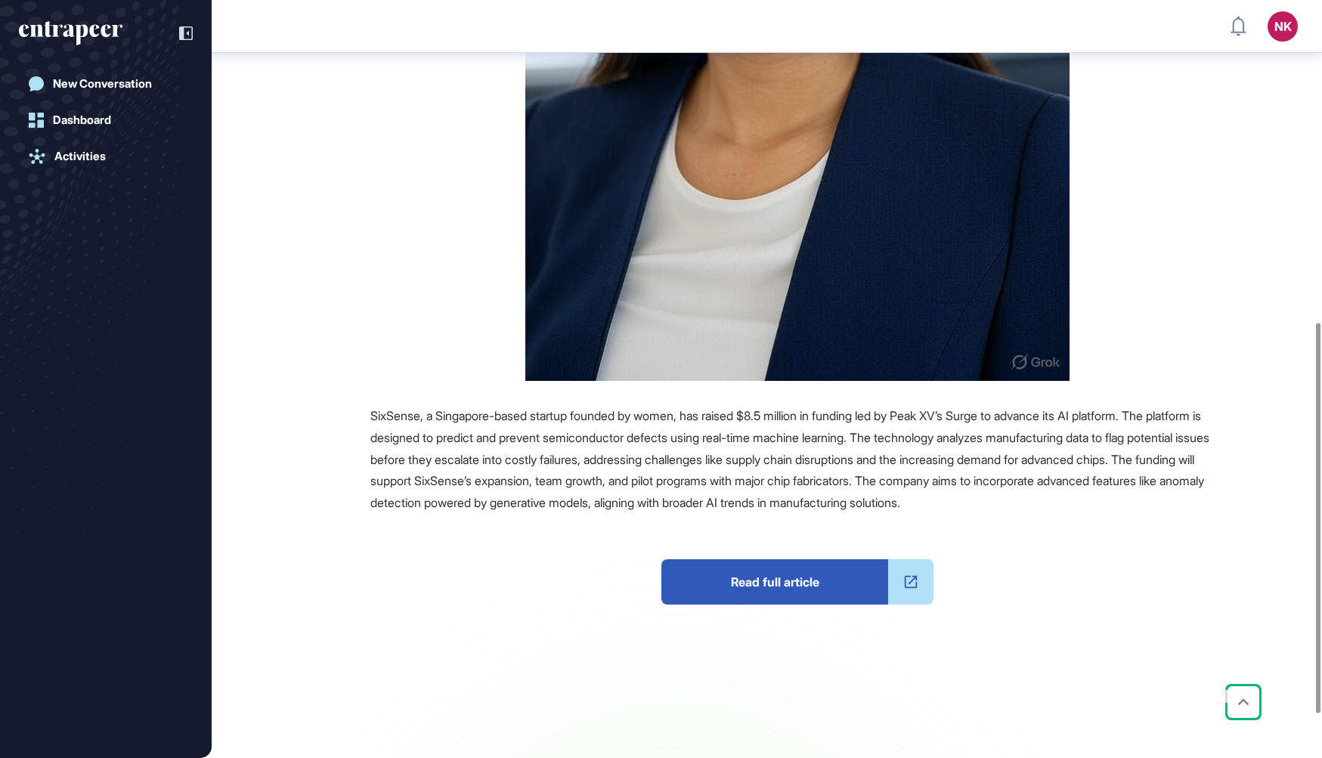
click at [707, 587] on span "Read full article" at bounding box center [774, 581] width 227 height 45
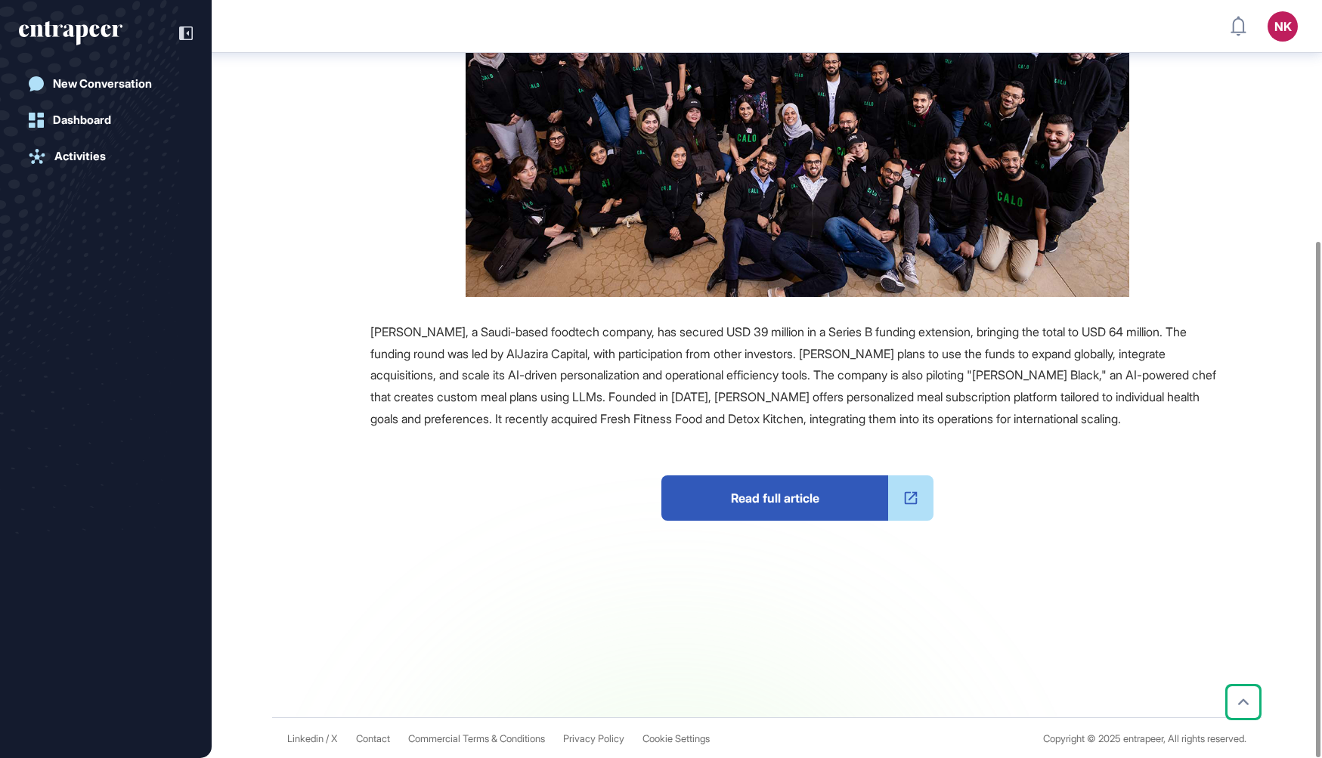
scroll to position [357, 0]
click at [740, 499] on span "Read full article" at bounding box center [774, 497] width 227 height 45
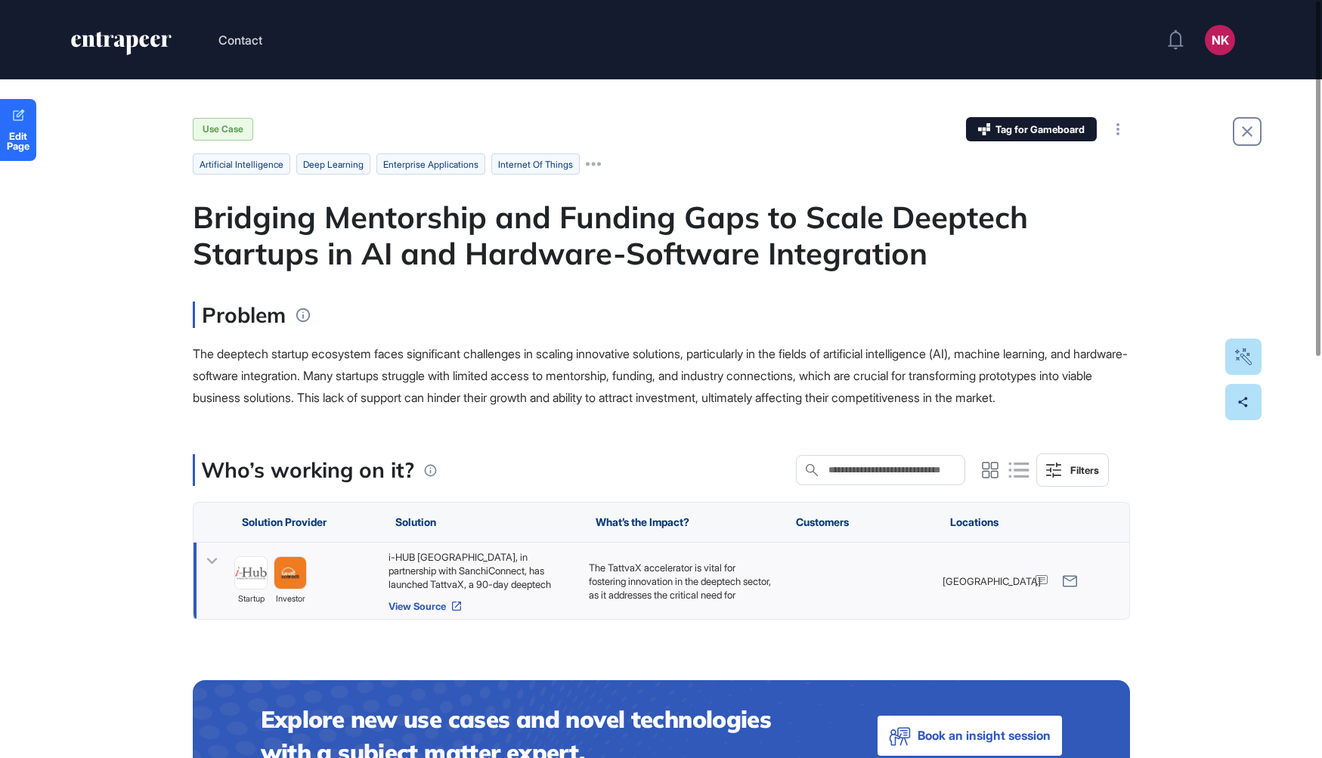
click at [435, 612] on link "View Source" at bounding box center [480, 606] width 185 height 12
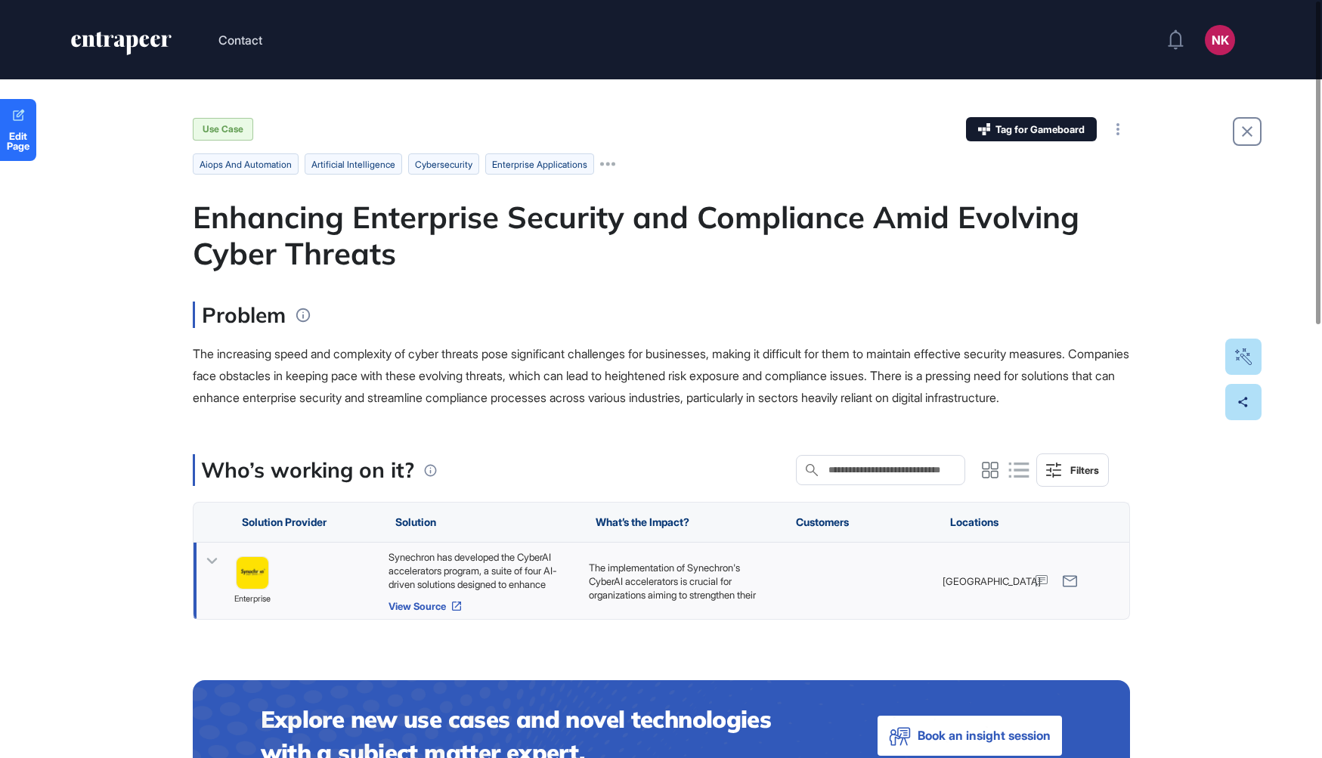
click at [426, 612] on link "View Source" at bounding box center [480, 606] width 185 height 12
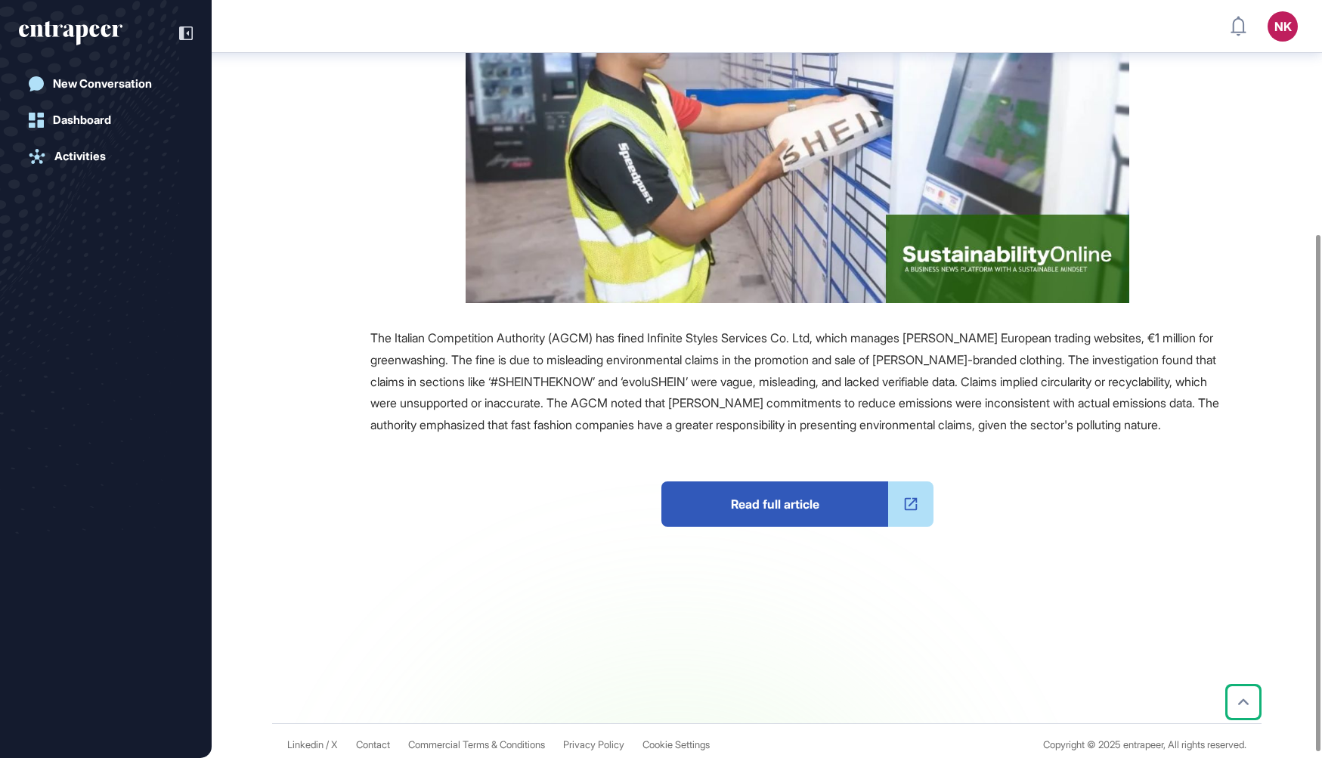
scroll to position [354, 0]
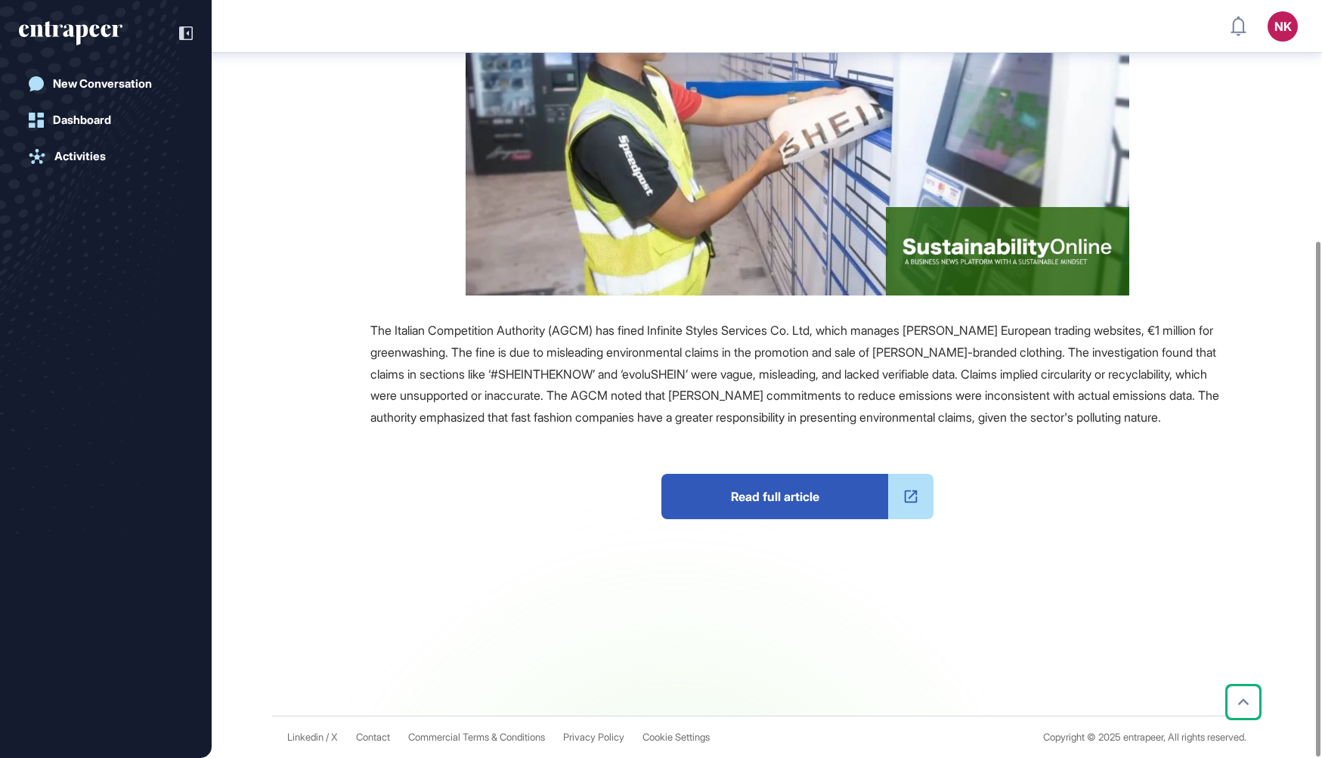
click at [772, 496] on span "Read full article" at bounding box center [774, 496] width 227 height 45
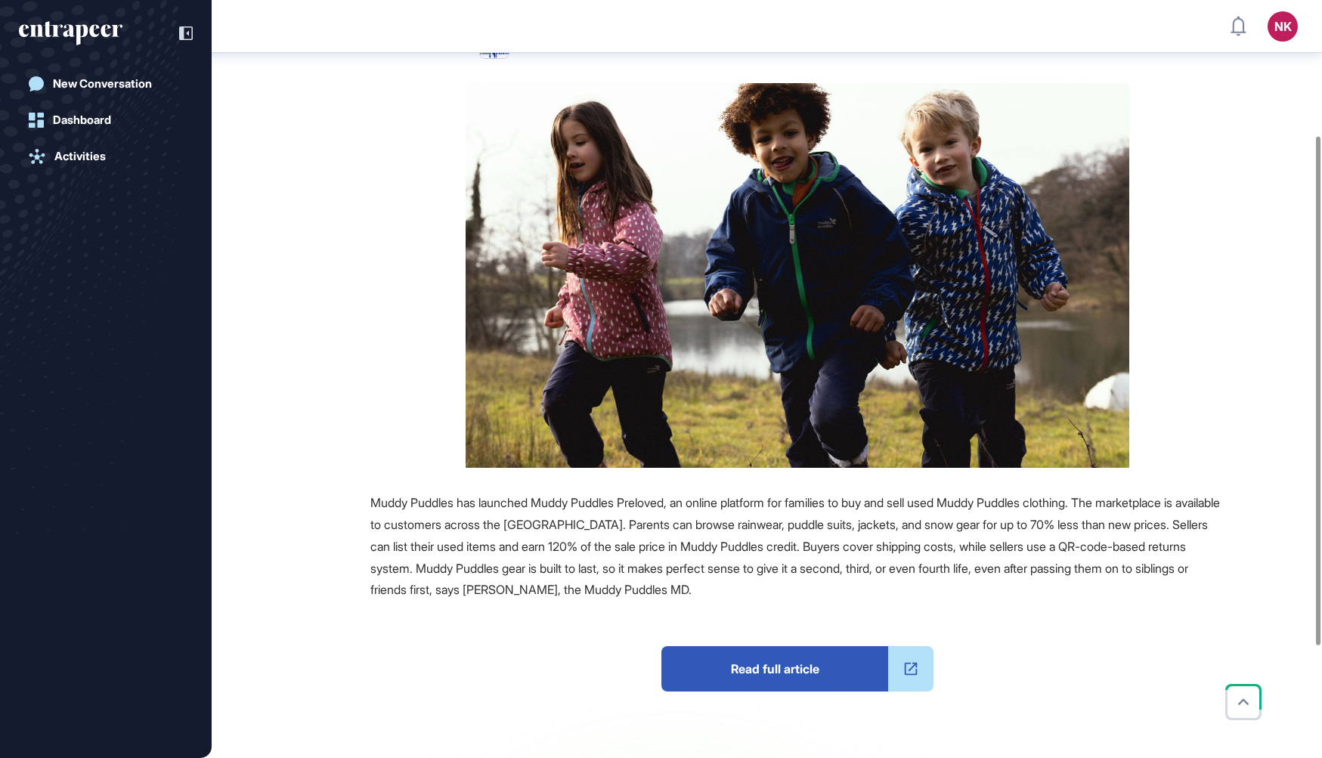
scroll to position [201, 0]
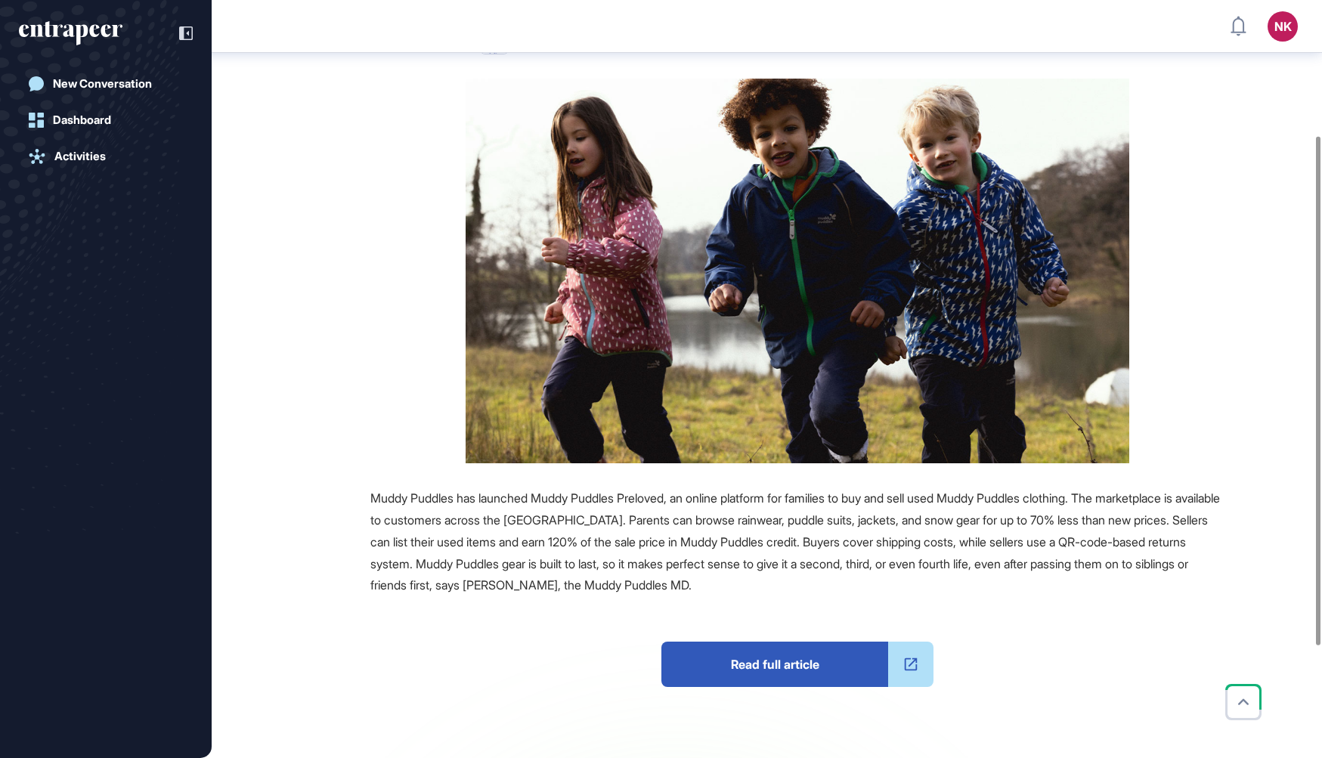
click at [713, 654] on span "Read full article" at bounding box center [774, 664] width 227 height 45
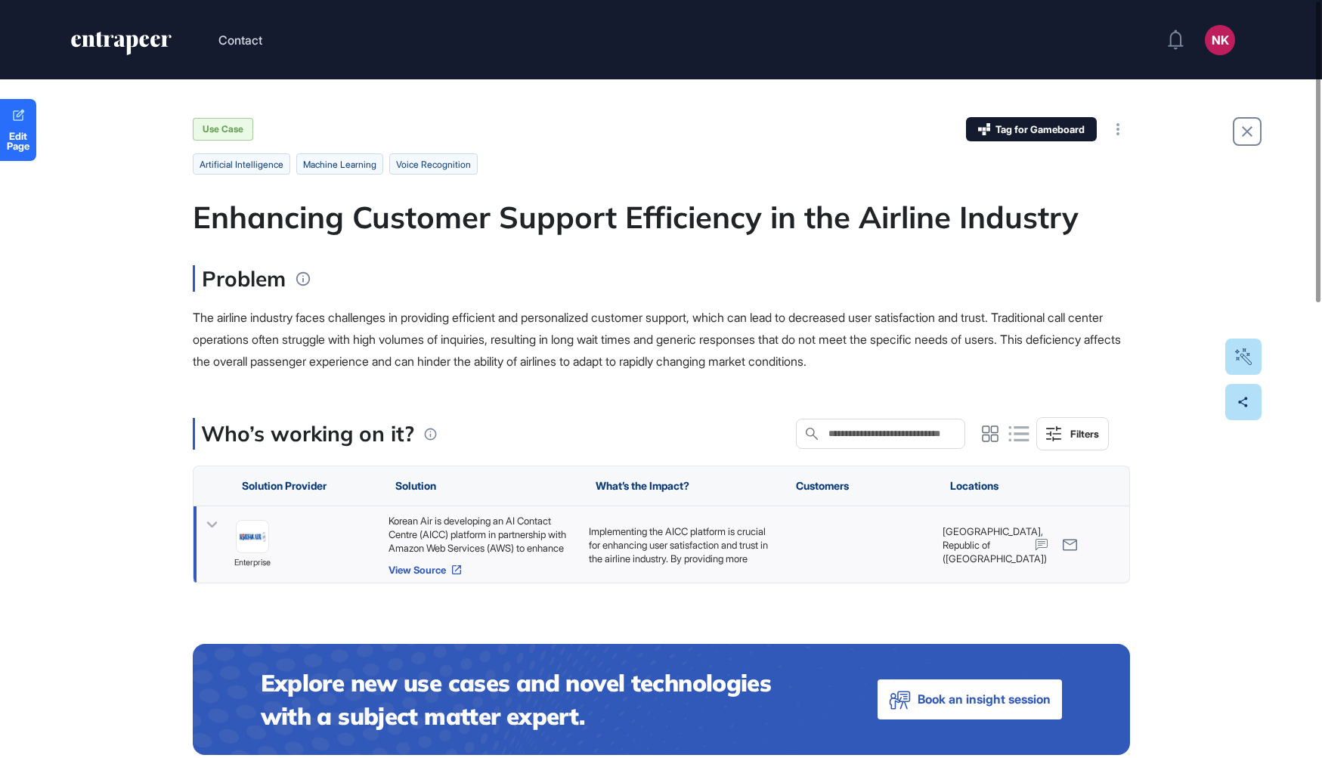
click at [444, 570] on link "View Source" at bounding box center [480, 570] width 185 height 12
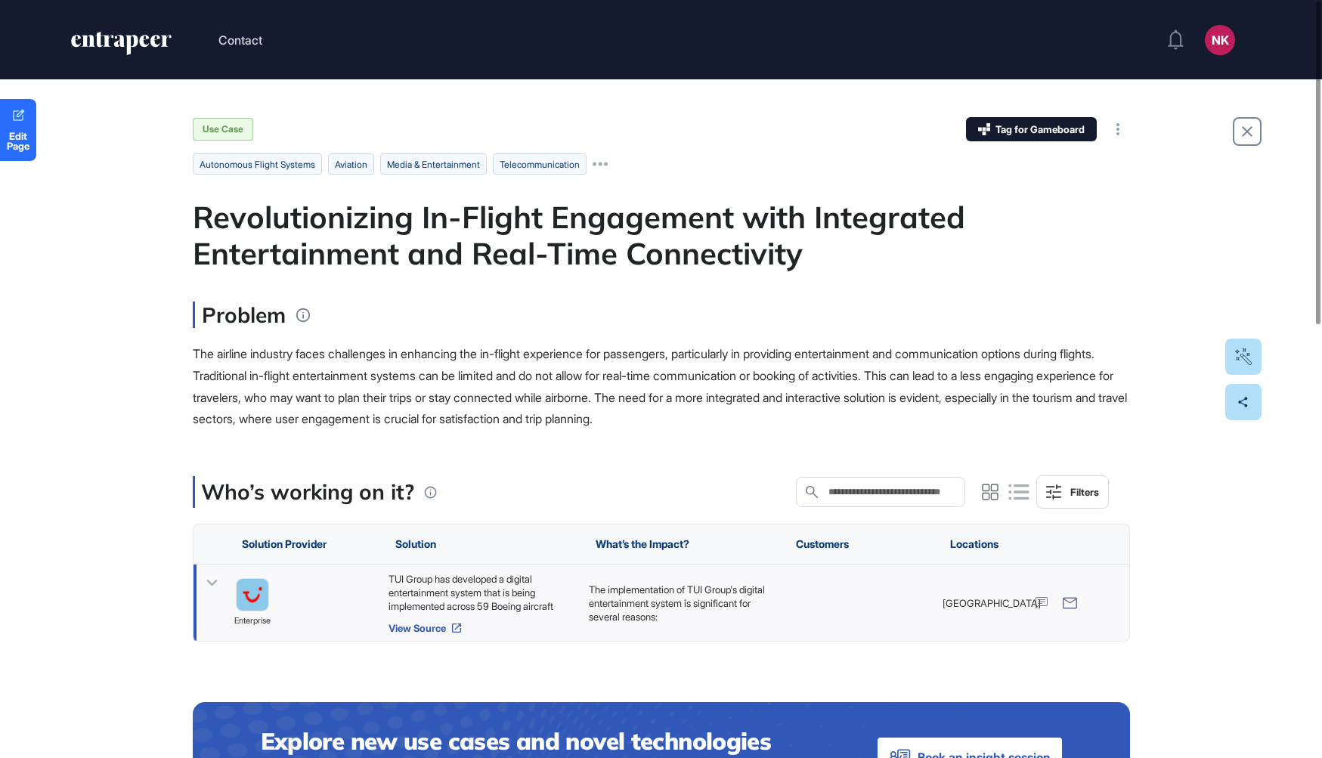
click at [445, 627] on link "View Source" at bounding box center [480, 628] width 185 height 12
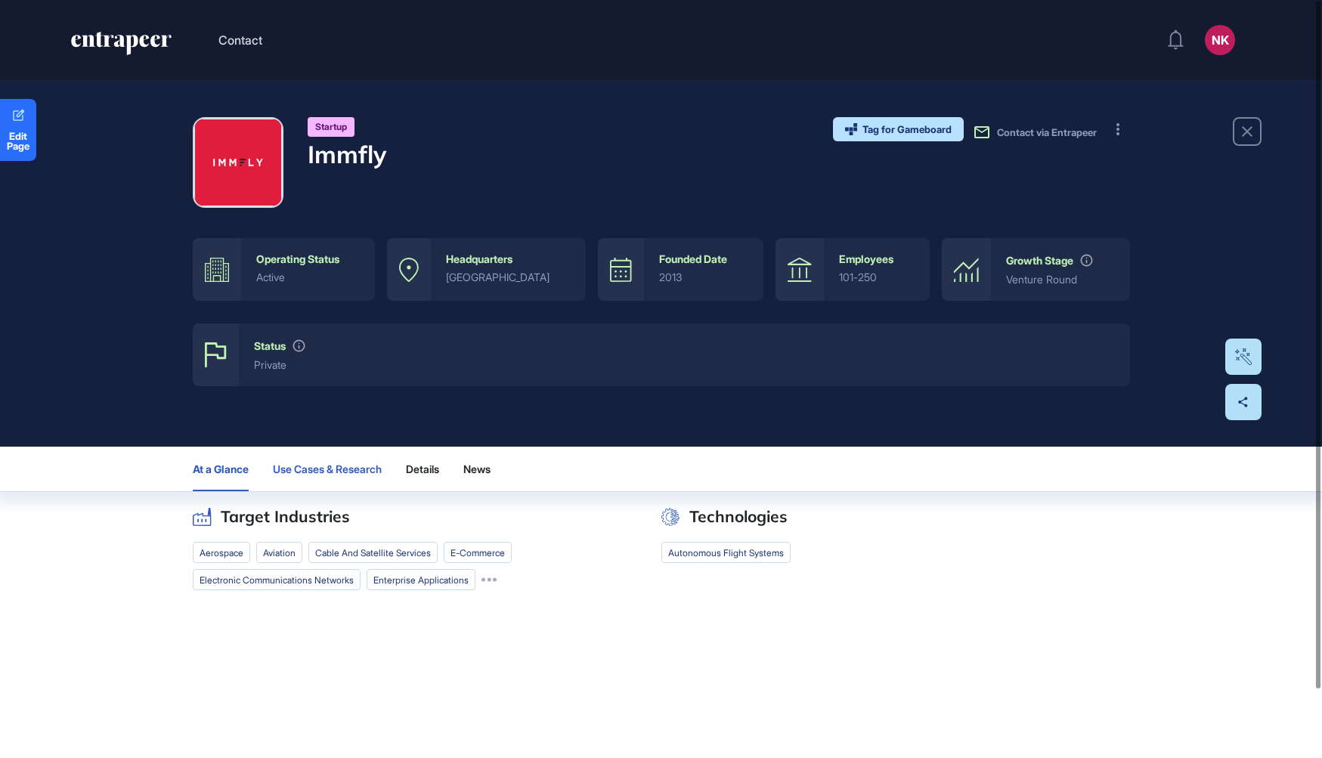
click at [406, 475] on button "Use Cases & Research" at bounding box center [422, 469] width 33 height 45
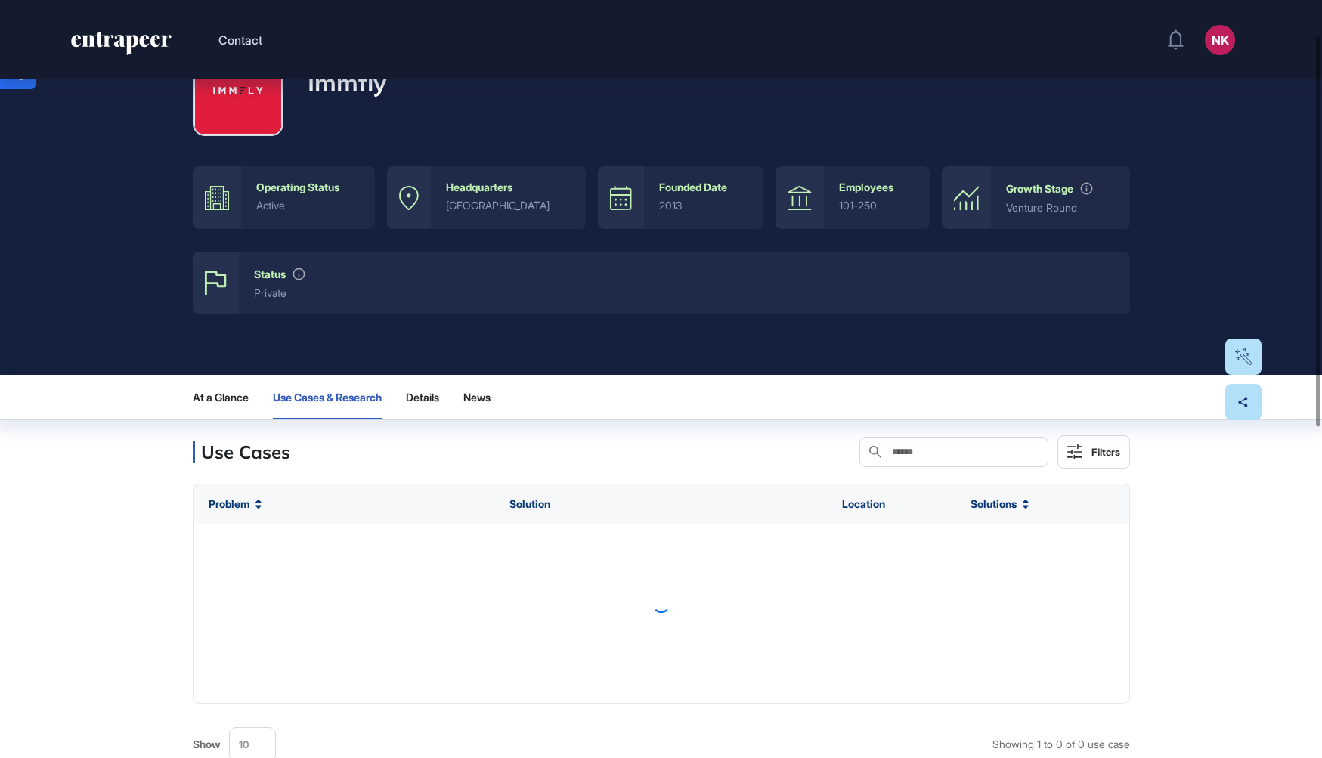
scroll to position [75, 0]
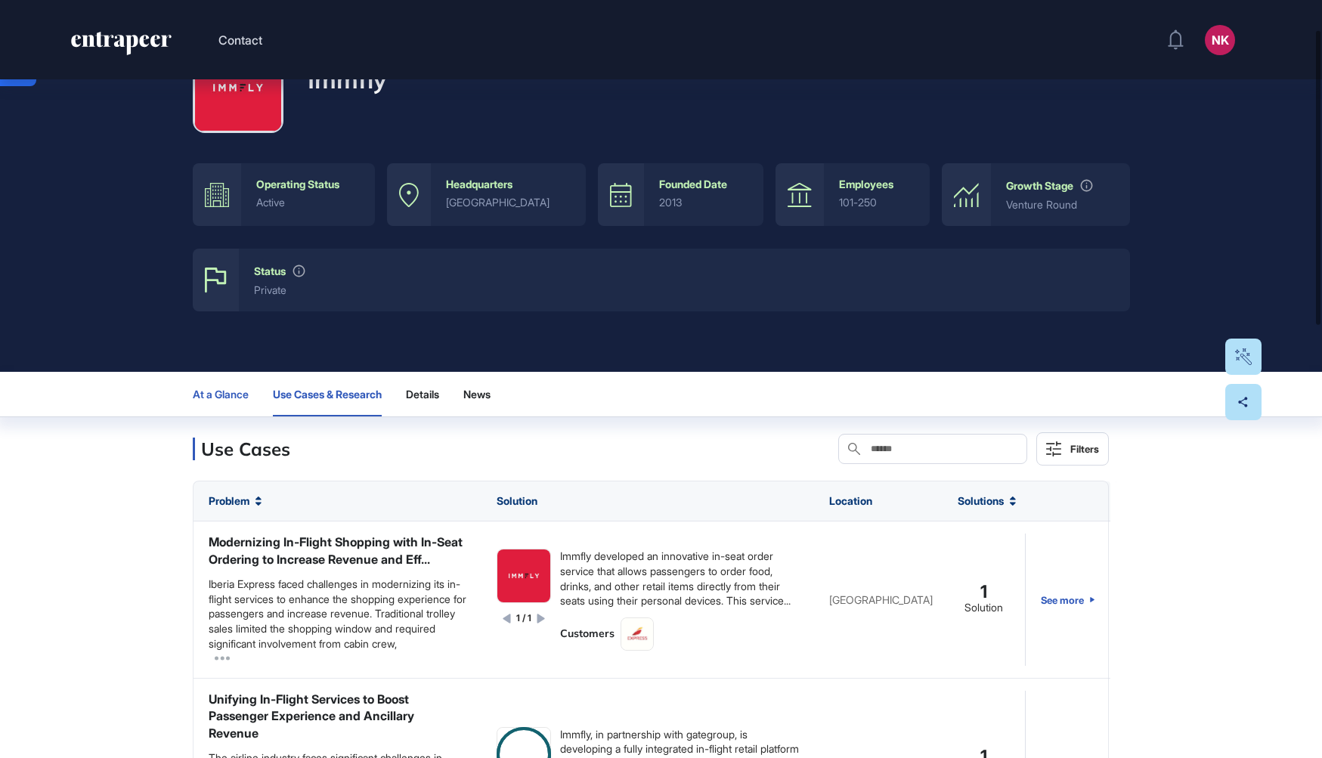
click at [214, 390] on span "At a Glance" at bounding box center [221, 394] width 56 height 12
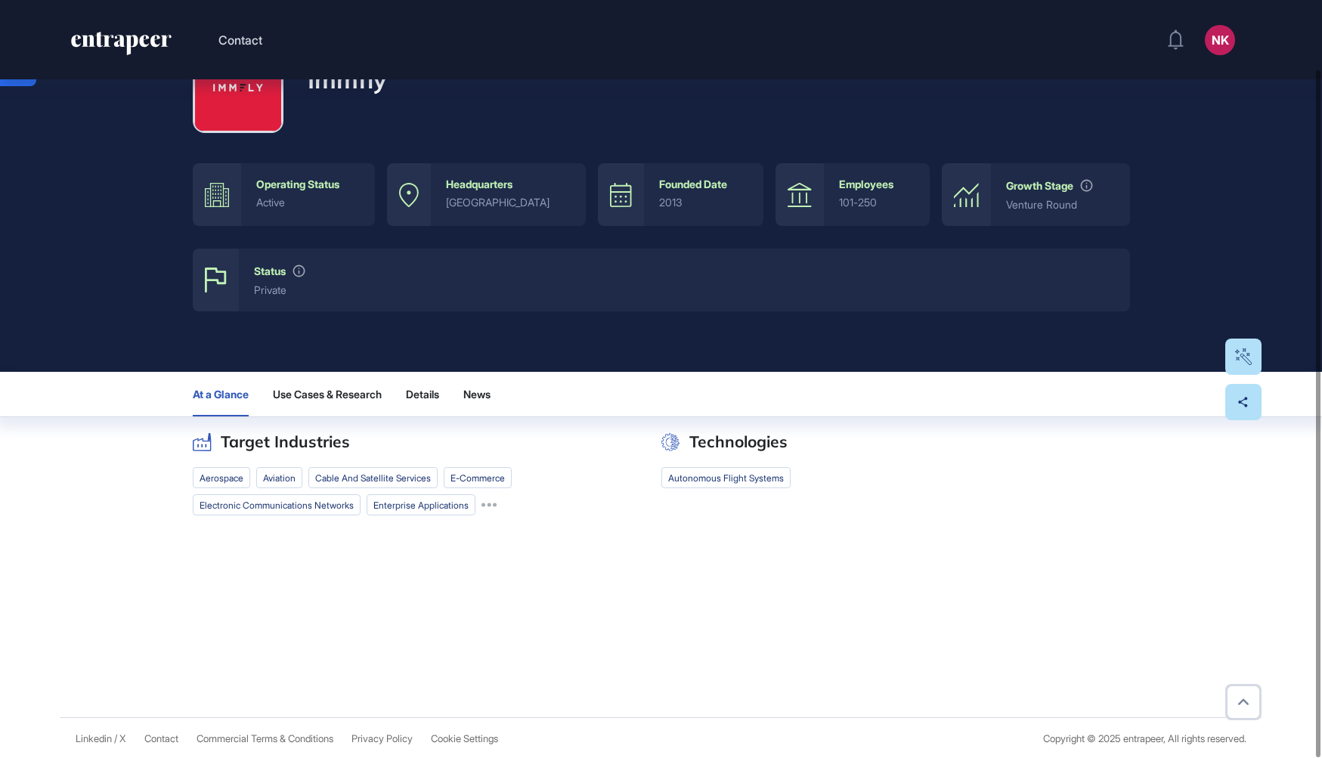
scroll to position [76, 0]
